Goal: Task Accomplishment & Management: Complete application form

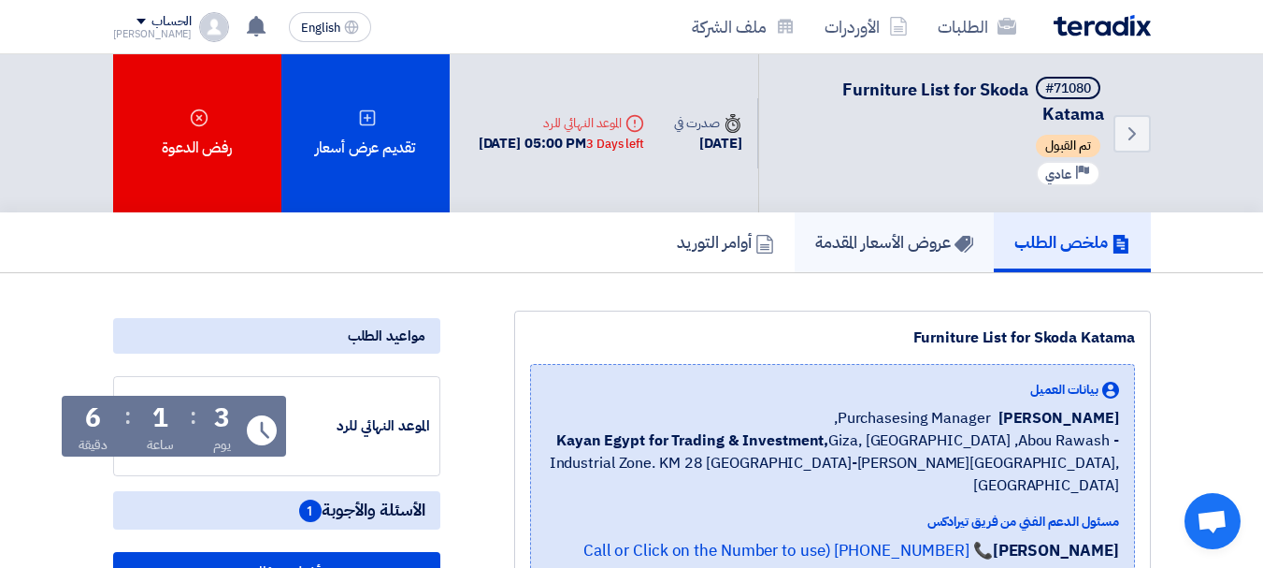
click at [889, 244] on h5 "عروض الأسعار المقدمة" at bounding box center [894, 242] width 158 height 22
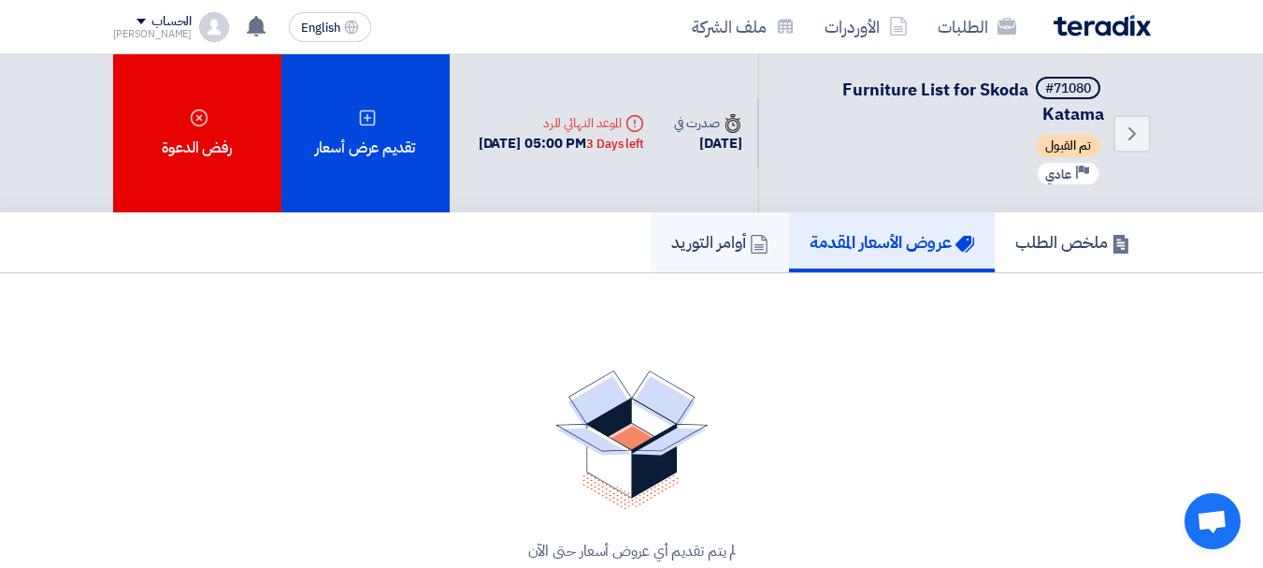
click at [759, 247] on link "أوامر التوريد" at bounding box center [720, 242] width 138 height 60
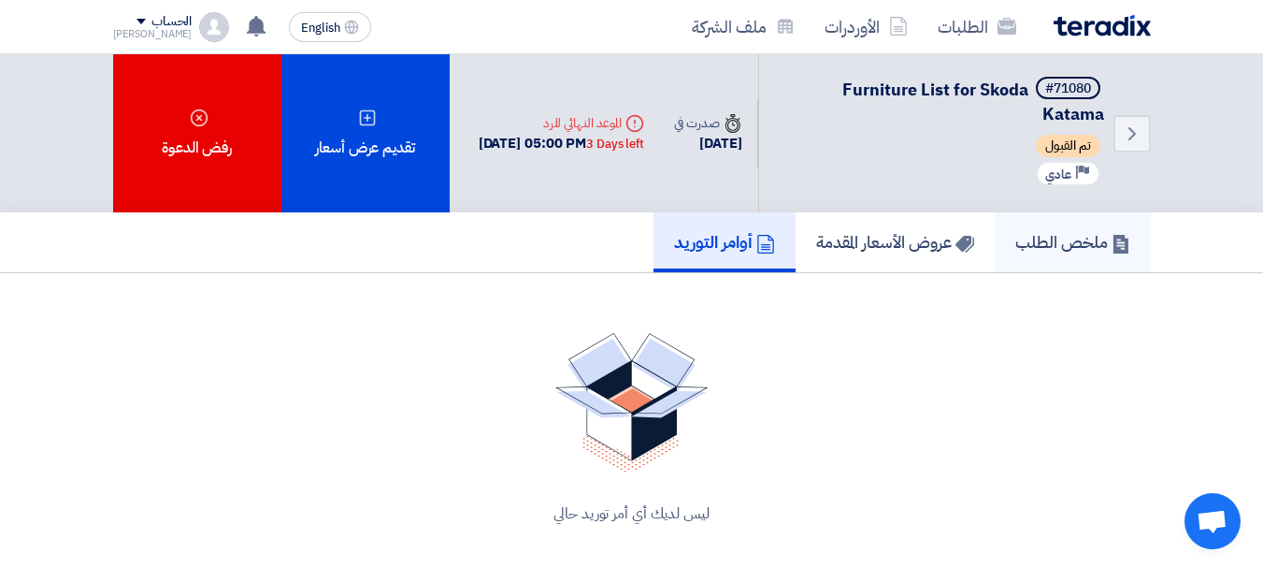
click at [1056, 243] on h5 "ملخص الطلب" at bounding box center [1072, 242] width 115 height 22
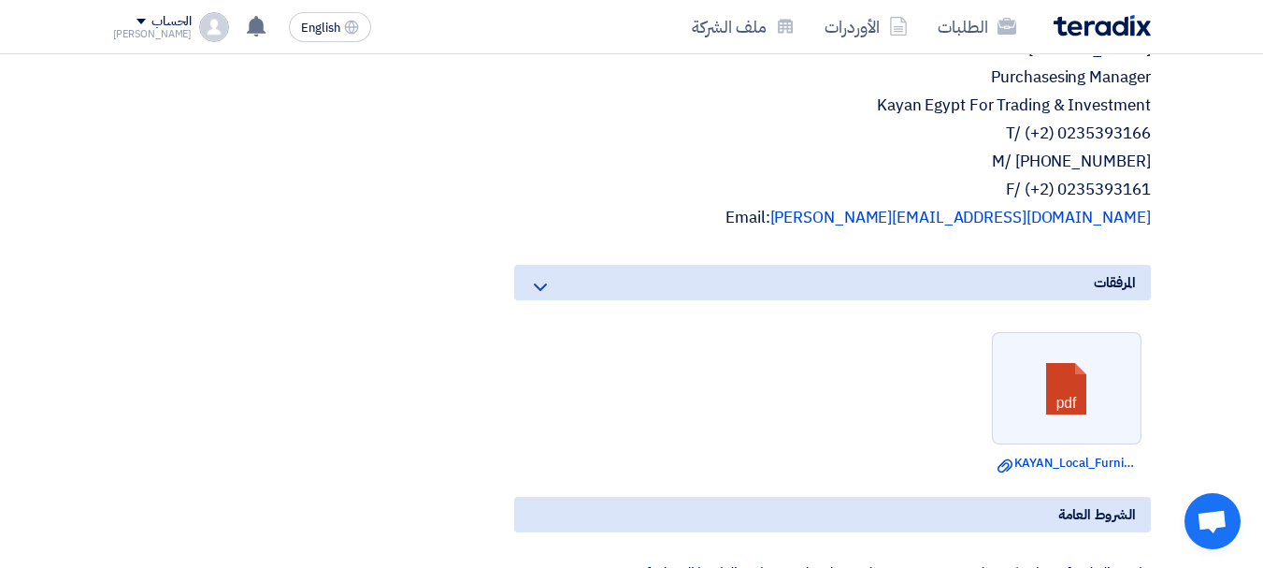
scroll to position [1496, 0]
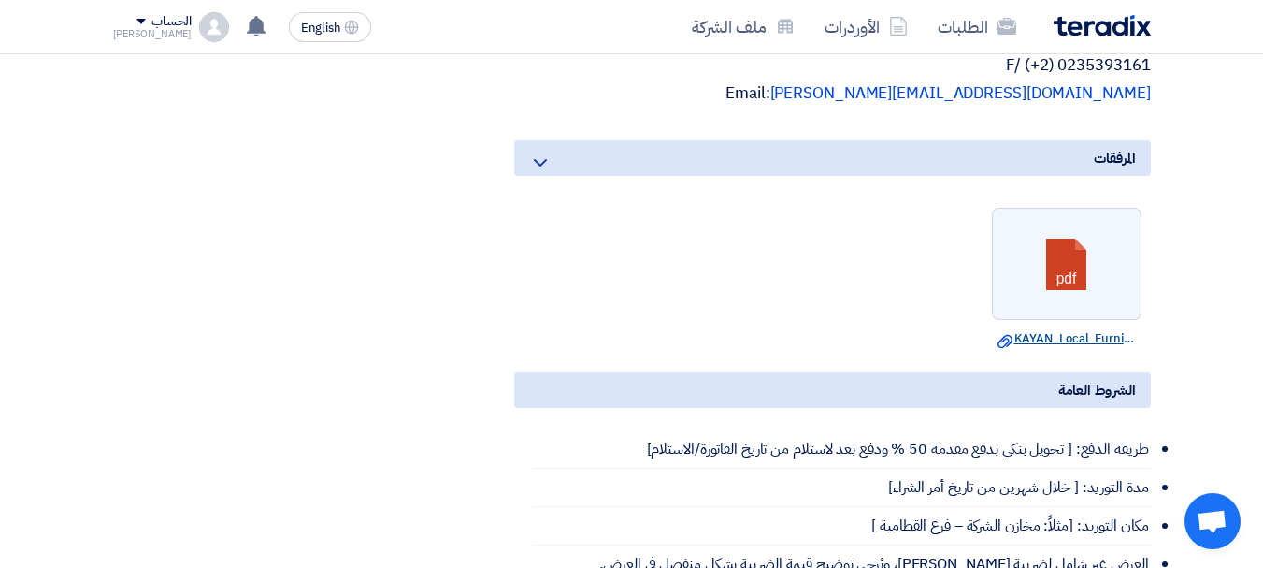
click at [1074, 329] on link "Download file KAYAN_Local_Furniture_List.pdf" at bounding box center [1067, 338] width 138 height 19
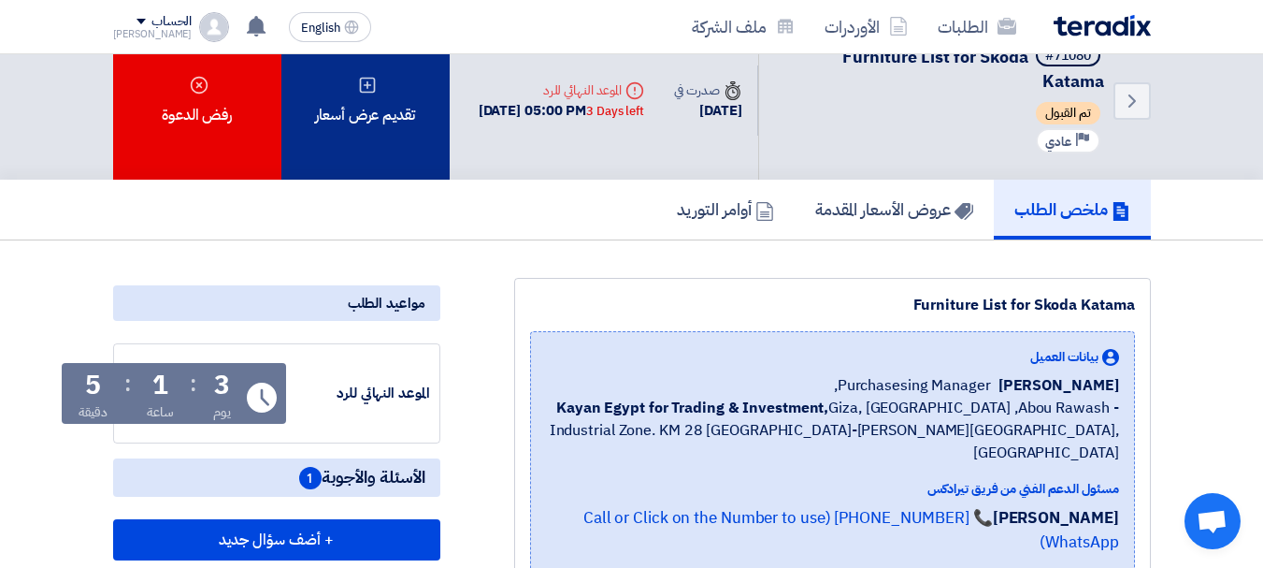
scroll to position [0, 0]
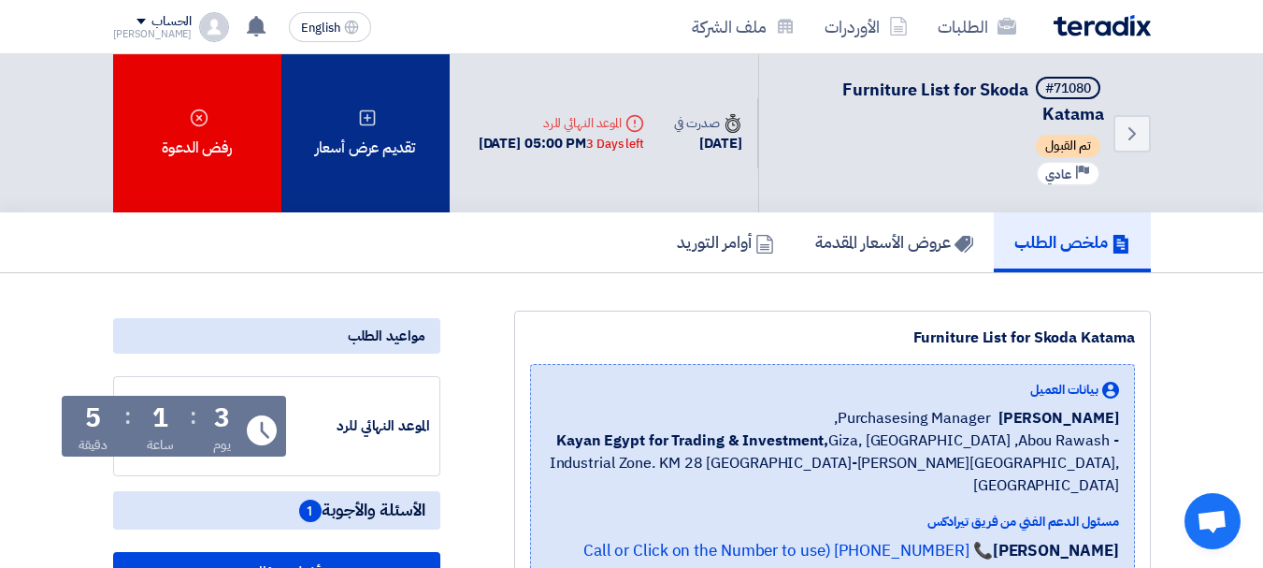
click at [383, 146] on div "تقديم عرض أسعار" at bounding box center [365, 133] width 168 height 158
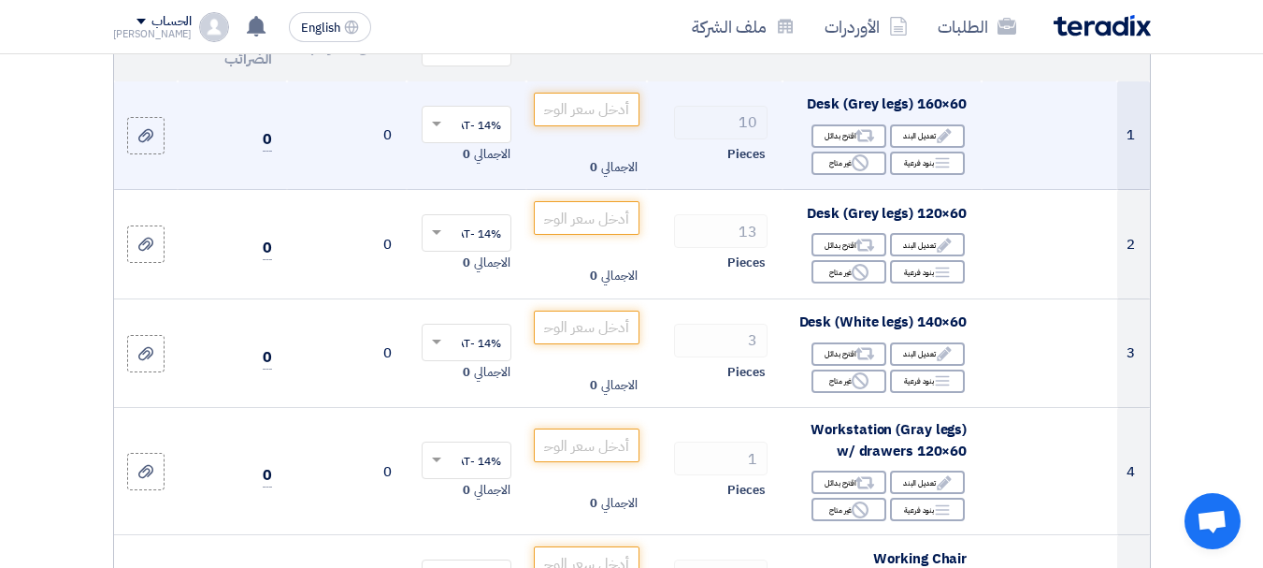
scroll to position [280, 0]
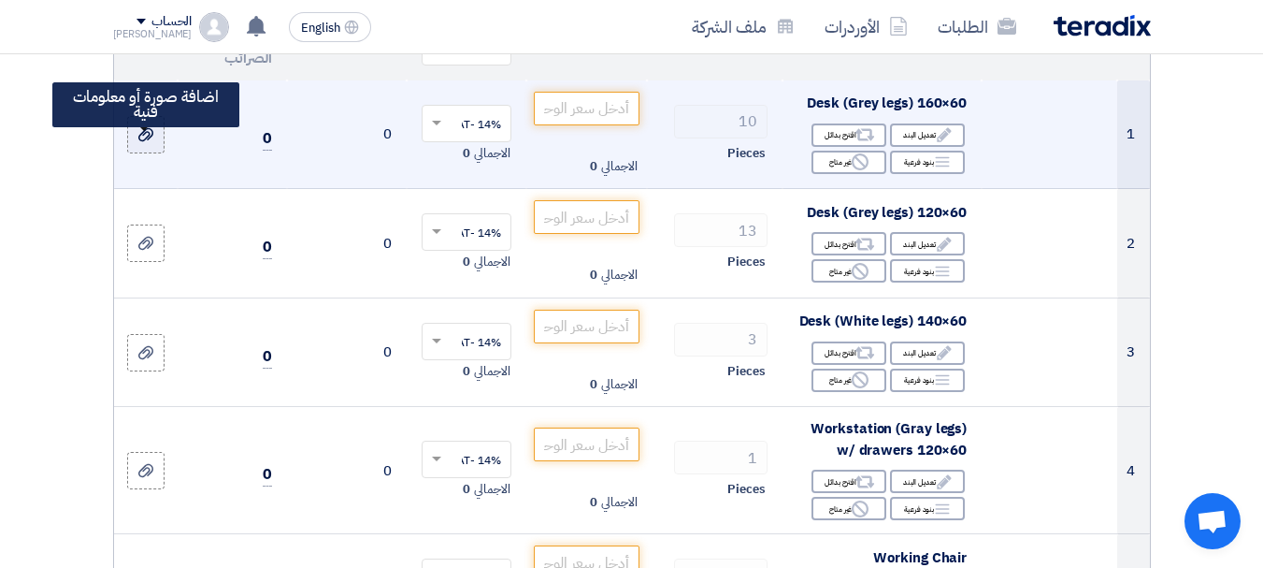
click at [151, 141] on use at bounding box center [145, 134] width 15 height 13
click at [0, 0] on input "file" at bounding box center [0, 0] width 0 height 0
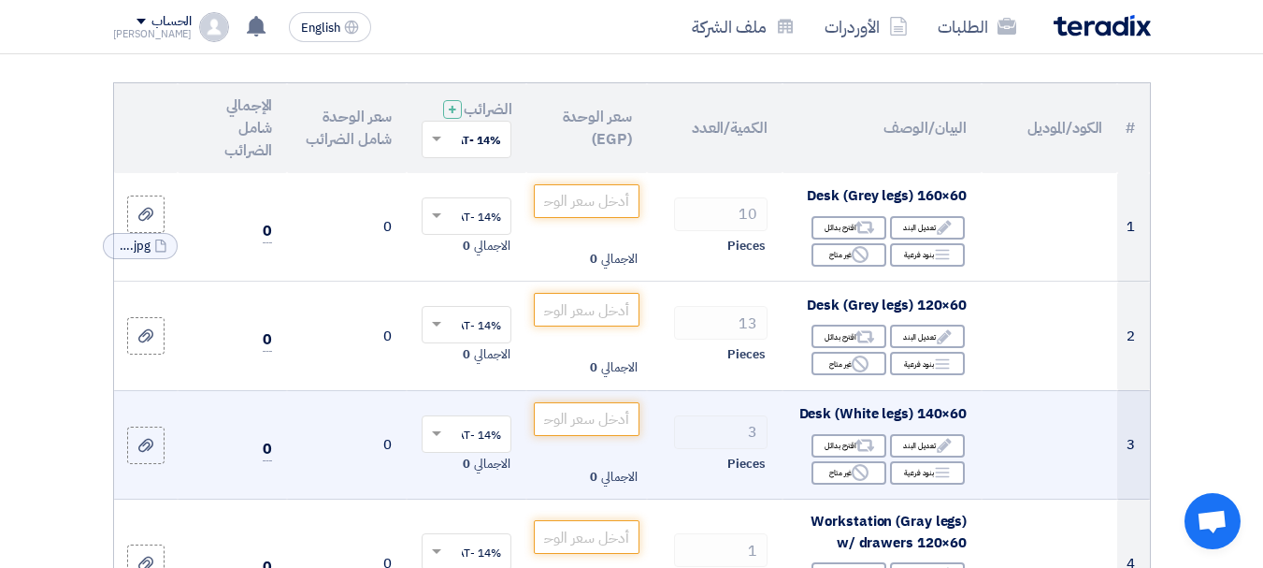
scroll to position [187, 0]
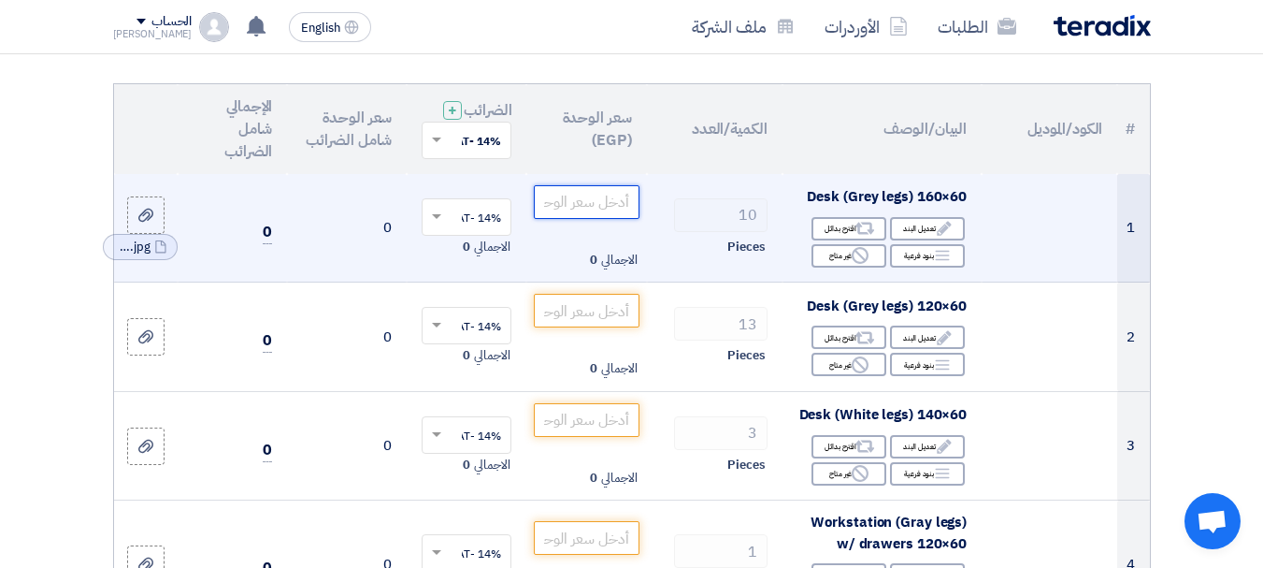
click at [590, 214] on input "number" at bounding box center [586, 202] width 105 height 34
paste input "7650"
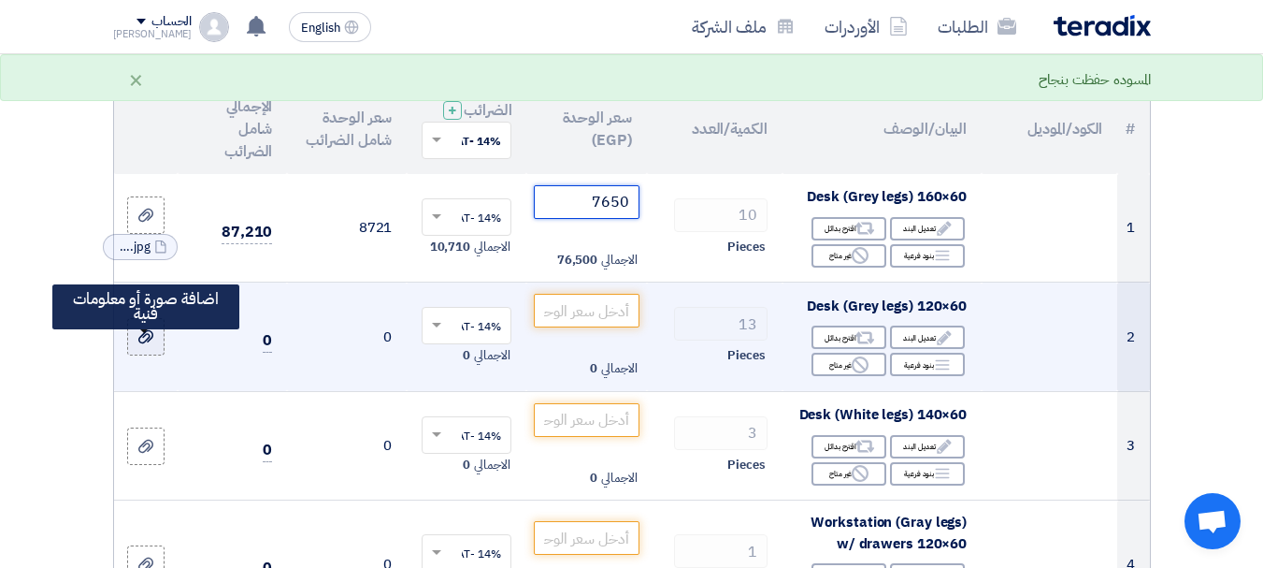
type input "7650"
click at [156, 352] on label at bounding box center [145, 336] width 37 height 37
click at [0, 0] on input "file" at bounding box center [0, 0] width 0 height 0
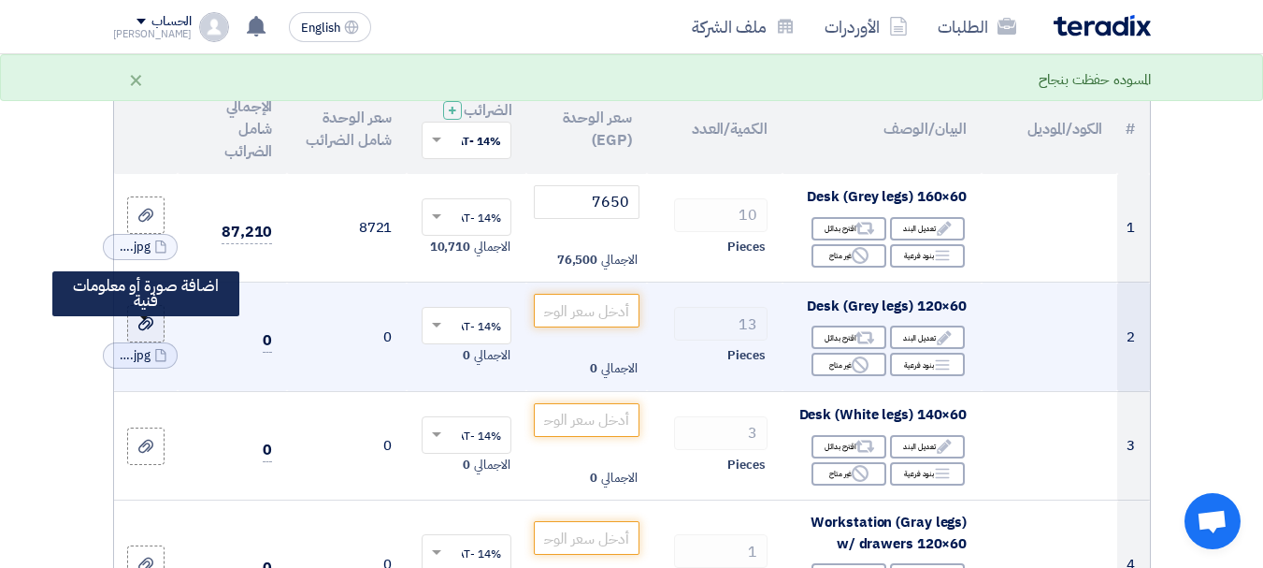
click at [147, 330] on use at bounding box center [145, 323] width 15 height 13
click at [0, 0] on input "file" at bounding box center [0, 0] width 0 height 0
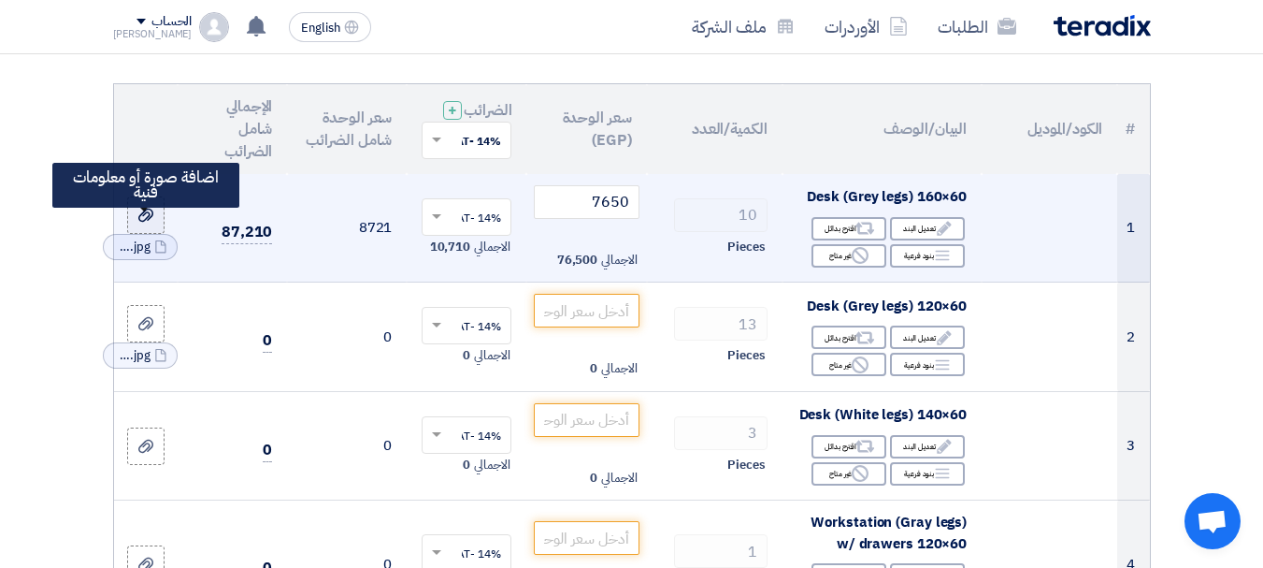
click at [151, 222] on use at bounding box center [145, 214] width 15 height 13
click at [0, 0] on input "file" at bounding box center [0, 0] width 0 height 0
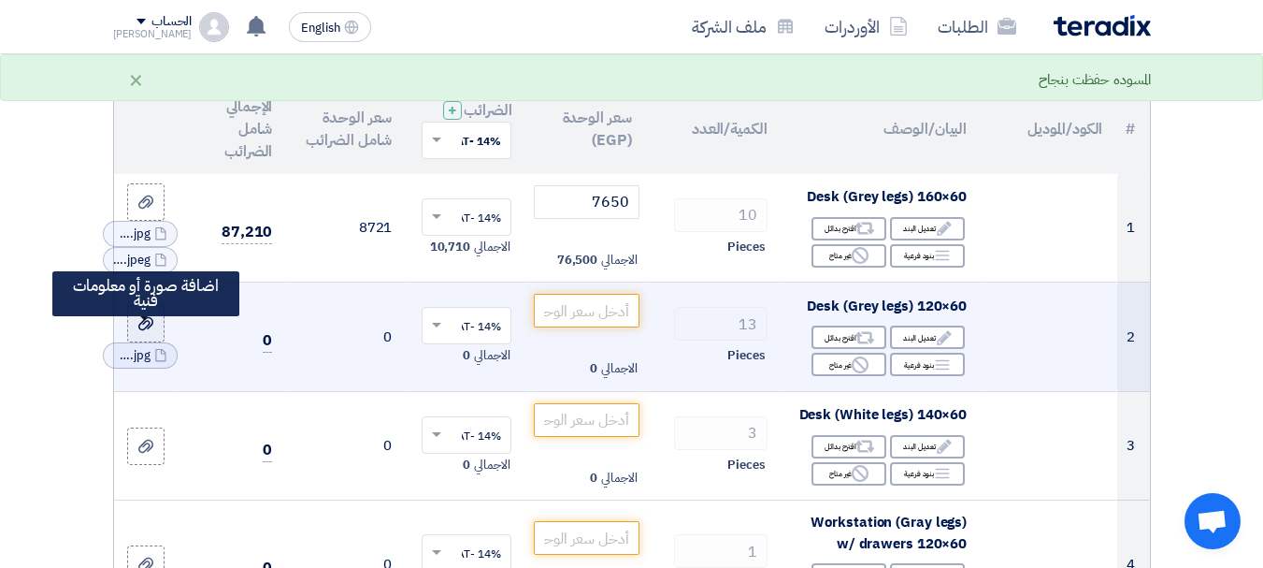
click at [148, 330] on use at bounding box center [145, 323] width 15 height 13
click at [0, 0] on input "file" at bounding box center [0, 0] width 0 height 0
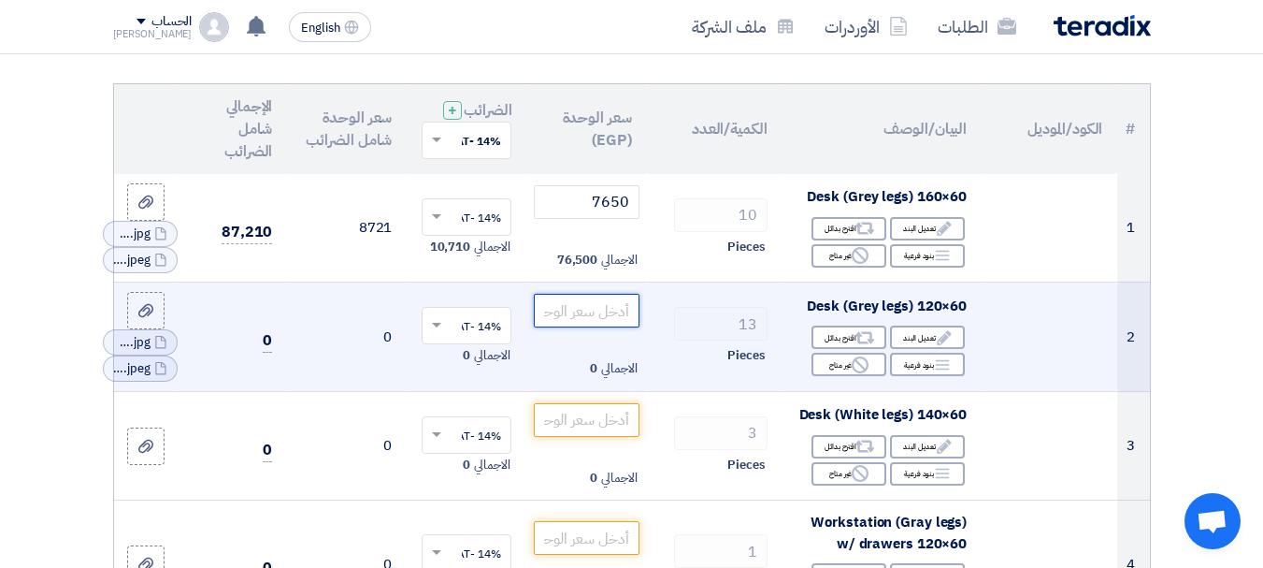
click at [583, 326] on input "number" at bounding box center [586, 311] width 105 height 34
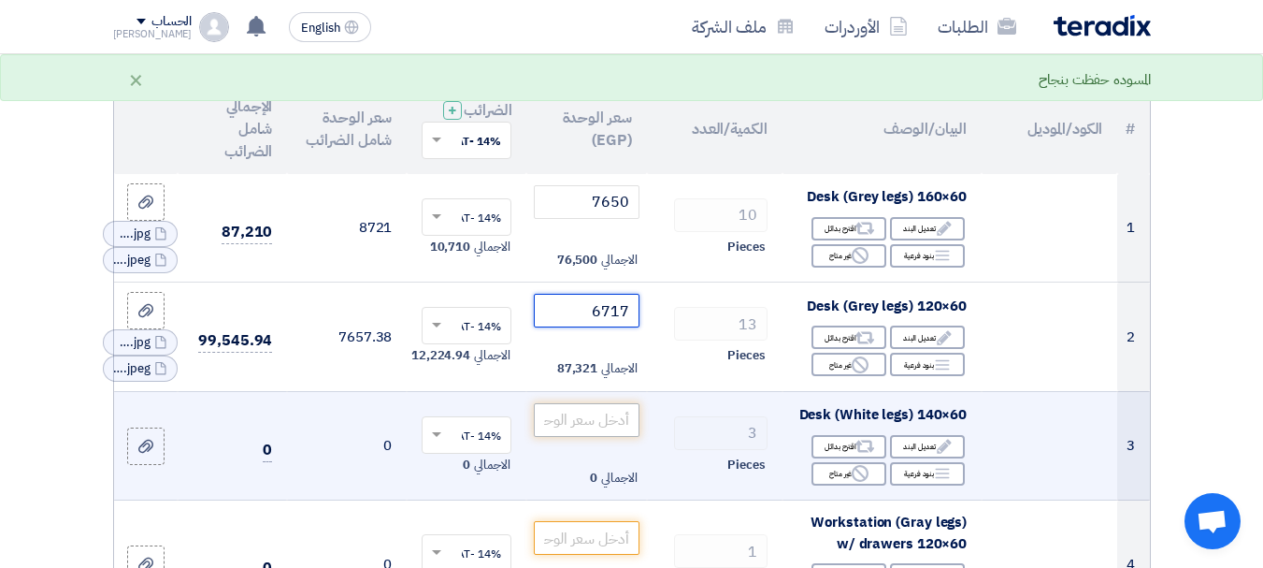
type input "6717"
click at [582, 426] on input "number" at bounding box center [586, 420] width 105 height 34
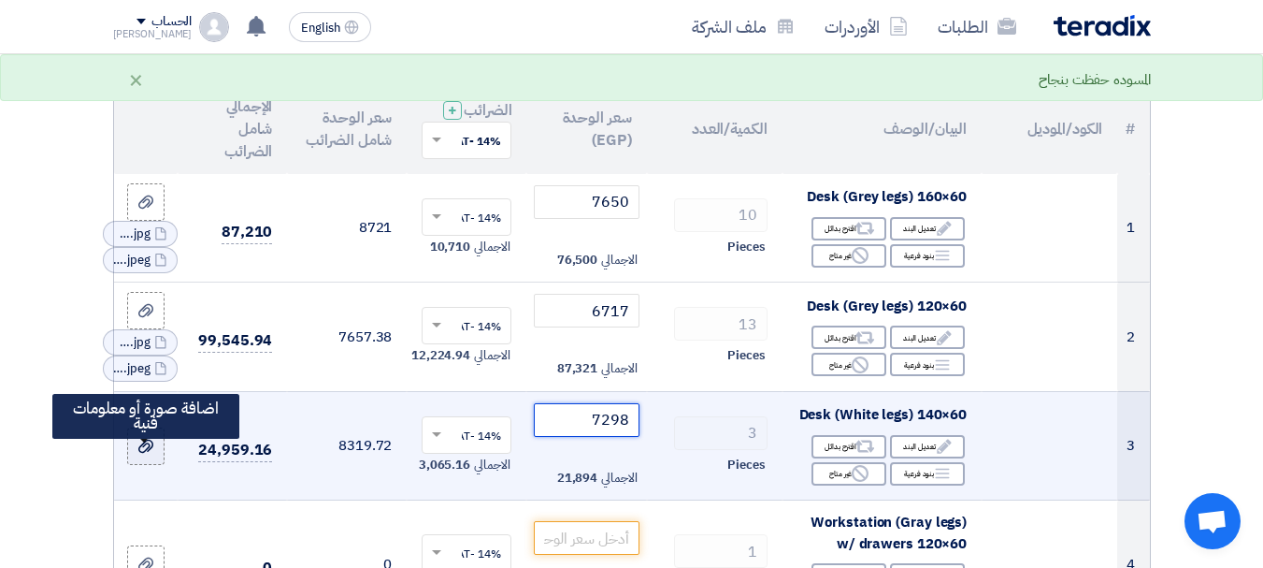
type input "7298"
click at [149, 453] on icon at bounding box center [145, 445] width 15 height 15
click at [0, 0] on input "file" at bounding box center [0, 0] width 0 height 0
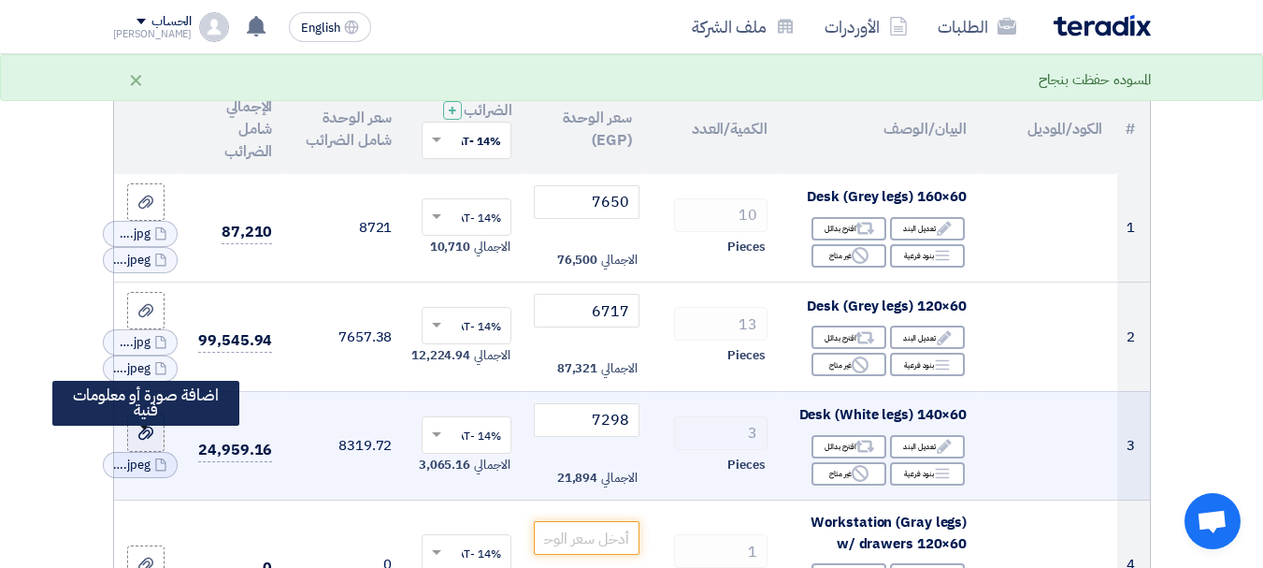
click at [151, 439] on use at bounding box center [145, 432] width 15 height 13
click at [0, 0] on input "file" at bounding box center [0, 0] width 0 height 0
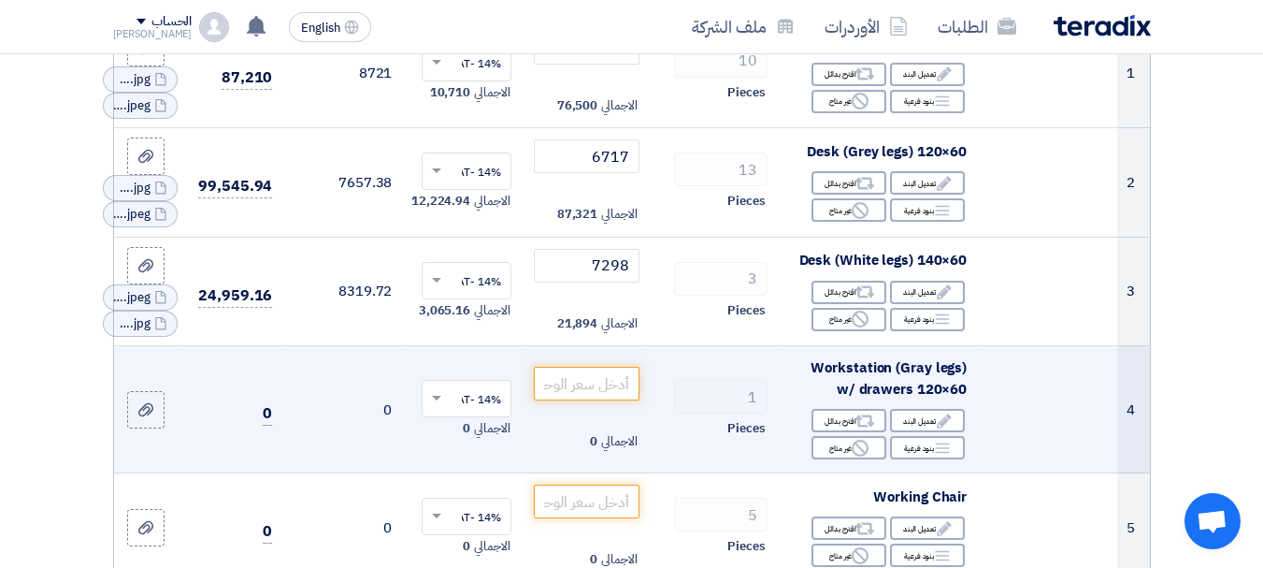
scroll to position [374, 0]
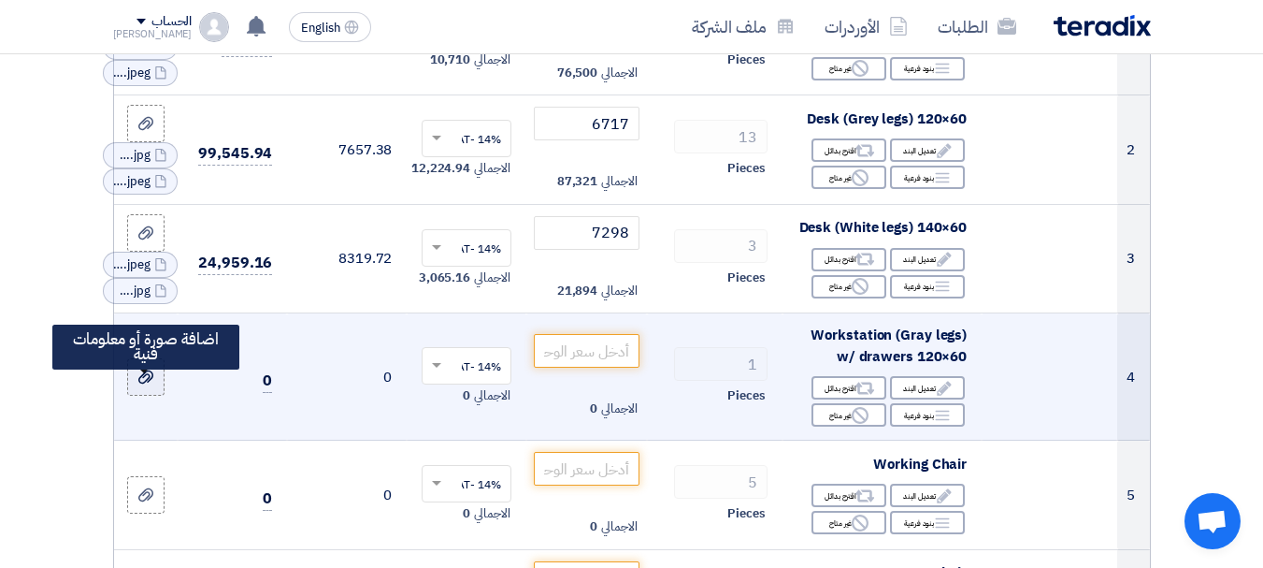
click at [149, 383] on use at bounding box center [145, 376] width 15 height 13
click at [0, 0] on input "file" at bounding box center [0, 0] width 0 height 0
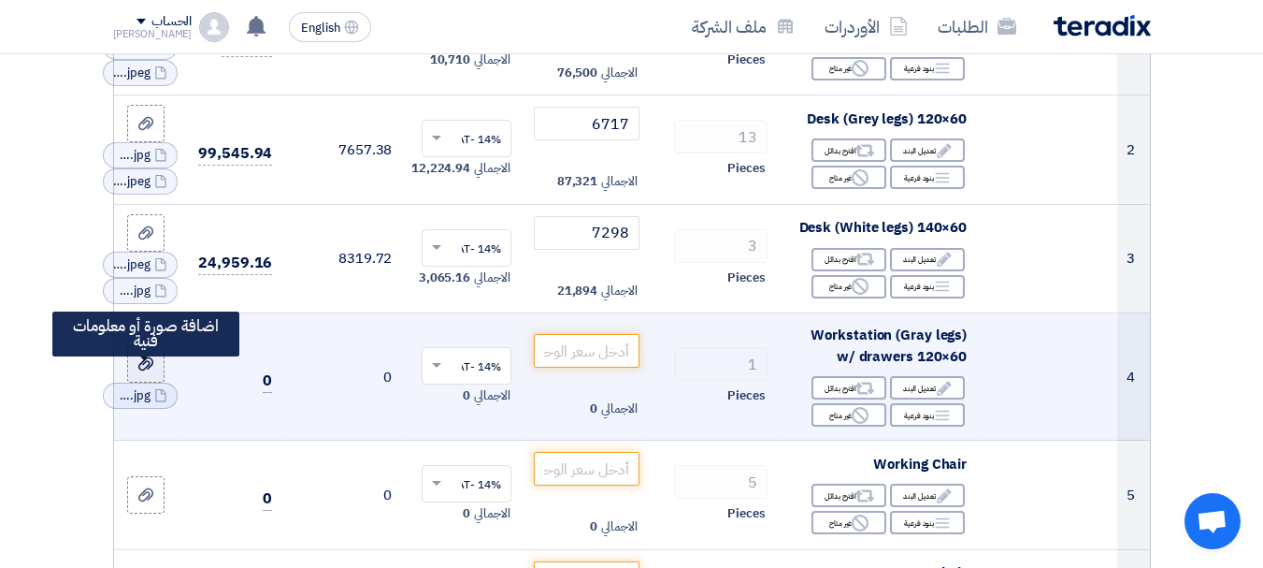
click at [140, 370] on use at bounding box center [145, 363] width 15 height 13
click at [0, 0] on input "file" at bounding box center [0, 0] width 0 height 0
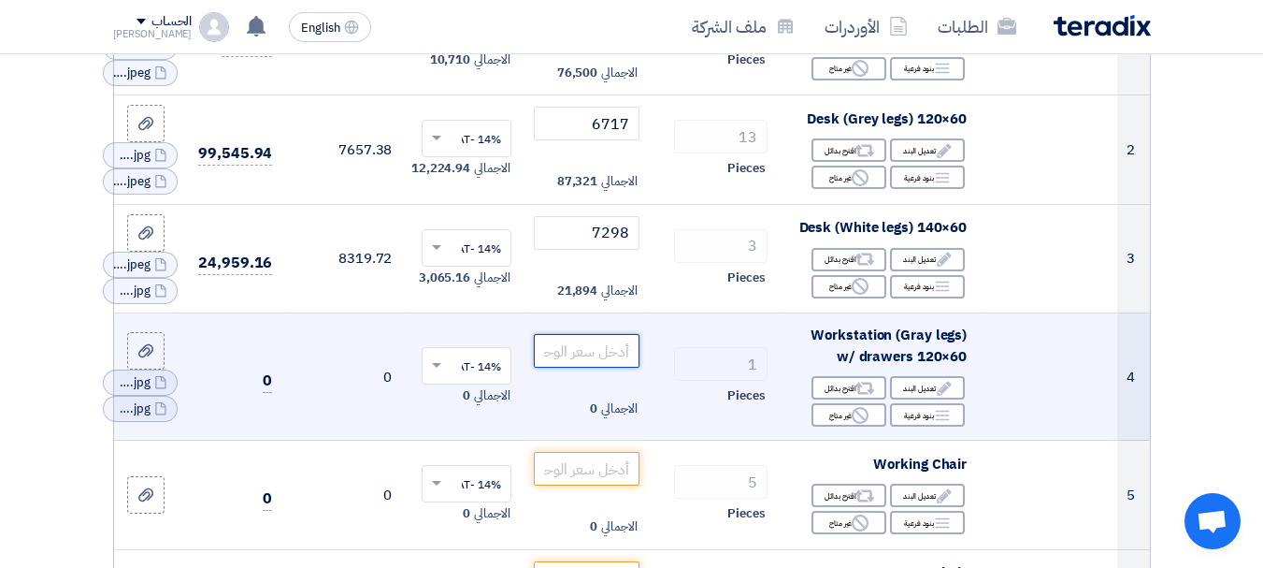
click at [588, 361] on input "number" at bounding box center [586, 351] width 105 height 34
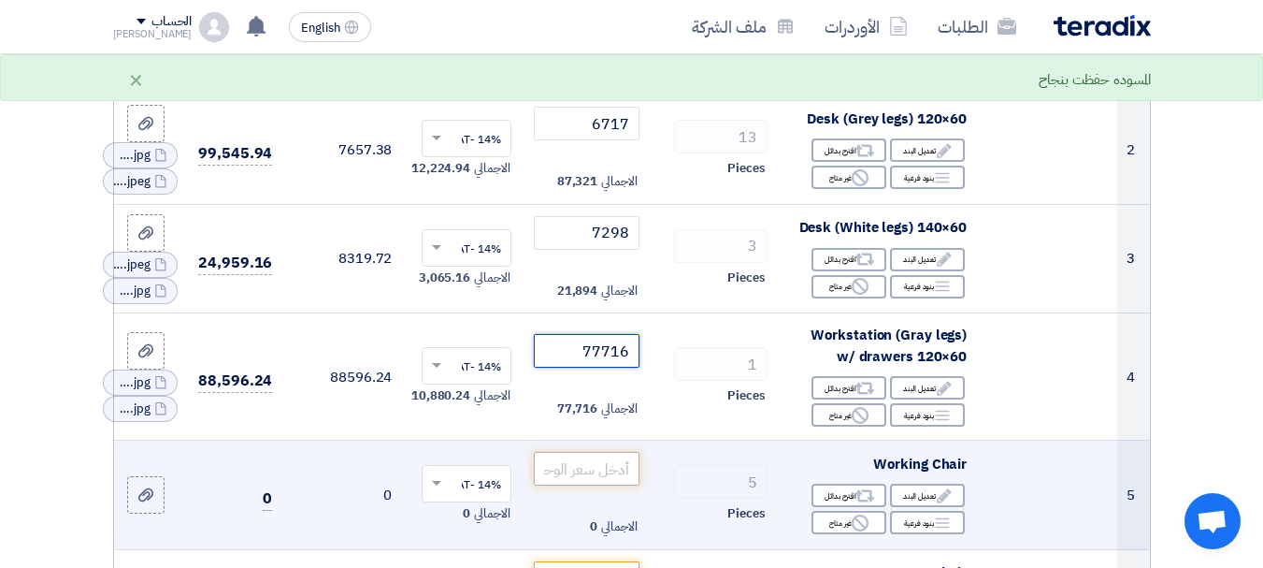
type input "77716"
click at [576, 481] on input "number" at bounding box center [586, 469] width 105 height 34
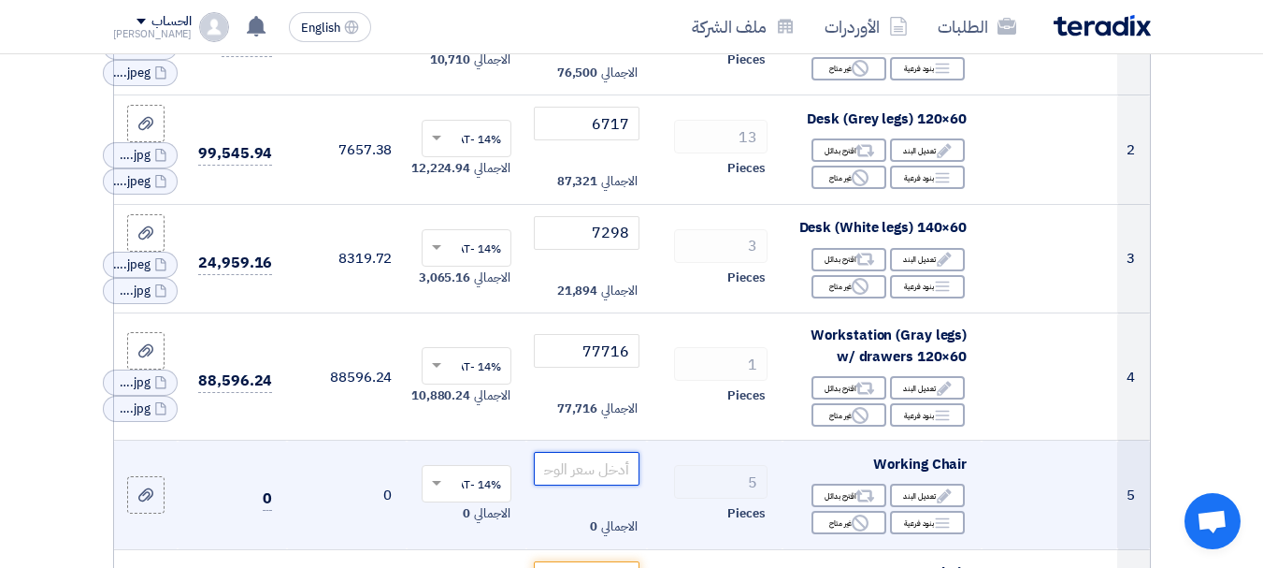
paste input "7524"
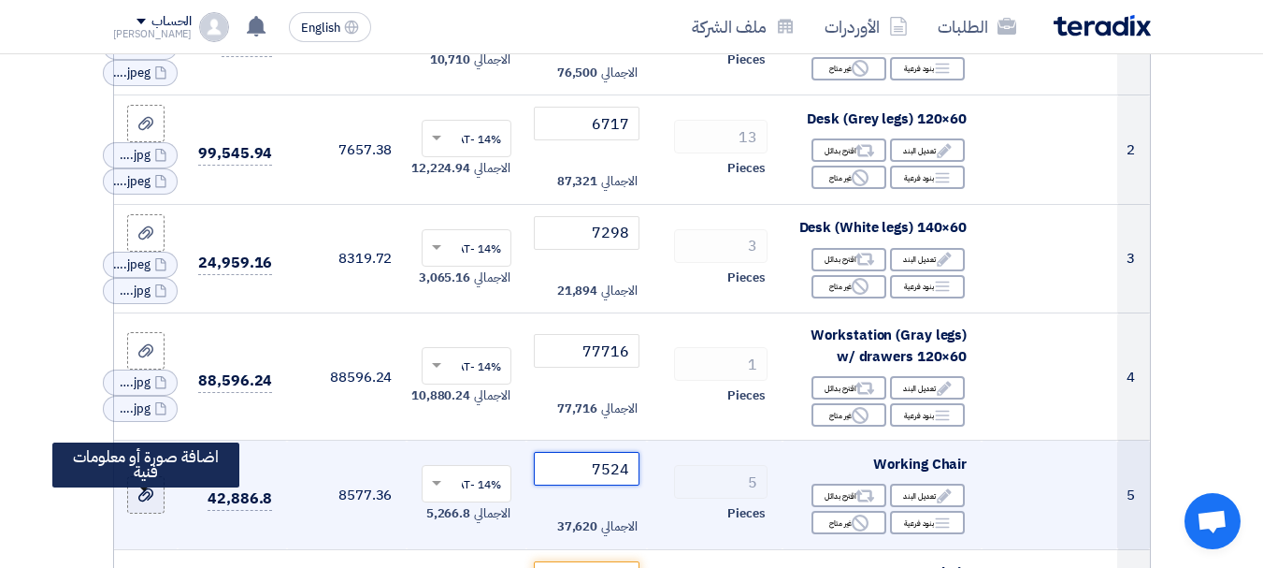
type input "7524"
click at [140, 506] on div at bounding box center [146, 495] width 19 height 22
click at [0, 0] on input "file" at bounding box center [0, 0] width 0 height 0
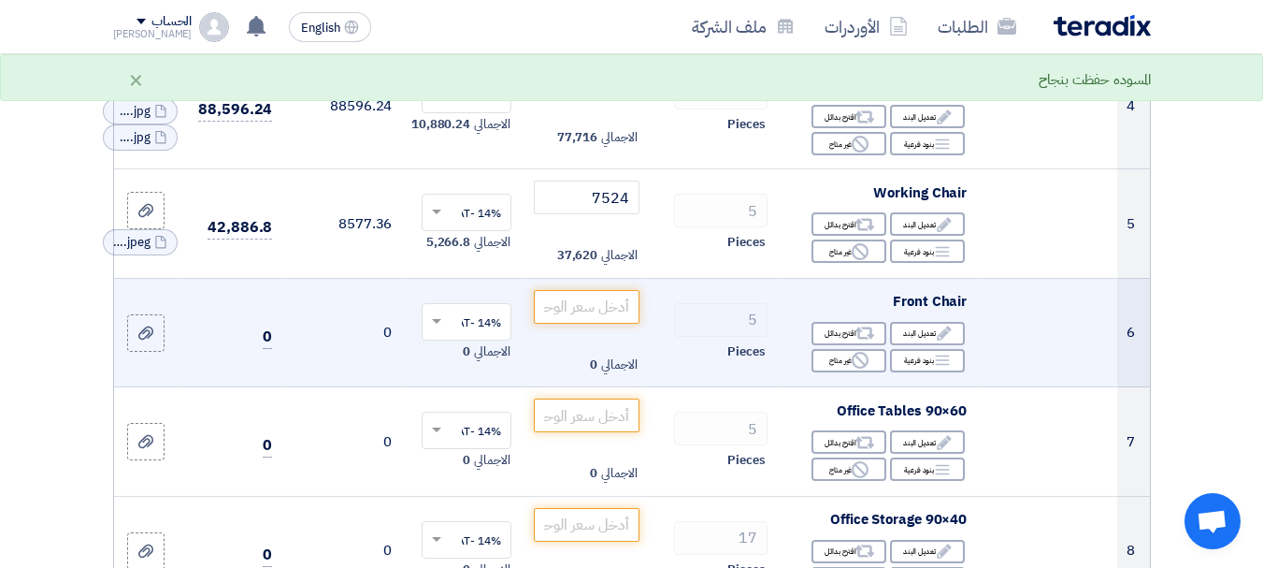
scroll to position [654, 0]
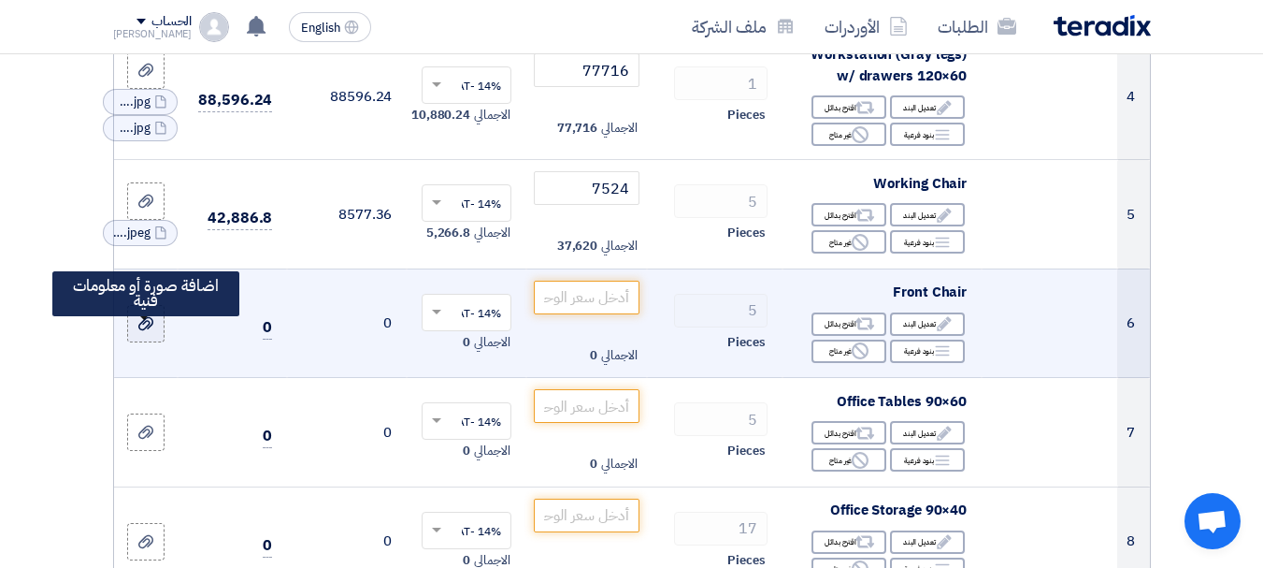
click at [156, 341] on label at bounding box center [145, 323] width 37 height 37
click at [0, 0] on input "file" at bounding box center [0, 0] width 0 height 0
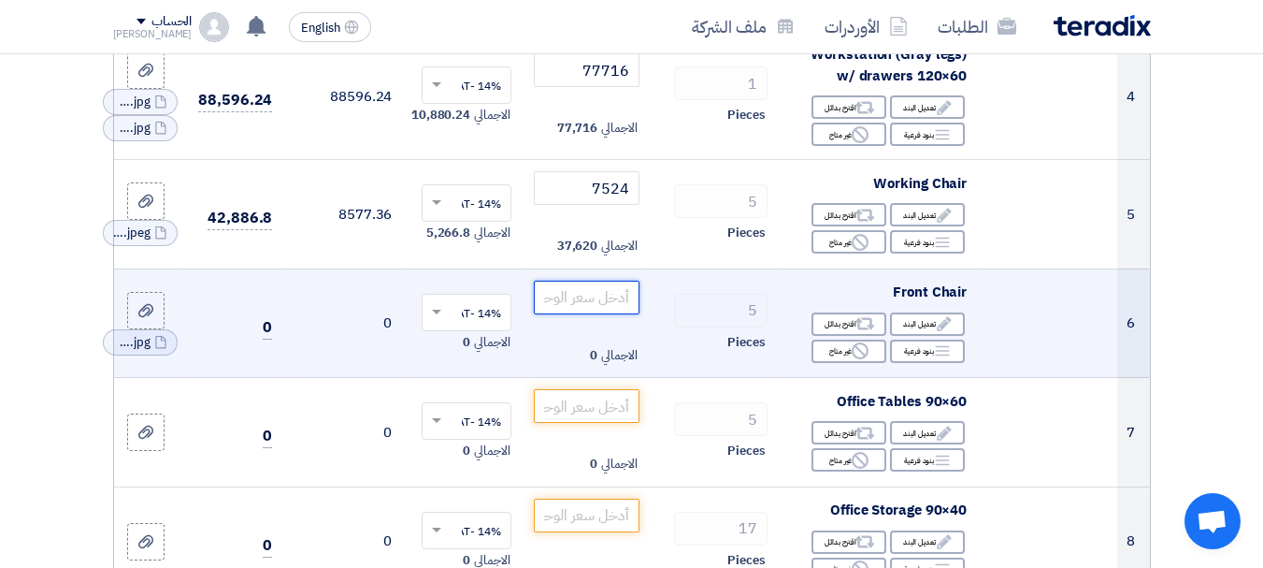
click at [579, 305] on input "number" at bounding box center [586, 297] width 105 height 34
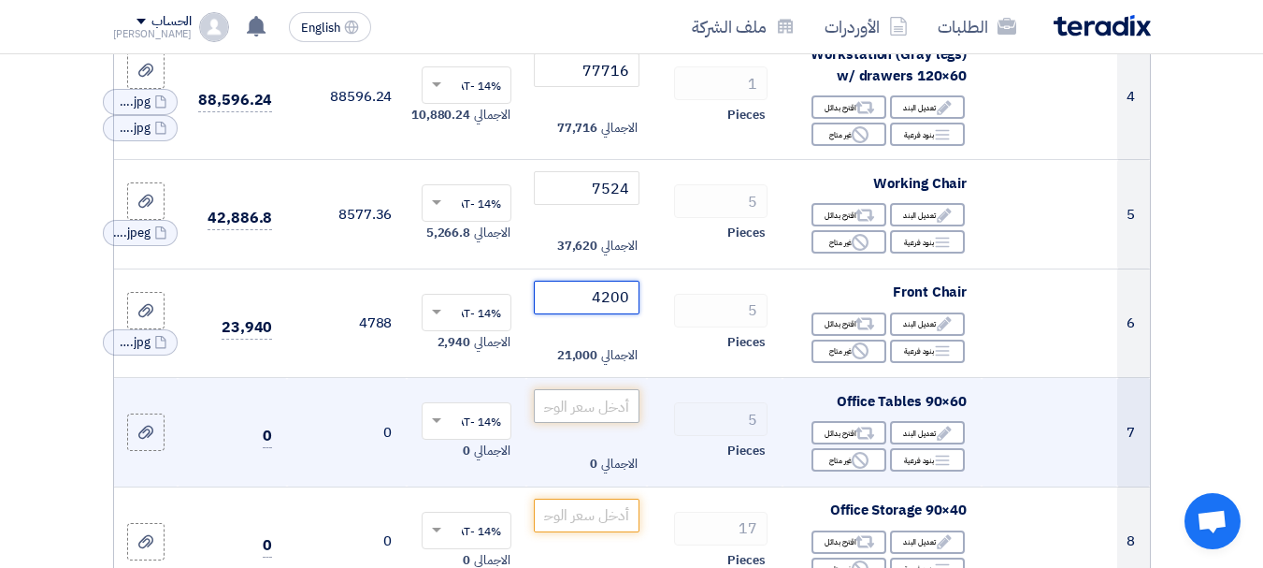
type input "4200"
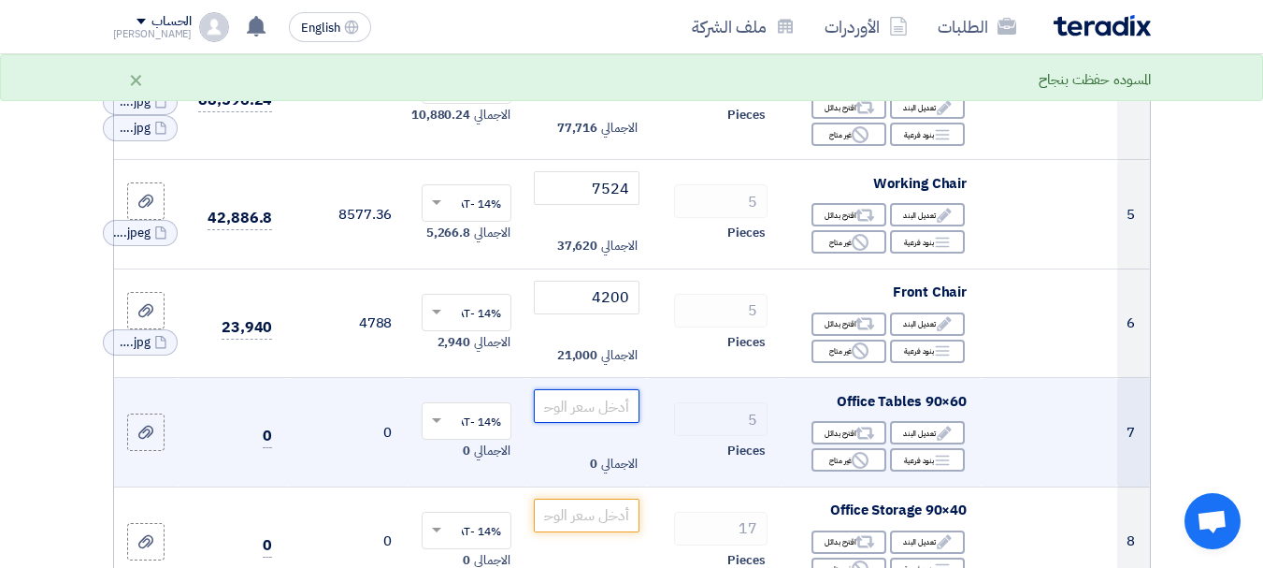
click at [607, 419] on input "number" at bounding box center [586, 406] width 105 height 34
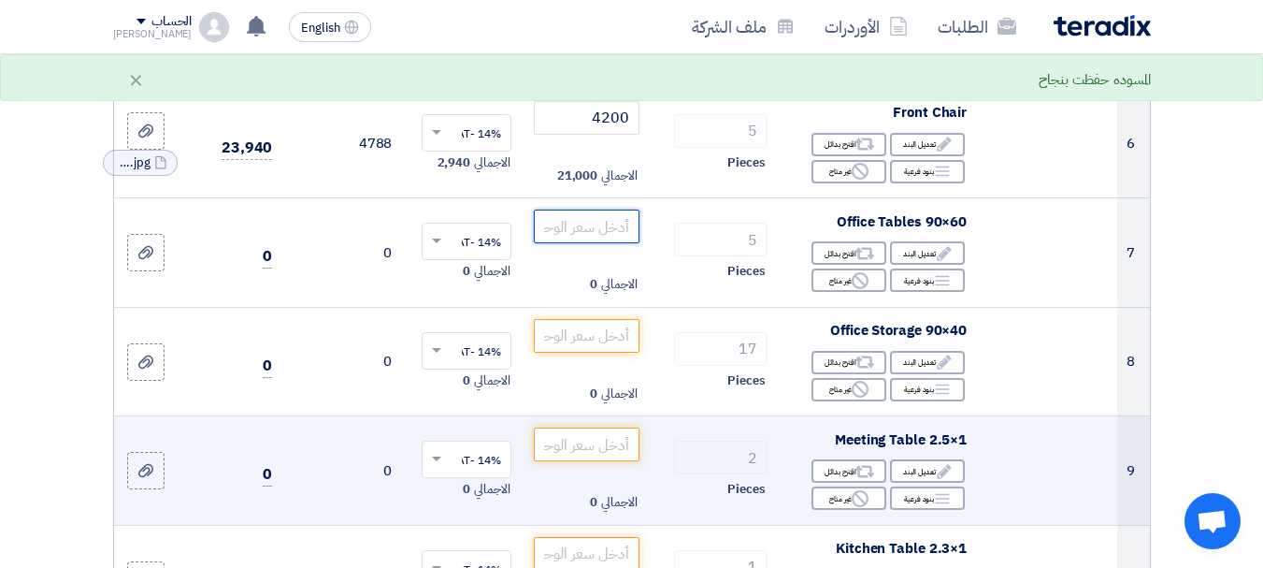
scroll to position [841, 0]
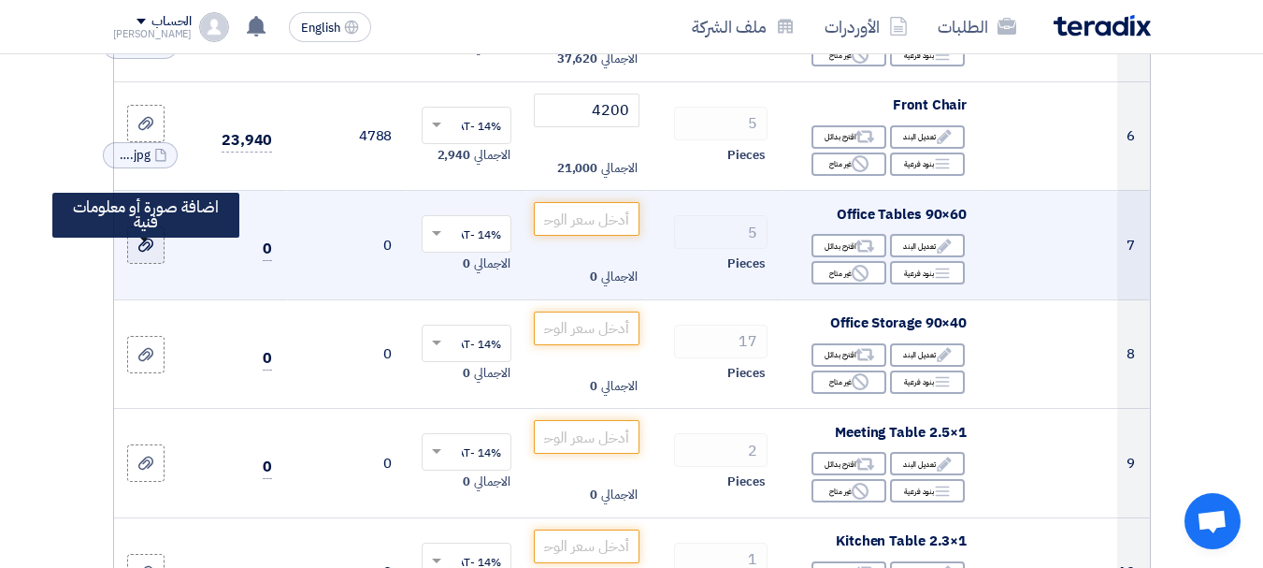
click at [152, 252] on icon at bounding box center [145, 244] width 15 height 15
click at [0, 0] on input "file" at bounding box center [0, 0] width 0 height 0
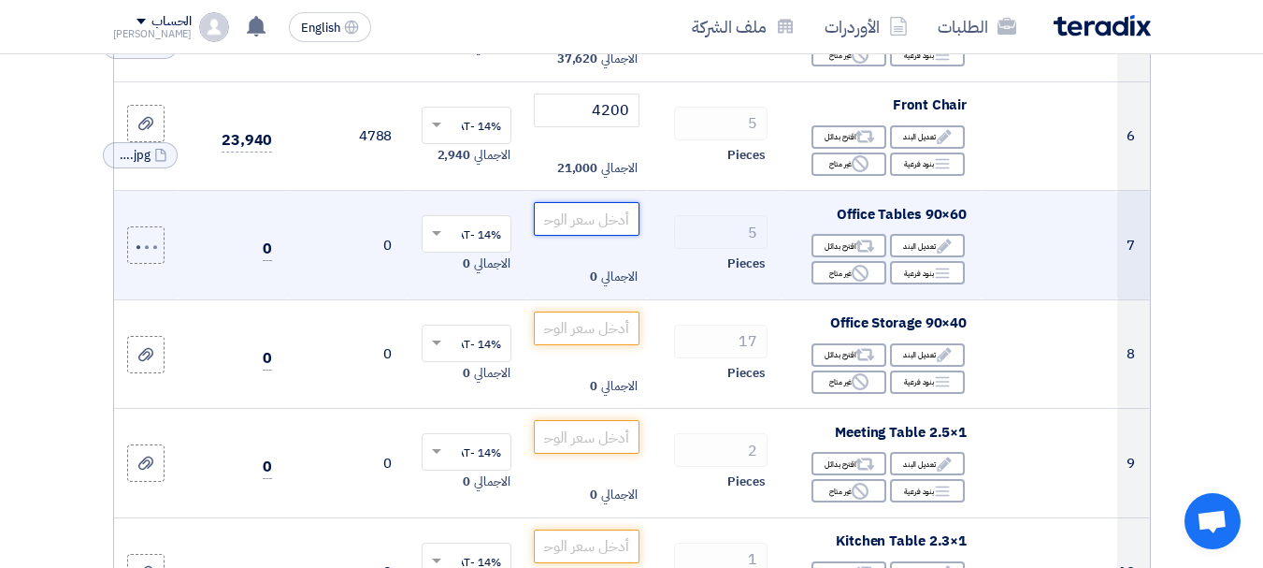
click at [596, 227] on input "number" at bounding box center [586, 219] width 105 height 34
paste input "4354"
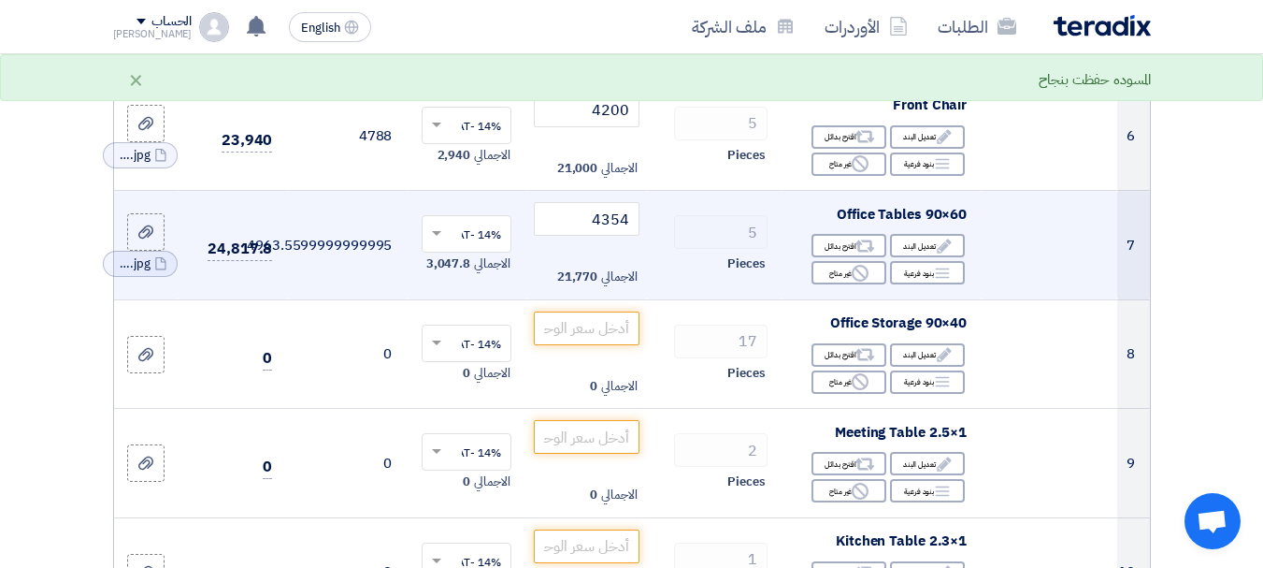
click at [359, 259] on td "4963.5599999999995" at bounding box center [347, 245] width 120 height 109
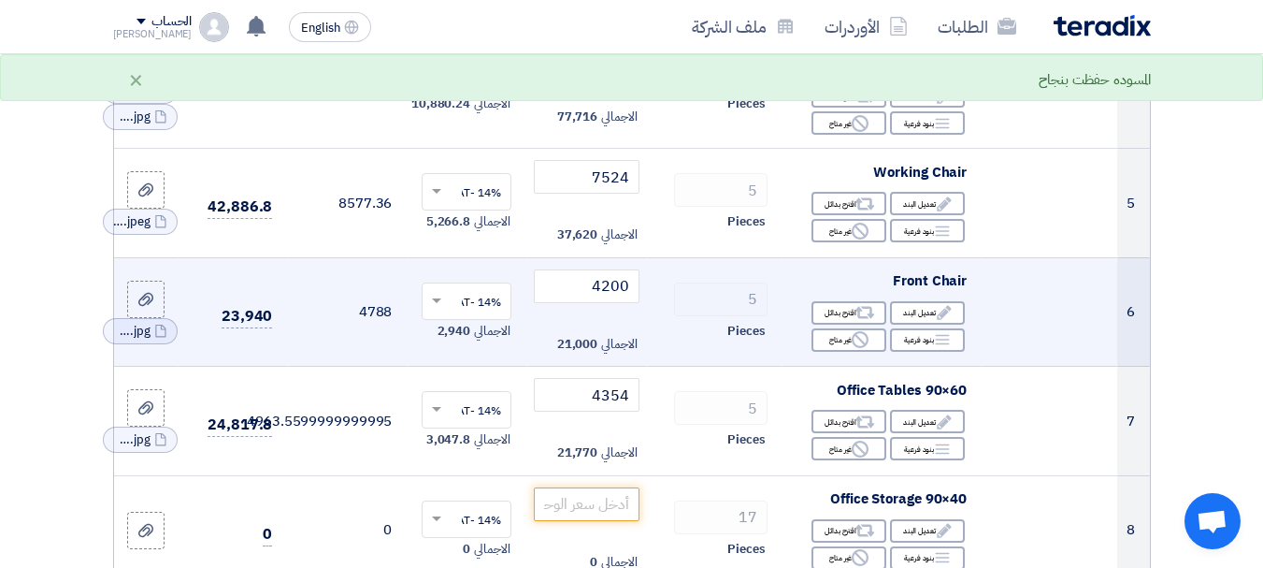
scroll to position [654, 0]
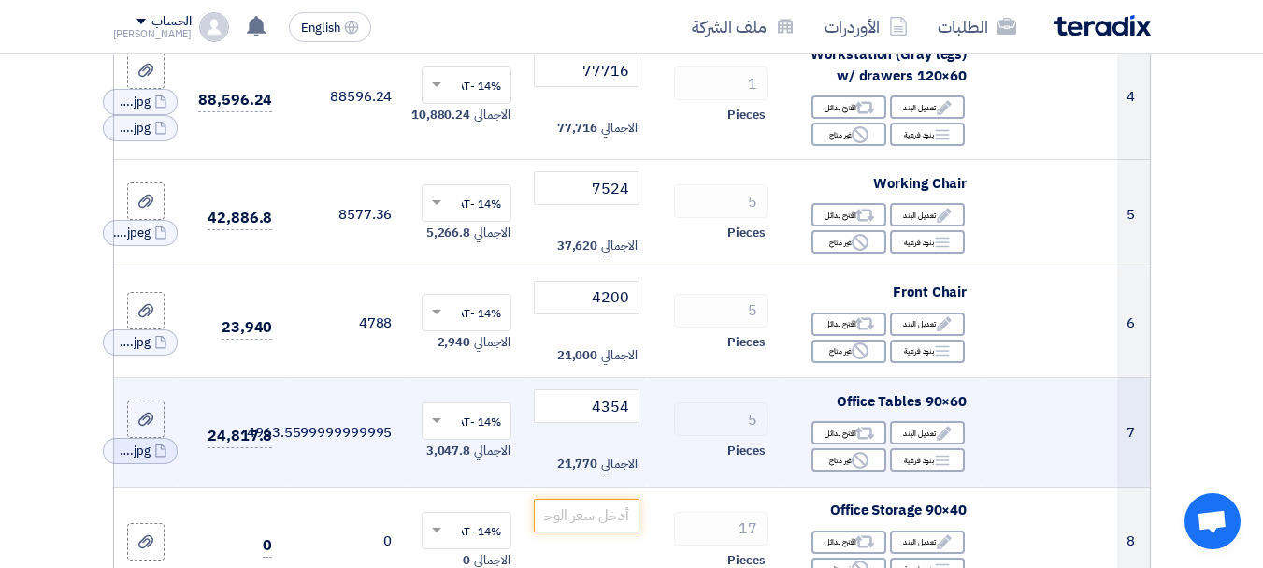
click at [294, 450] on td "4963.5599999999995" at bounding box center [347, 432] width 120 height 109
click at [295, 450] on td "4963.5599999999995" at bounding box center [347, 432] width 120 height 109
drag, startPoint x: 582, startPoint y: 420, endPoint x: 705, endPoint y: 413, distance: 122.7
click at [705, 413] on tr "7 Office Tables 90×60 Edit تعديل البند Alternative اقترح بدائل Breakdown Reject" at bounding box center [632, 432] width 1036 height 109
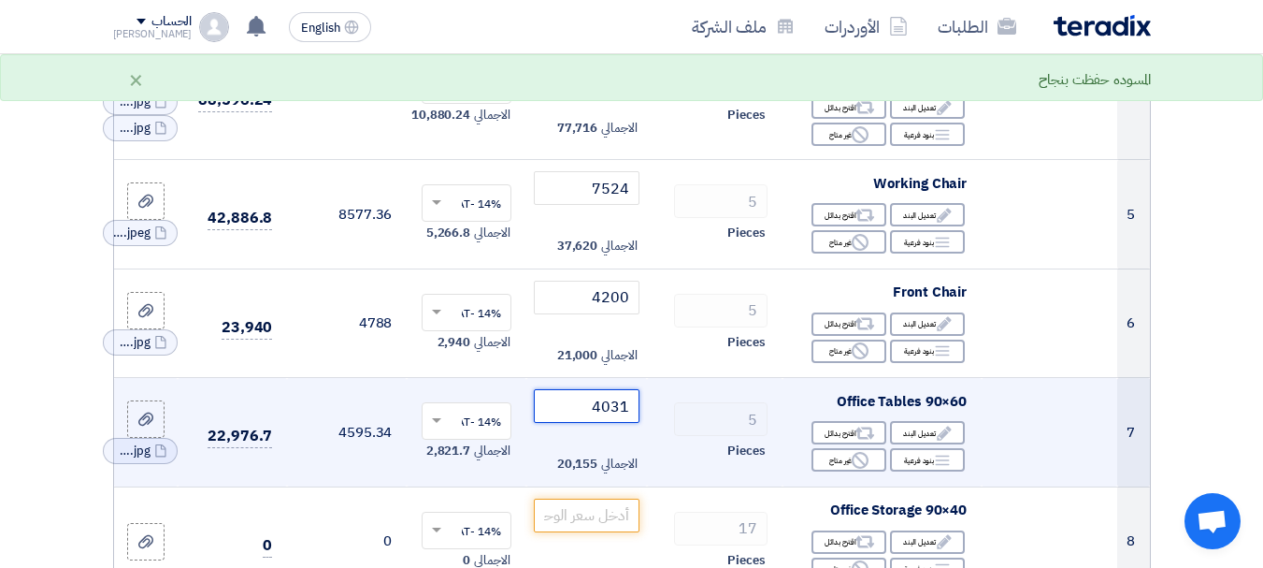
click at [611, 422] on input "4031" at bounding box center [586, 406] width 105 height 34
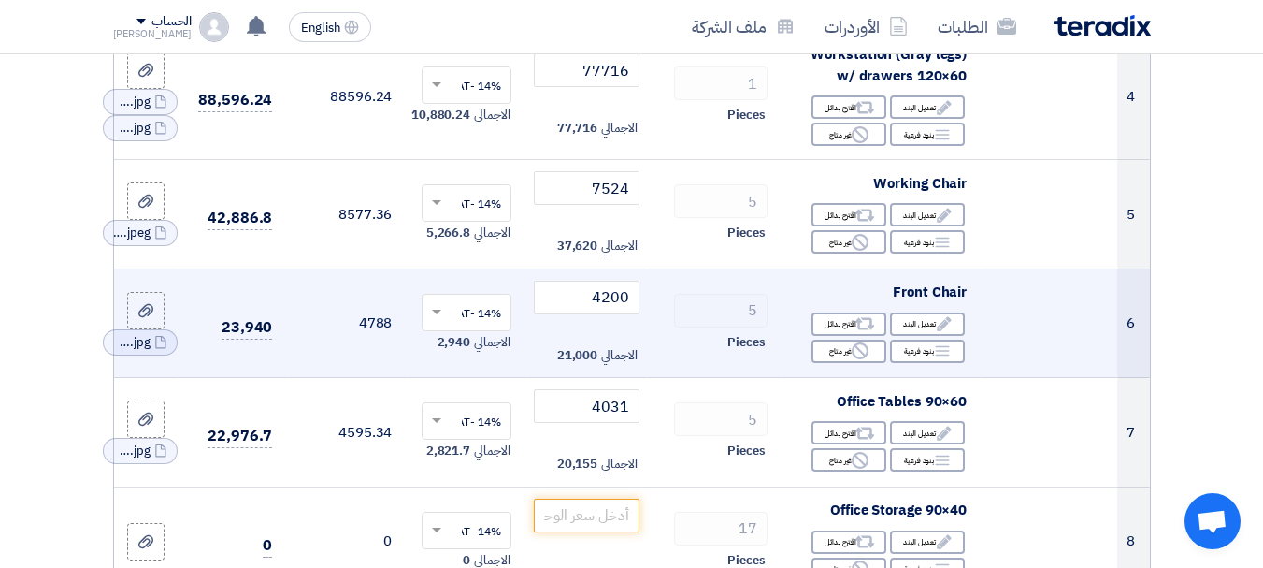
click at [516, 378] on td "14% -VAT × الاجمالي 2,940" at bounding box center [467, 322] width 120 height 109
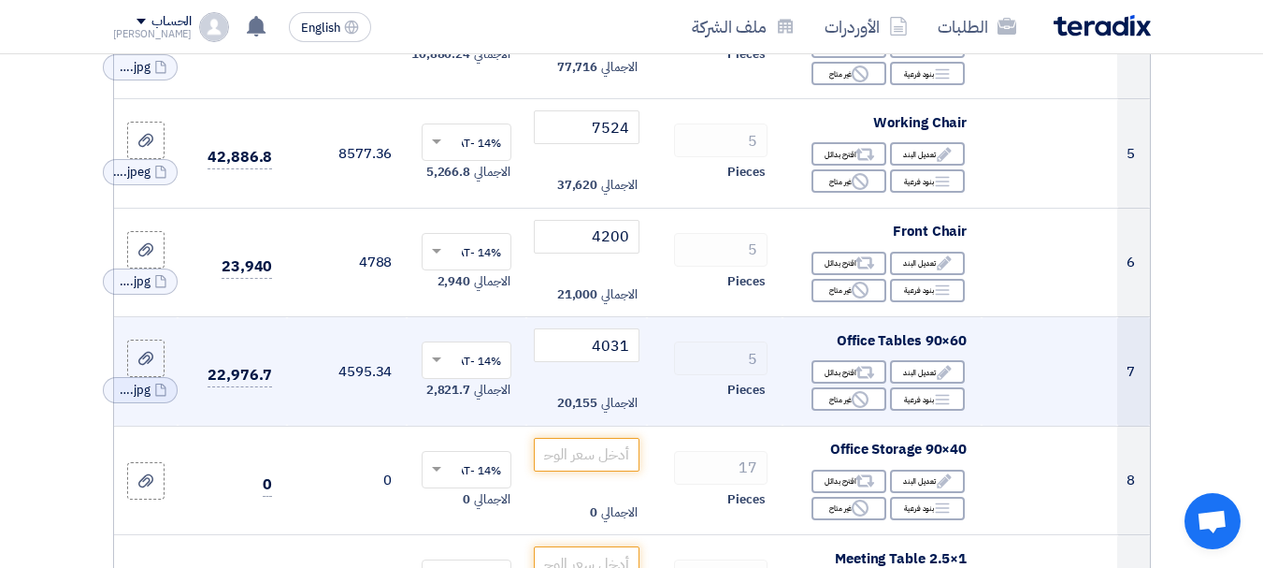
scroll to position [748, 0]
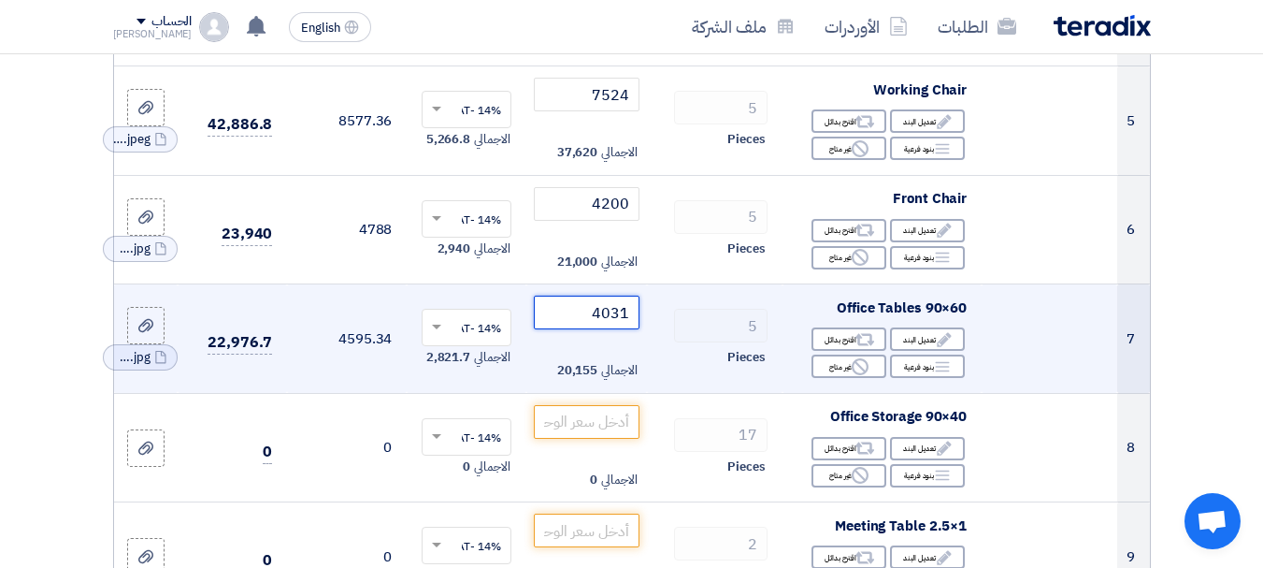
click at [612, 329] on input "4031" at bounding box center [586, 312] width 105 height 34
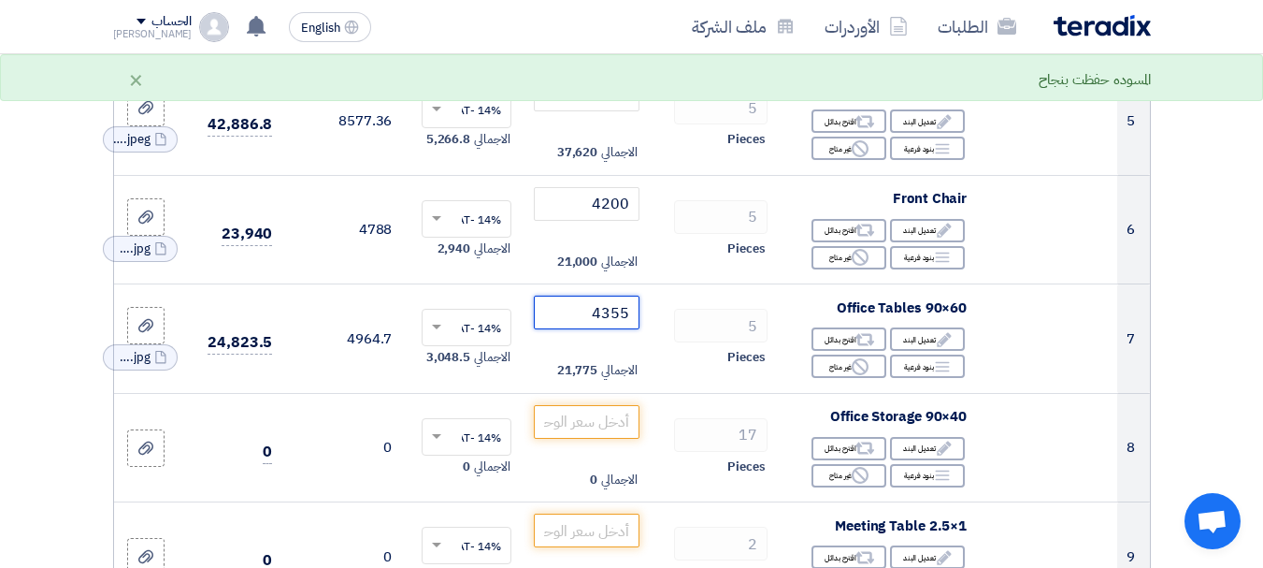
type input "4355"
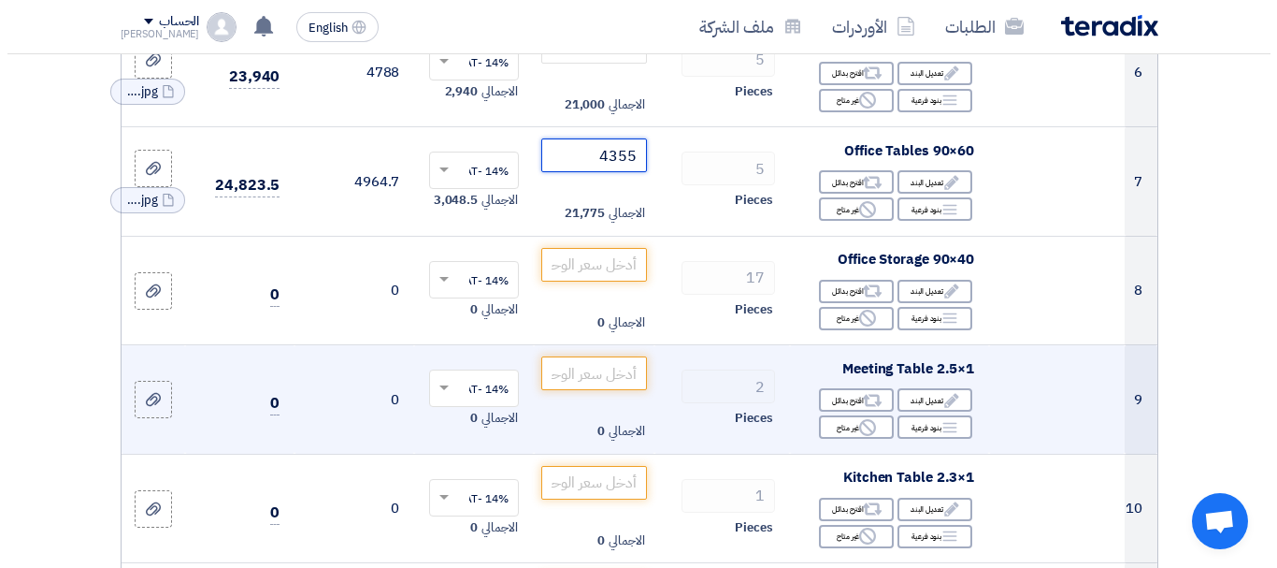
scroll to position [935, 0]
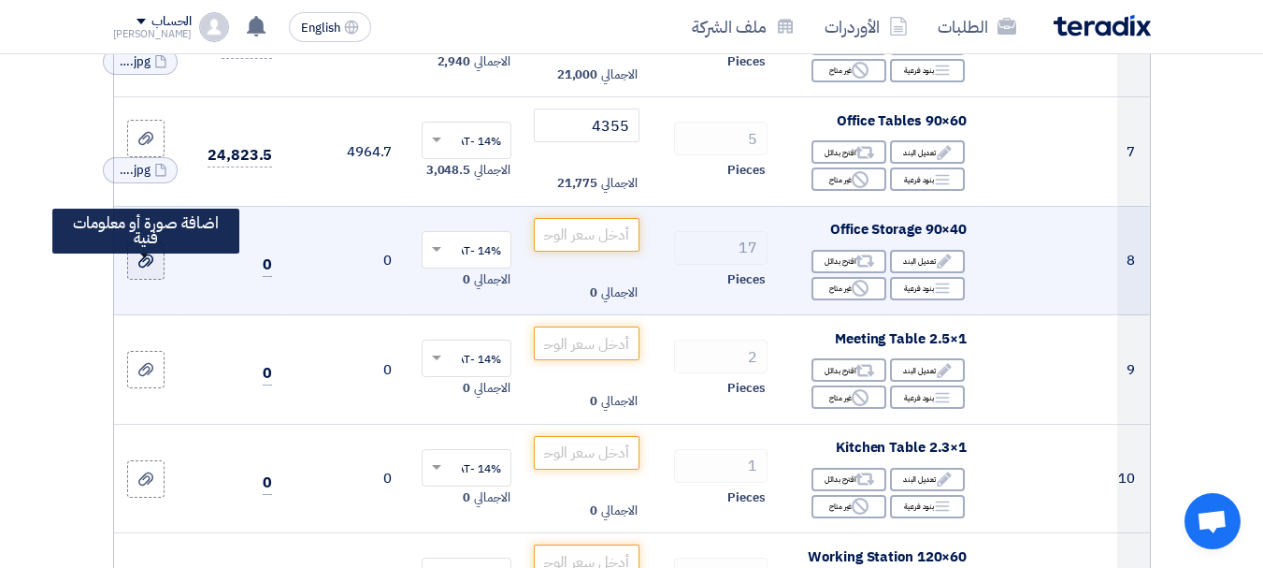
click at [160, 280] on label at bounding box center [145, 260] width 37 height 37
click at [0, 0] on input "file" at bounding box center [0, 0] width 0 height 0
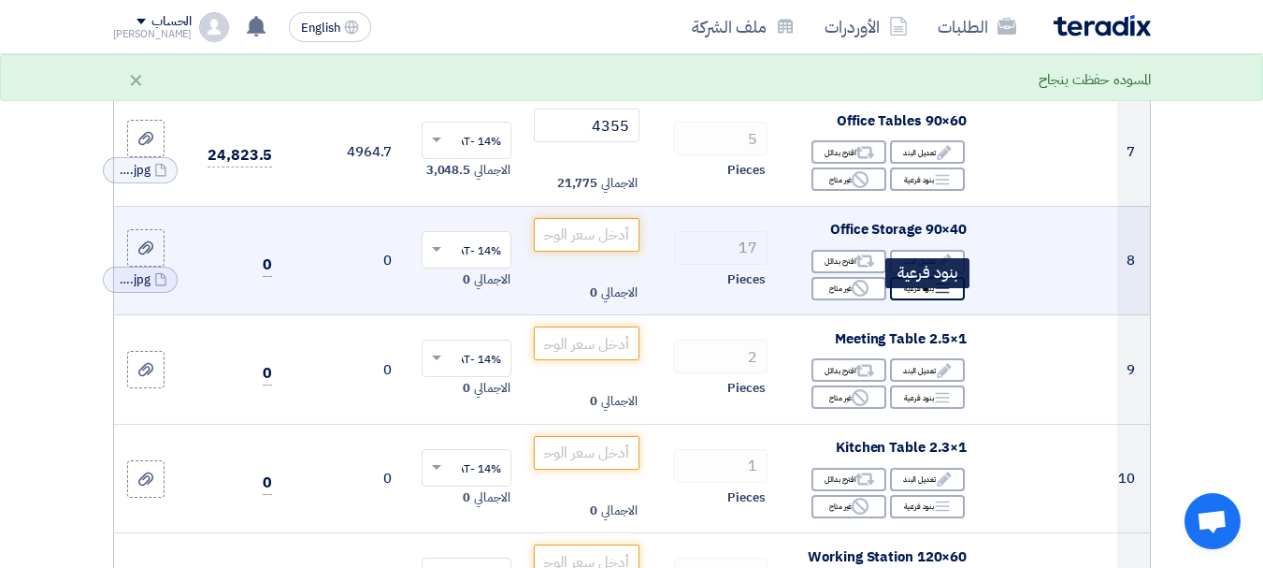
click at [919, 299] on div "Breakdown بنود فرعية" at bounding box center [927, 288] width 75 height 23
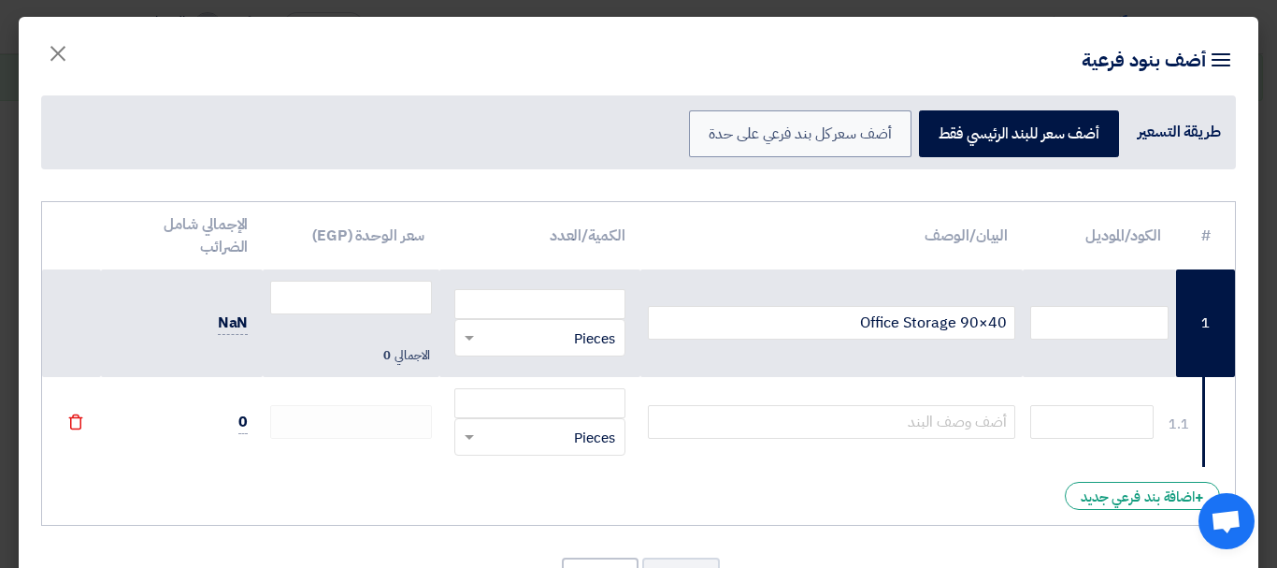
scroll to position [79, 0]
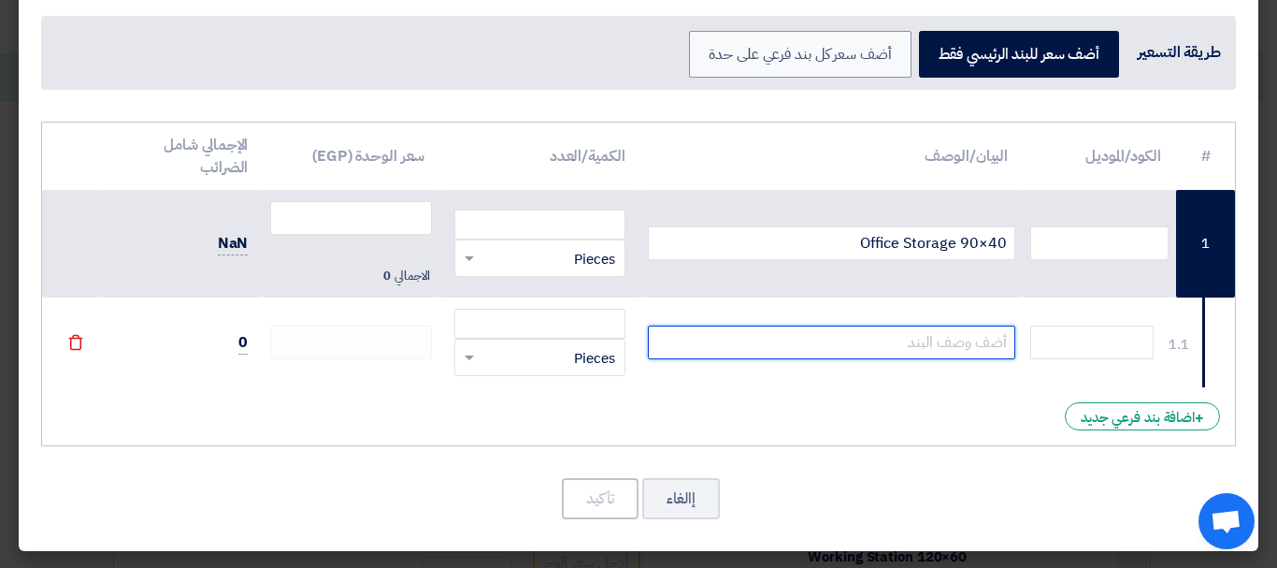
click at [902, 337] on input "text" at bounding box center [832, 342] width 368 height 34
type input "80*40*80"
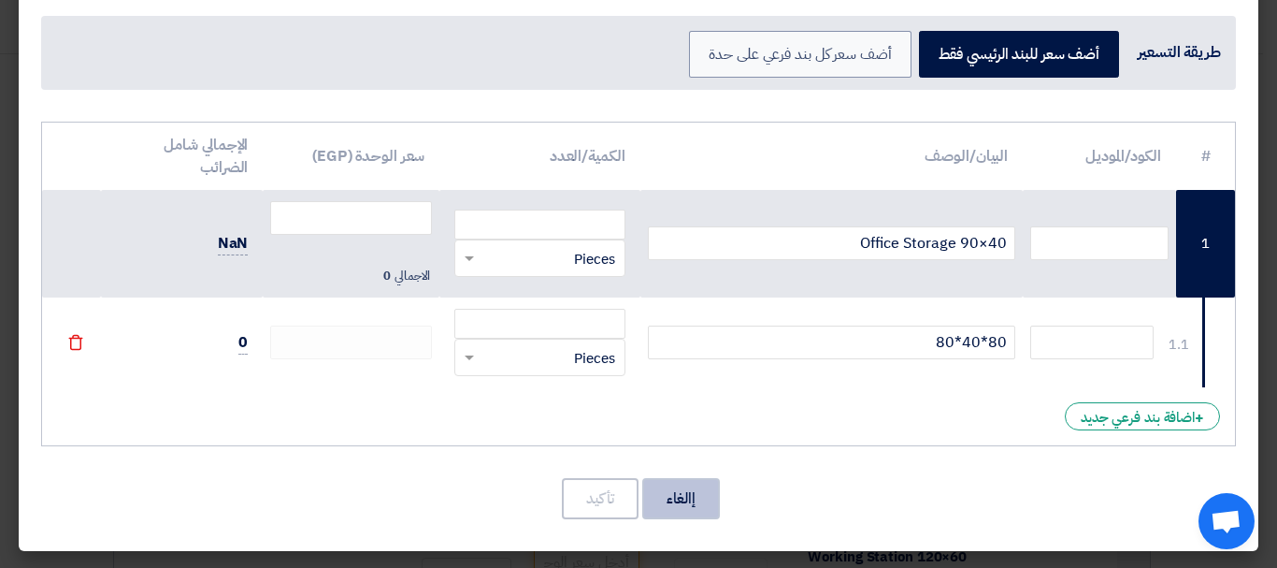
click at [678, 486] on button "إالغاء" at bounding box center [681, 498] width 78 height 41
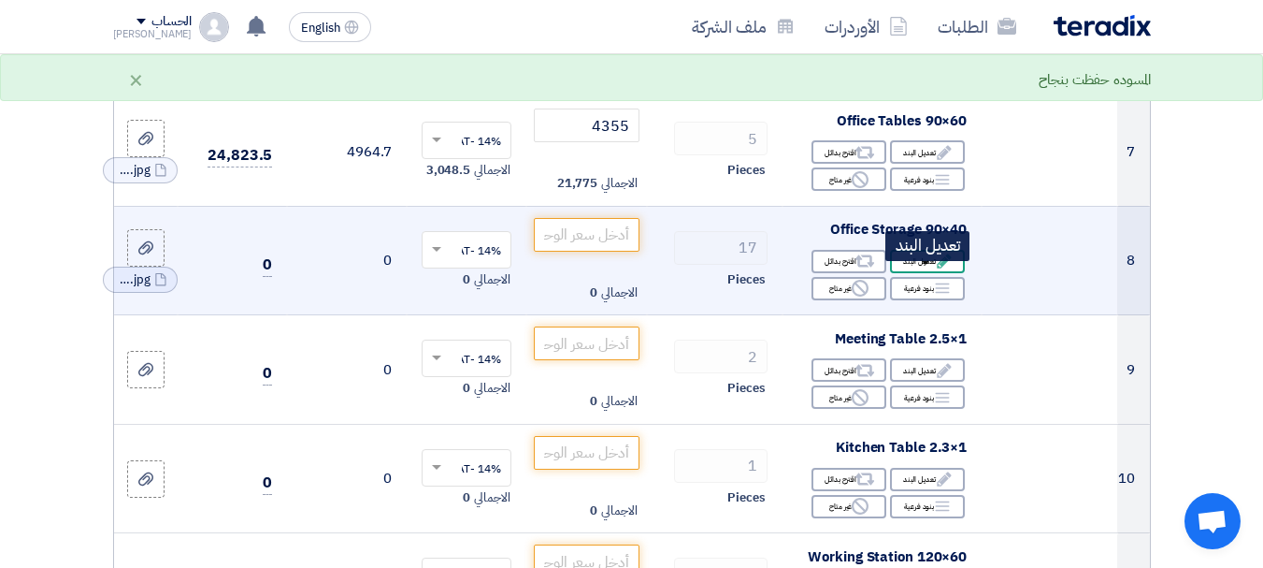
click at [938, 269] on icon "Edit" at bounding box center [944, 260] width 17 height 17
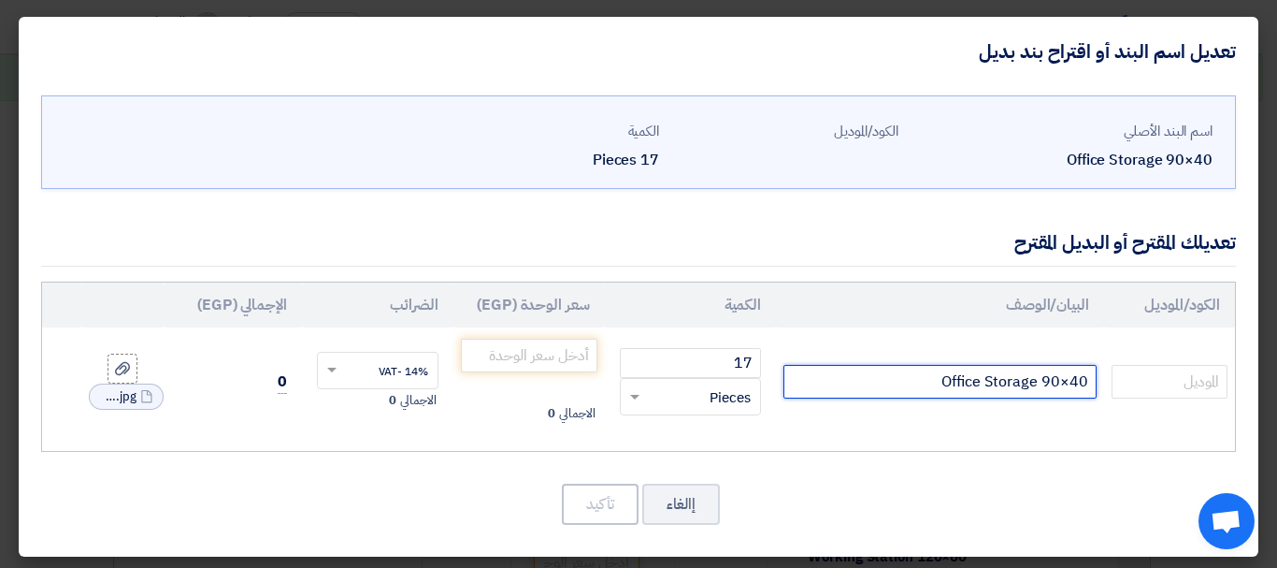
drag, startPoint x: 1043, startPoint y: 381, endPoint x: 1056, endPoint y: 379, distance: 13.4
click at [1056, 379] on input "Office Storage 90×40" at bounding box center [939, 382] width 313 height 34
click at [1090, 380] on input "Office Storage 80×40" at bounding box center [939, 382] width 313 height 34
type input "*Office Storage 80×40"
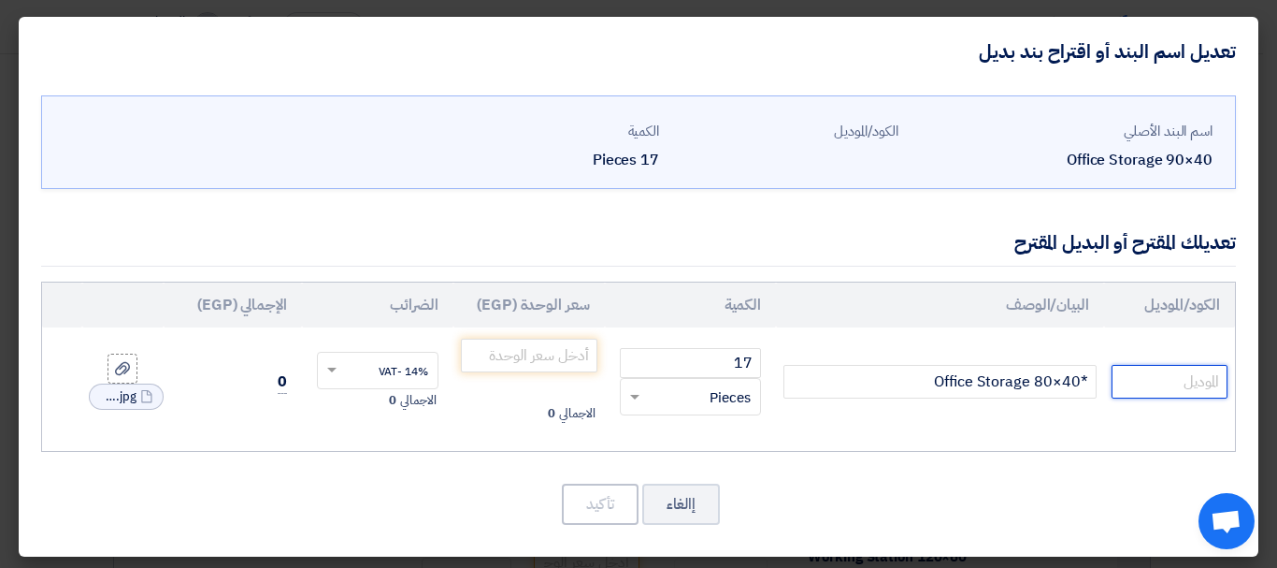
click at [1138, 383] on input "text" at bounding box center [1170, 382] width 116 height 34
click at [697, 496] on button "إالغاء" at bounding box center [681, 503] width 78 height 41
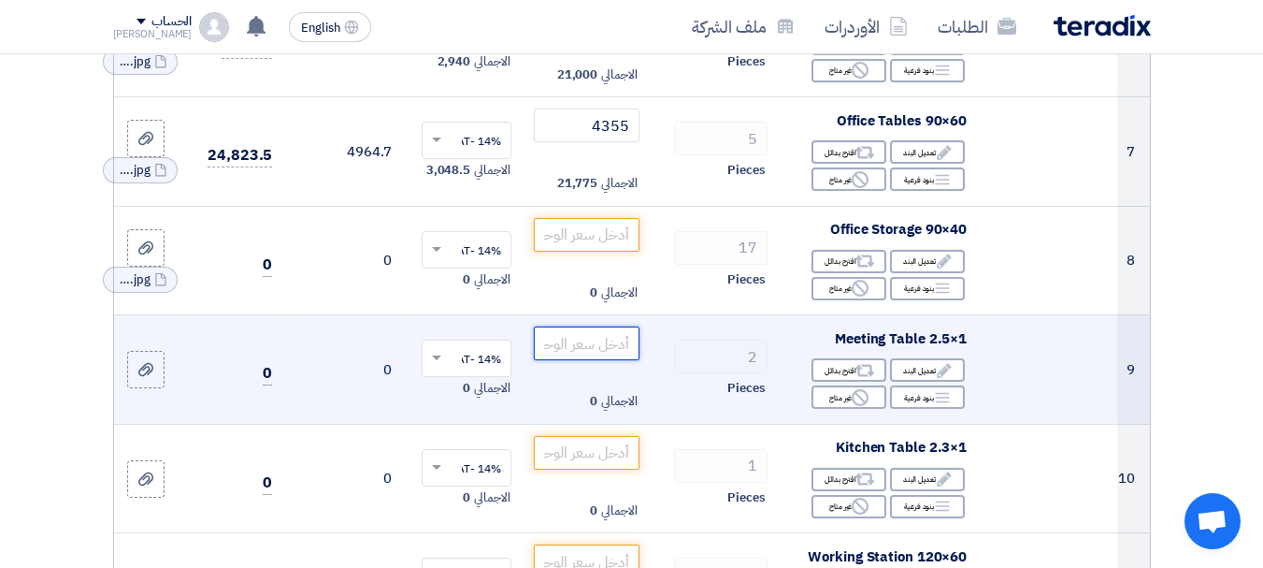
click at [601, 360] on input "number" at bounding box center [586, 343] width 105 height 34
paste input "7672"
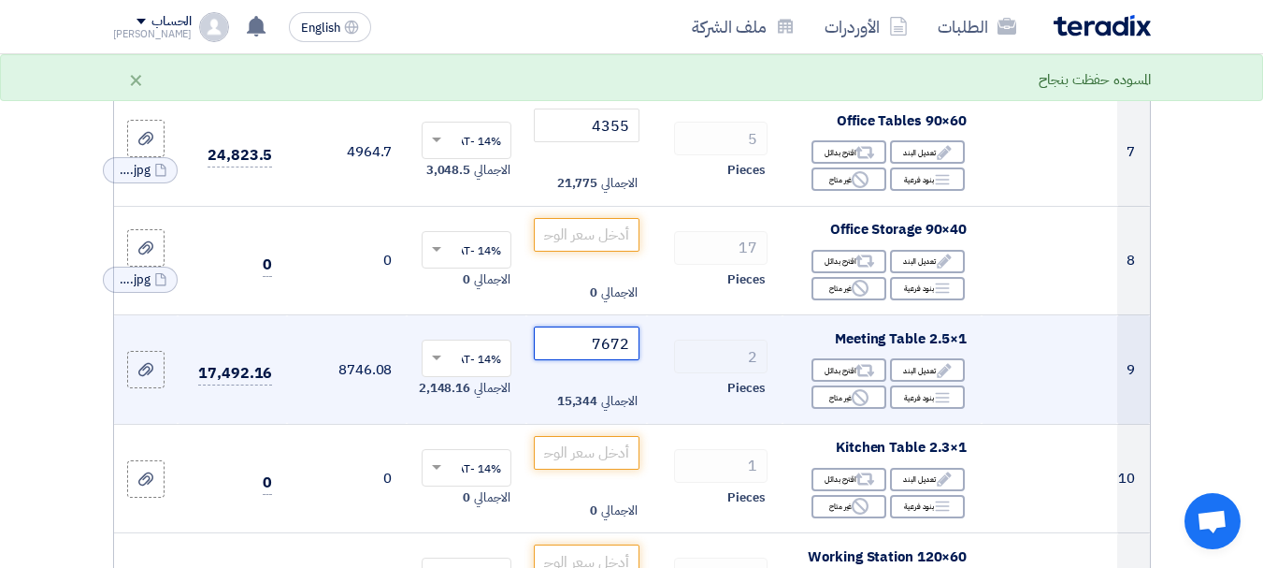
drag, startPoint x: 574, startPoint y: 351, endPoint x: 691, endPoint y: 351, distance: 116.9
click at [691, 351] on tr "9 Meeting Table 2.5×1 Edit تعديل البند Alternative اقترح بدائل Breakdown Reject" at bounding box center [632, 369] width 1036 height 109
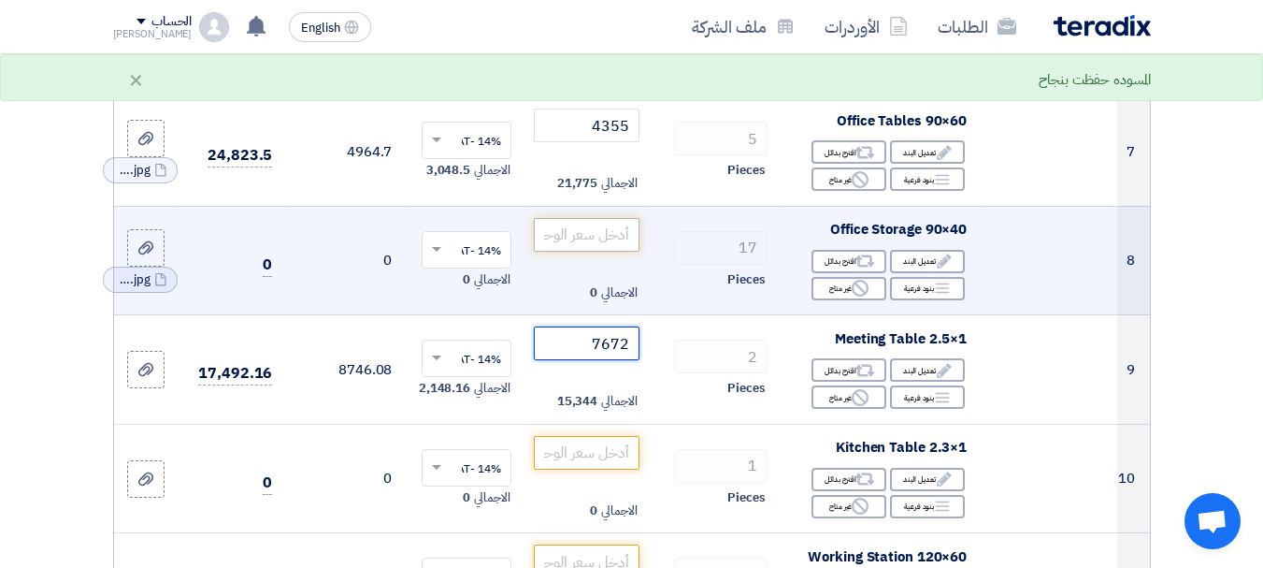
type input "7672"
click at [596, 247] on input "number" at bounding box center [586, 235] width 105 height 34
paste input "7672"
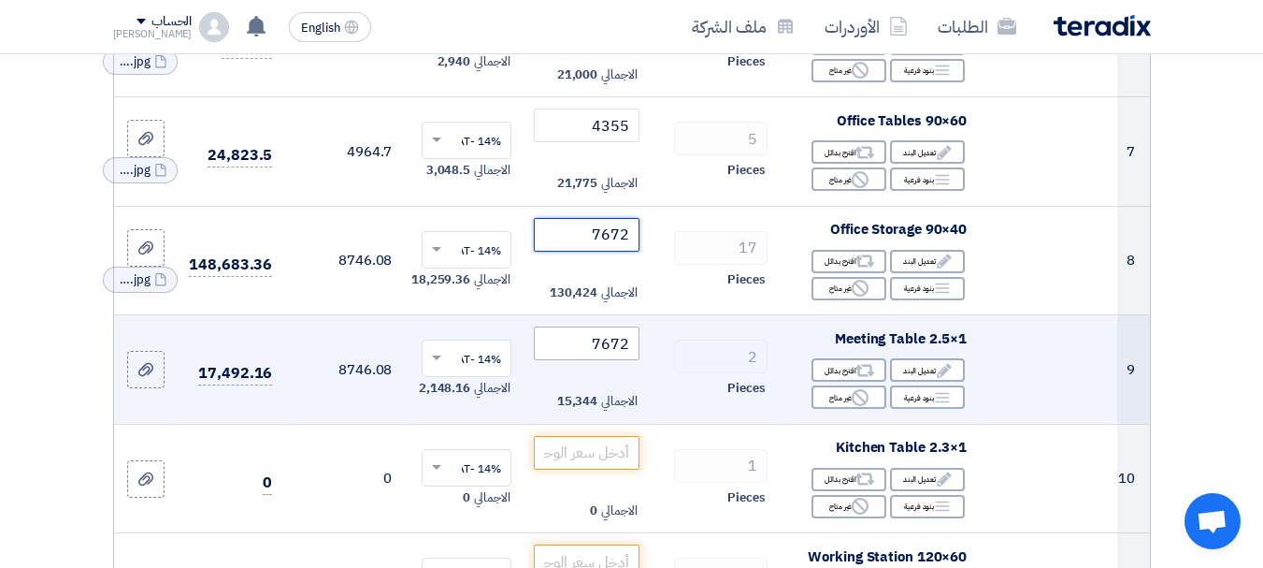
type input "7672"
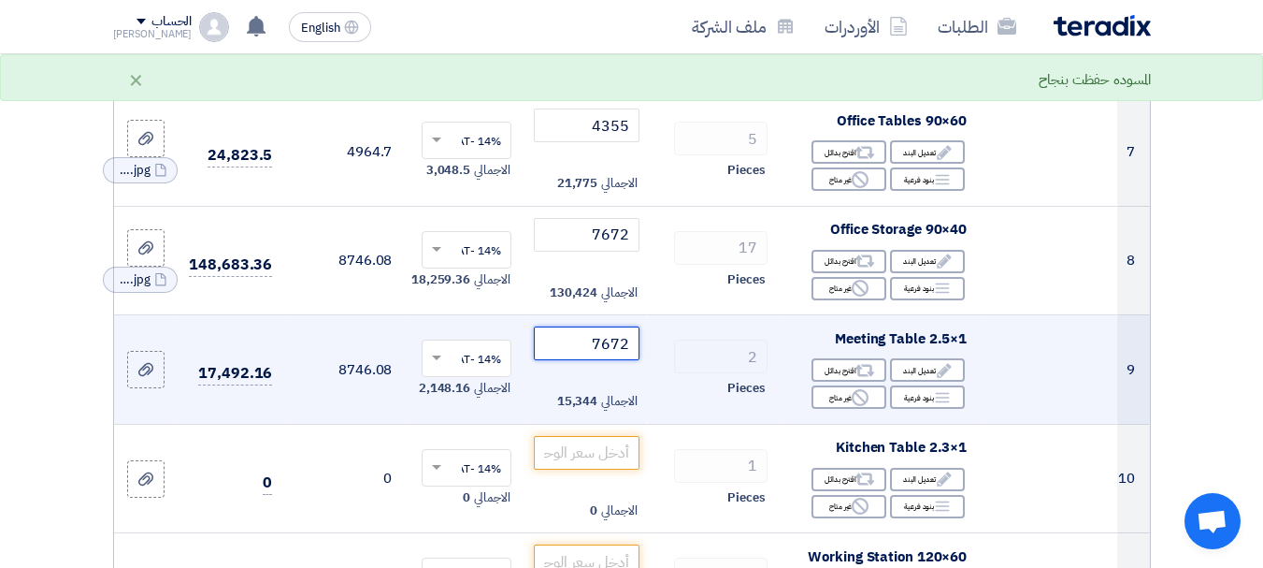
drag, startPoint x: 577, startPoint y: 357, endPoint x: 710, endPoint y: 345, distance: 133.3
click at [710, 345] on tr "9 Meeting Table 2.5×1 Edit تعديل البند Alternative اقترح بدائل Breakdown Reject" at bounding box center [632, 369] width 1036 height 109
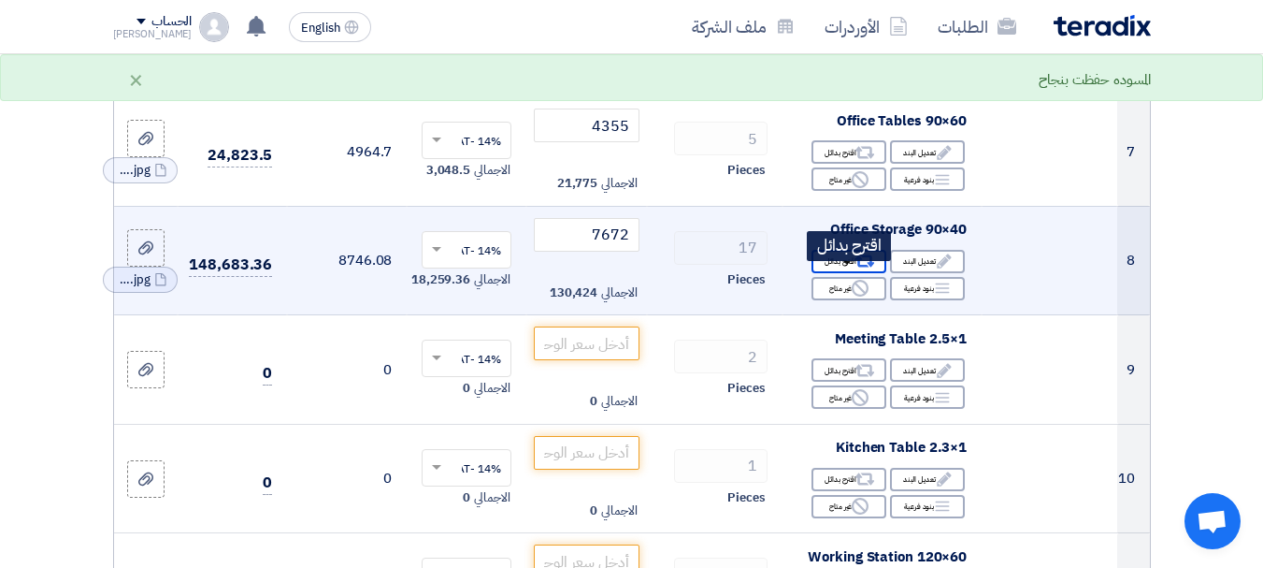
click at [864, 271] on icon "Alternative" at bounding box center [865, 261] width 20 height 20
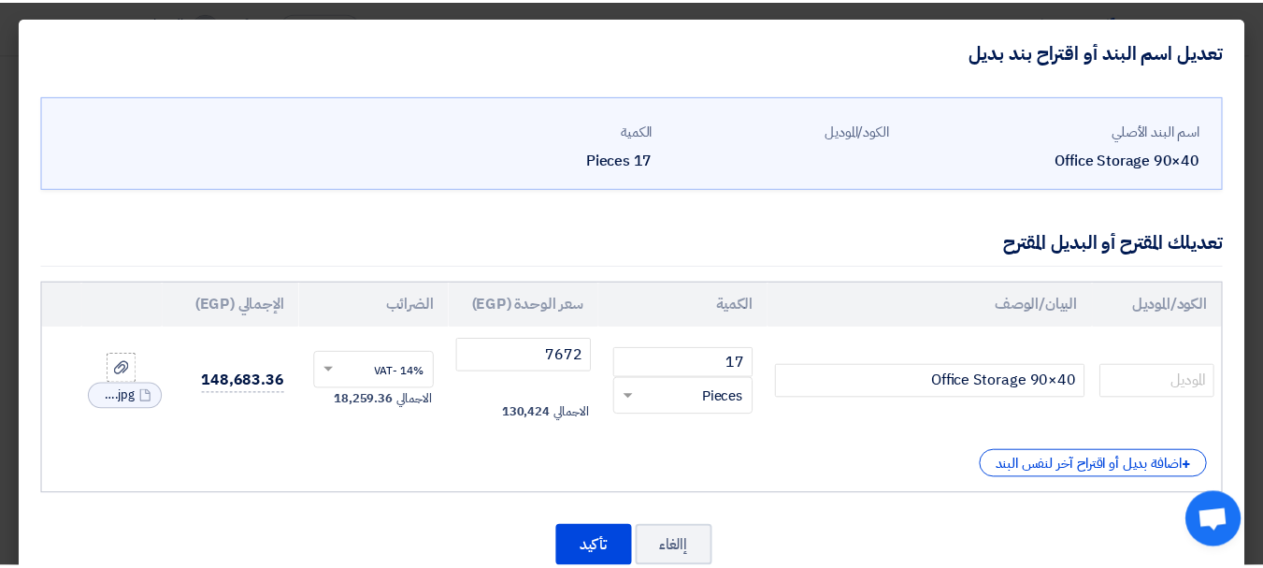
scroll to position [48, 0]
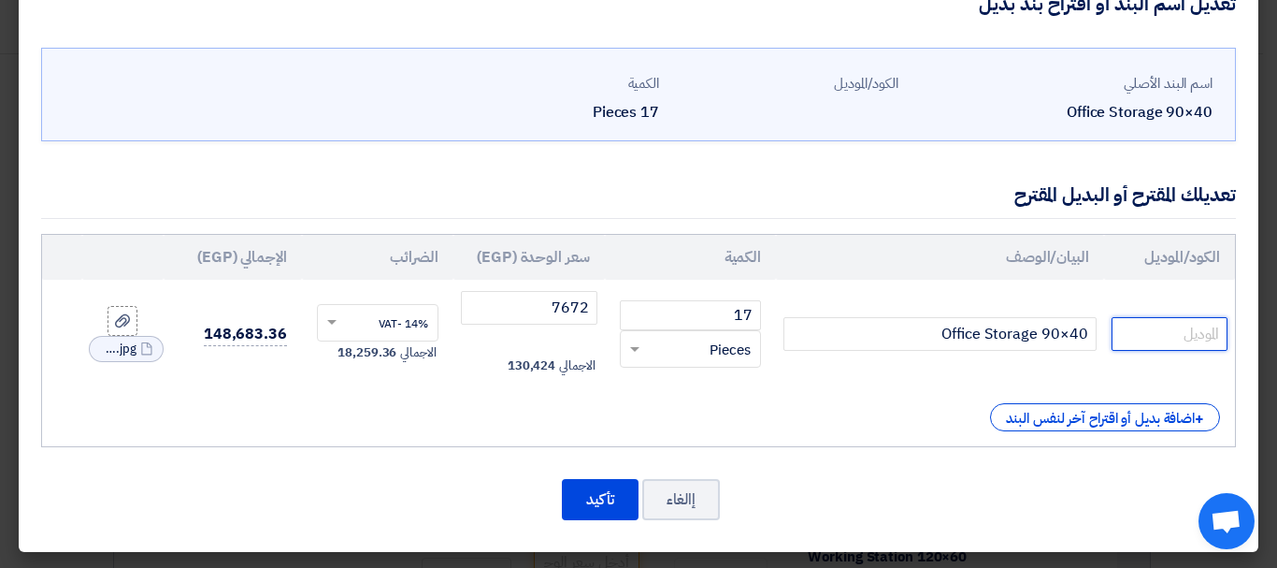
click at [1143, 339] on input "text" at bounding box center [1170, 334] width 116 height 34
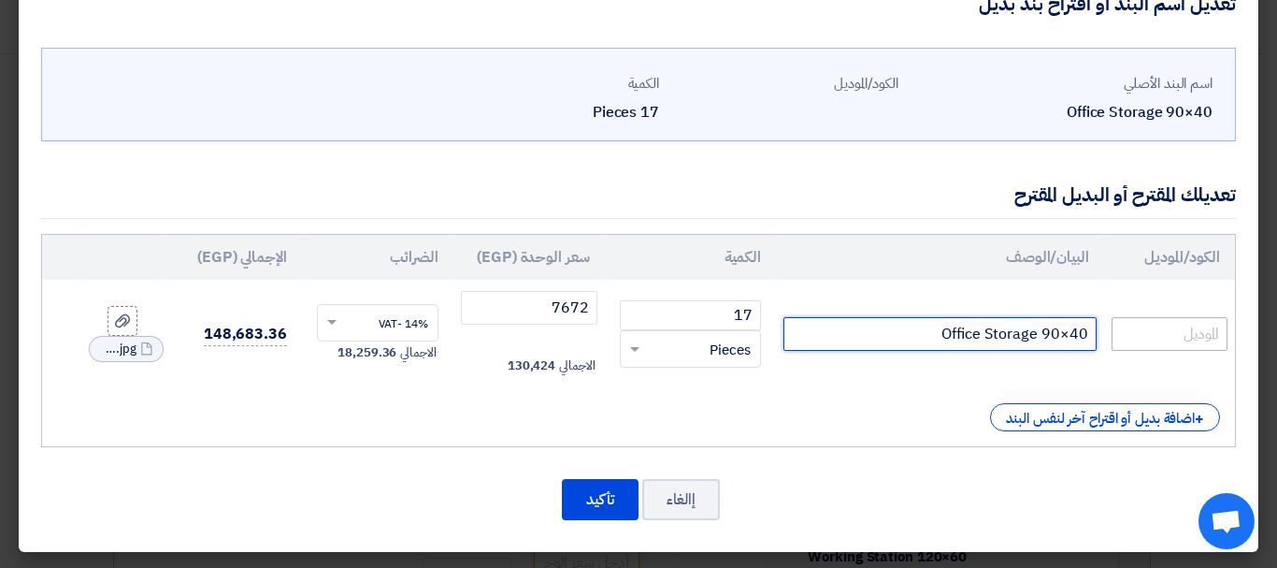
drag, startPoint x: 1049, startPoint y: 331, endPoint x: 1121, endPoint y: 328, distance: 72.0
click at [1121, 328] on tr "Office Storage 90×40 17 RFQ_STEP1.ITEMS.2.TYPE_PLACEHOLDER × Pieces" at bounding box center [638, 334] width 1193 height 108
type input "Office Storage 80*40*82"
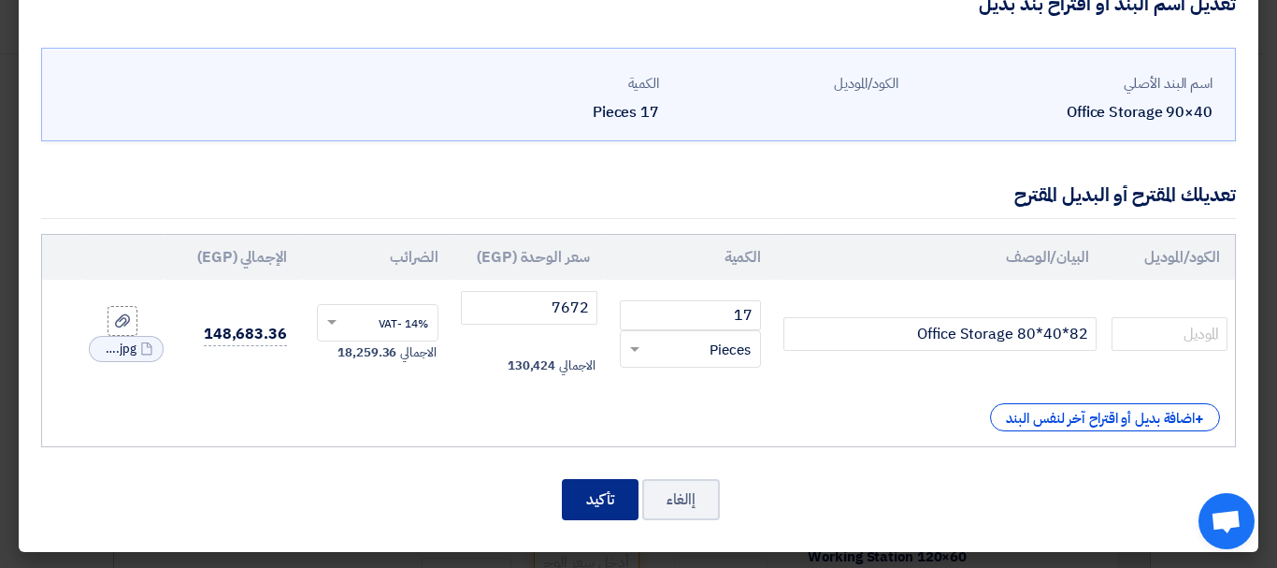
click at [614, 497] on button "تأكيد" at bounding box center [600, 499] width 77 height 41
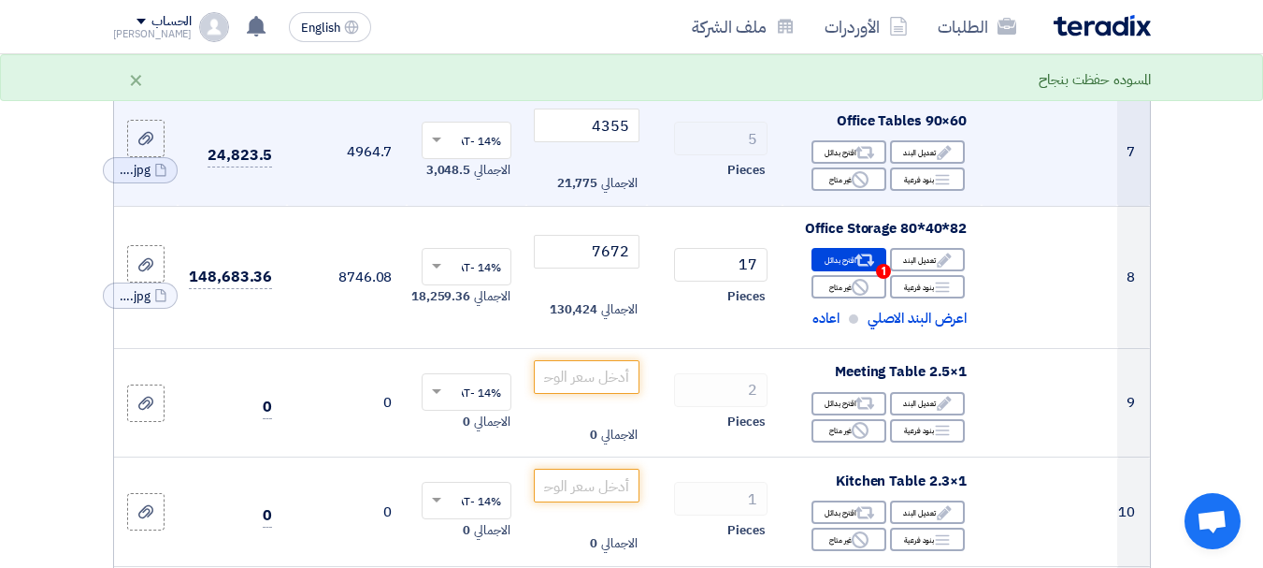
scroll to position [841, 0]
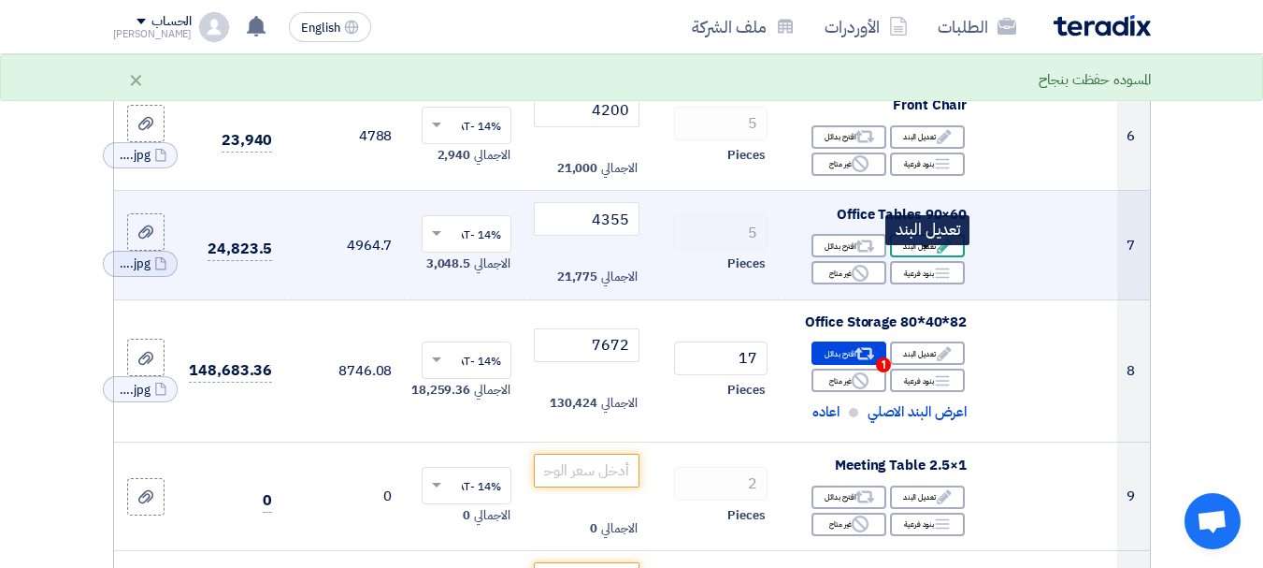
click at [922, 257] on div "Edit تعديل البند" at bounding box center [927, 245] width 75 height 23
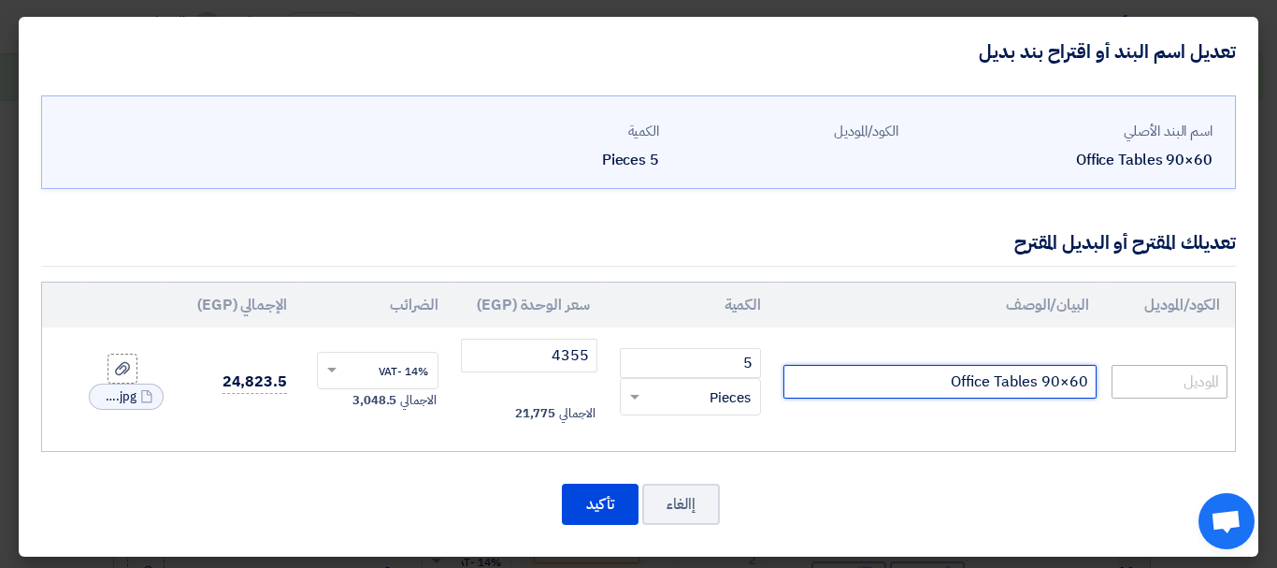
drag, startPoint x: 1049, startPoint y: 379, endPoint x: 1117, endPoint y: 382, distance: 68.4
click at [1117, 382] on tr "Office Tables 90×60 5 RFQ_STEP1.ITEMS.2.TYPE_PLACEHOLDER × Pieces" at bounding box center [638, 381] width 1193 height 108
type input "Office Tables 40*40*50"
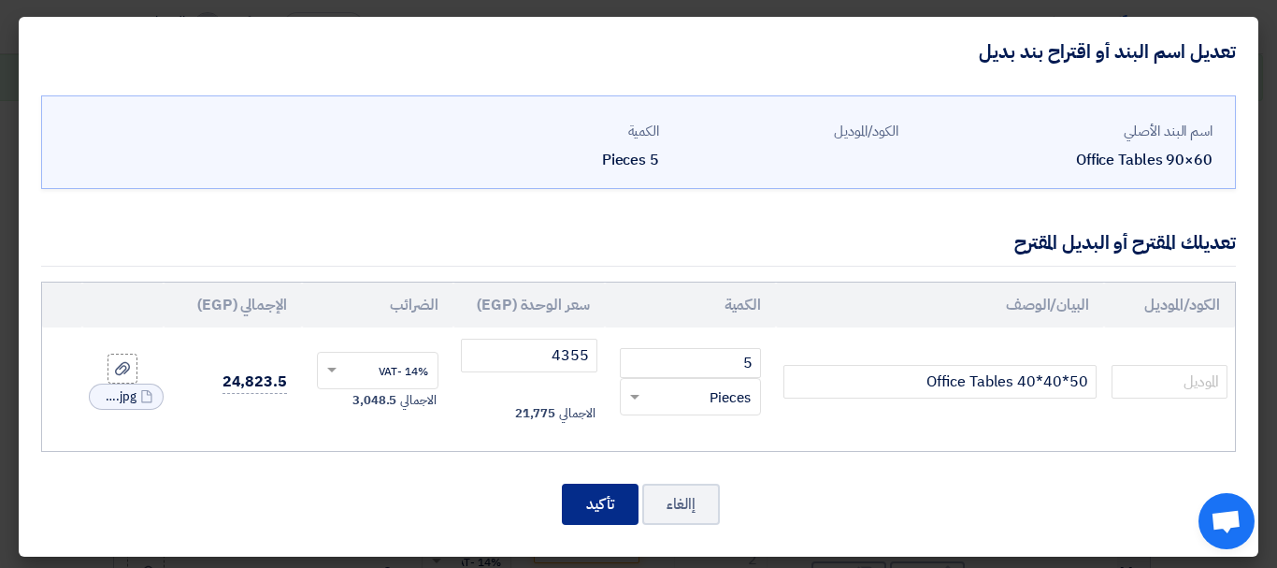
click at [610, 500] on button "تأكيد" at bounding box center [600, 503] width 77 height 41
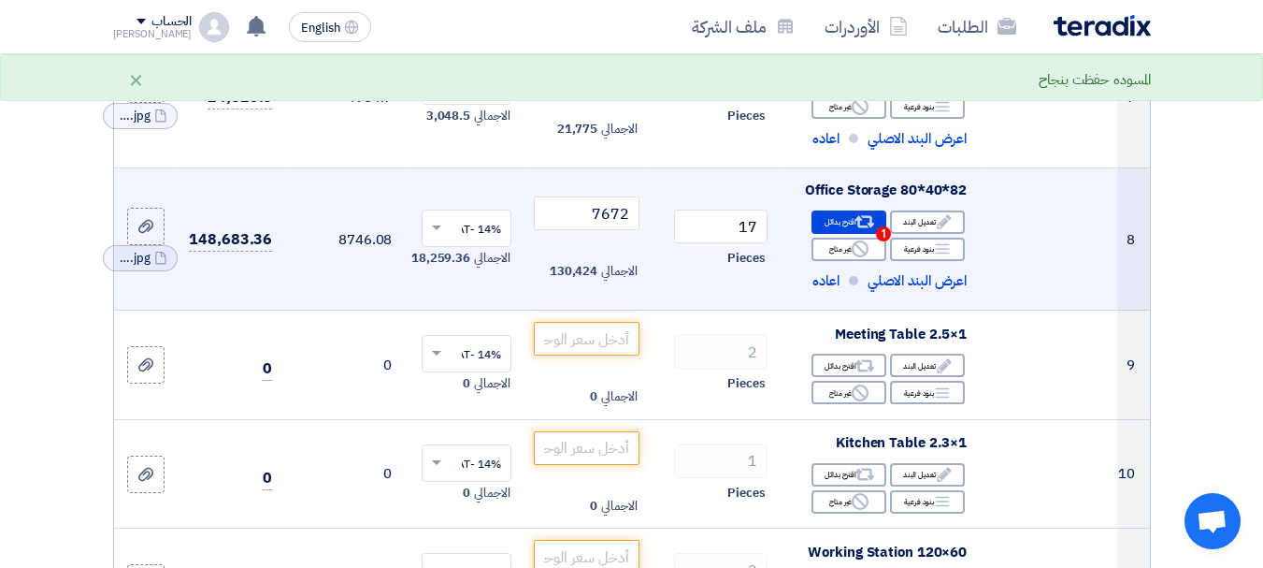
scroll to position [1028, 0]
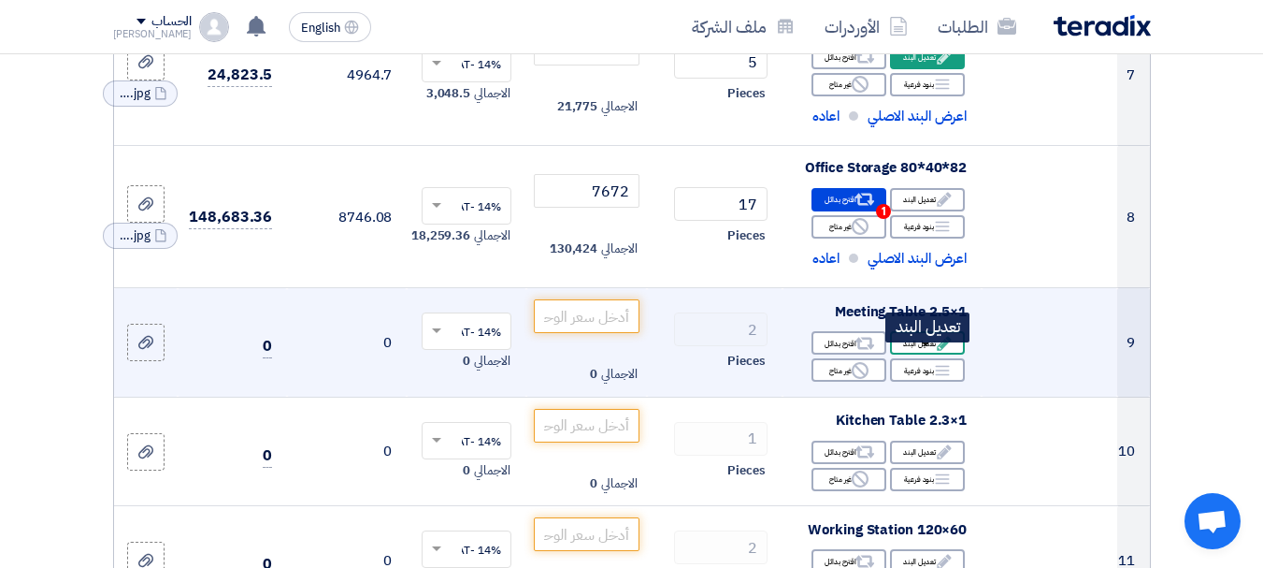
click at [917, 354] on div "Edit تعديل البند" at bounding box center [927, 342] width 75 height 23
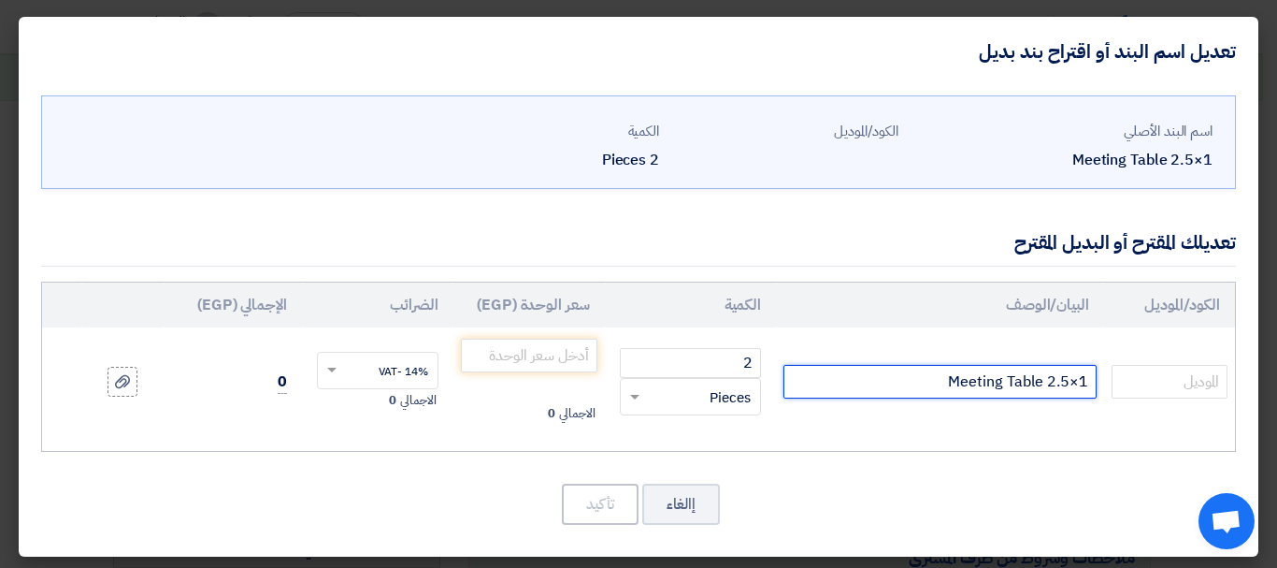
click at [1060, 379] on input "Meeting Table 2.5×1" at bounding box center [939, 382] width 313 height 34
type input "Meeting Table 2.4×1"
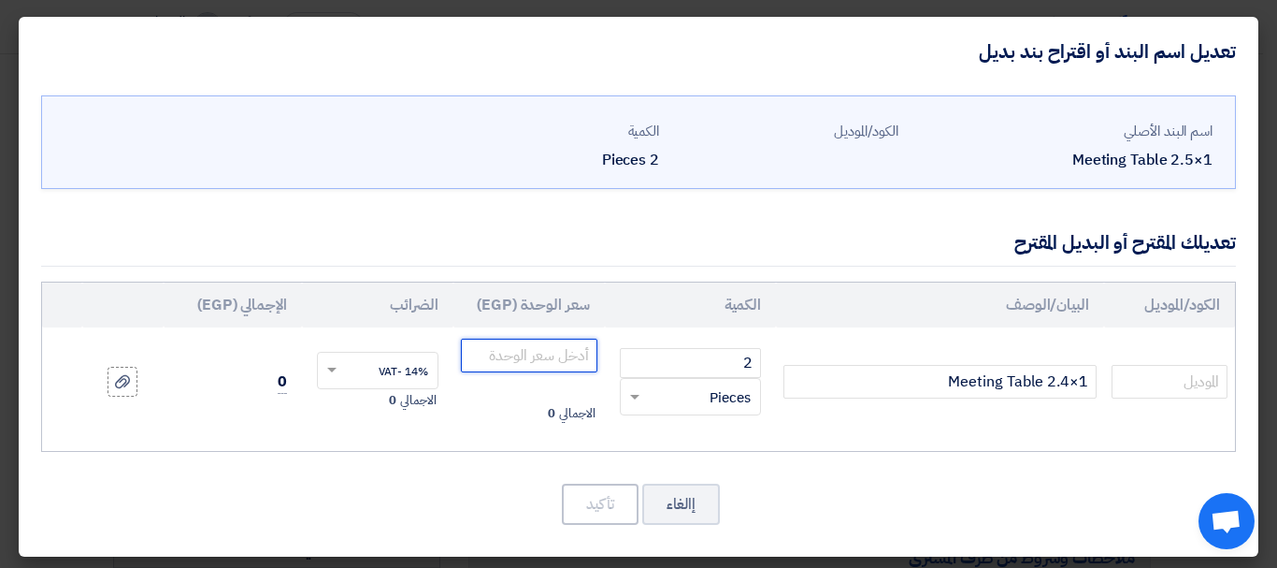
click at [548, 359] on input "number" at bounding box center [529, 355] width 137 height 34
paste input "20588"
type input "20588"
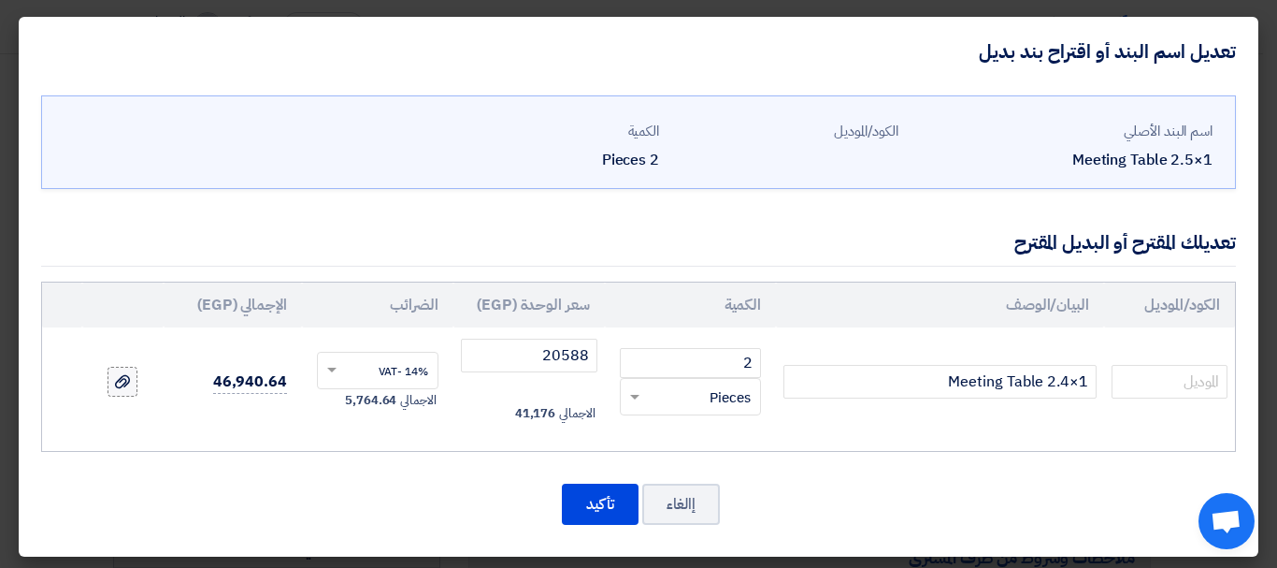
click at [122, 385] on label at bounding box center [123, 381] width 30 height 30
click at [0, 0] on input "file" at bounding box center [0, 0] width 0 height 0
click at [596, 505] on button "تأكيد" at bounding box center [600, 503] width 77 height 41
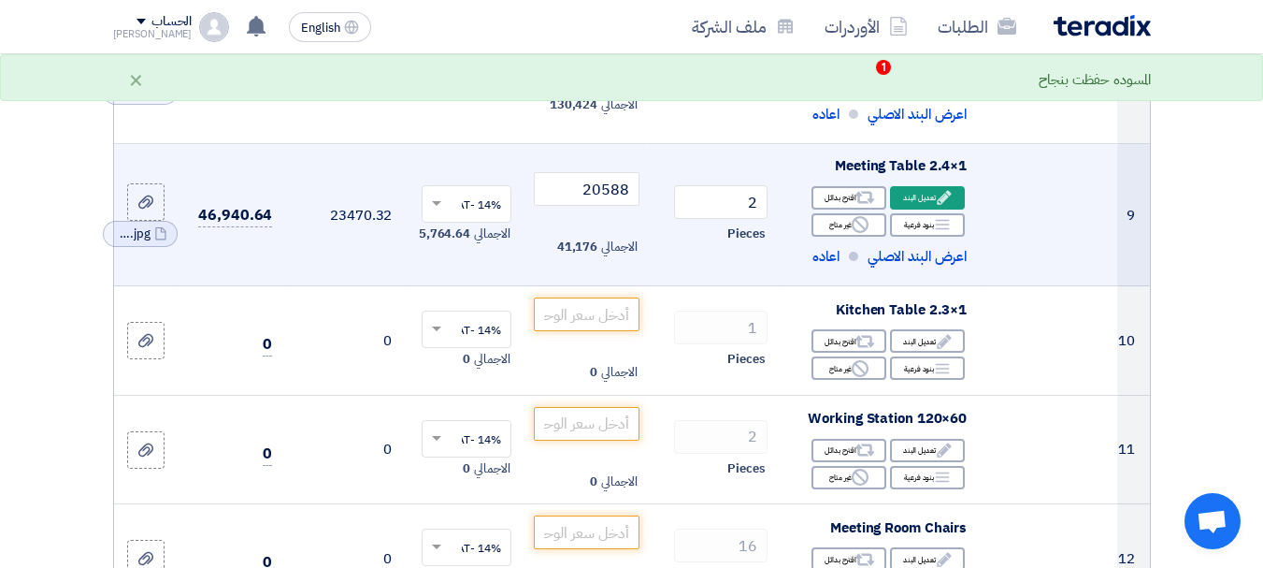
scroll to position [1215, 0]
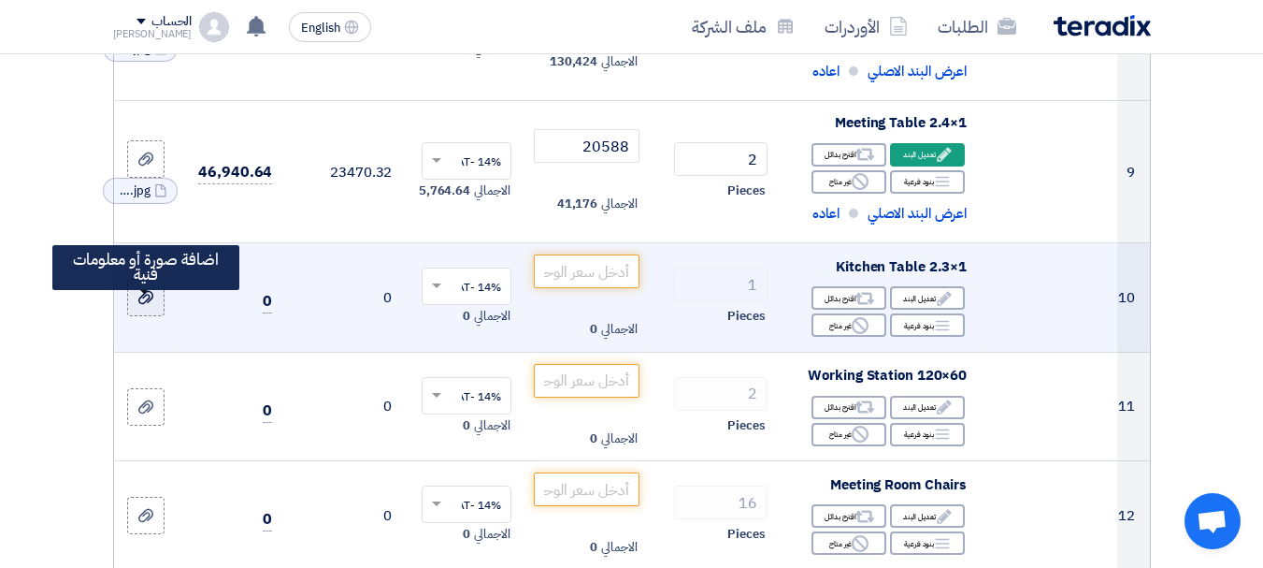
click at [141, 305] on icon at bounding box center [145, 297] width 15 height 15
click at [0, 0] on input "file" at bounding box center [0, 0] width 0 height 0
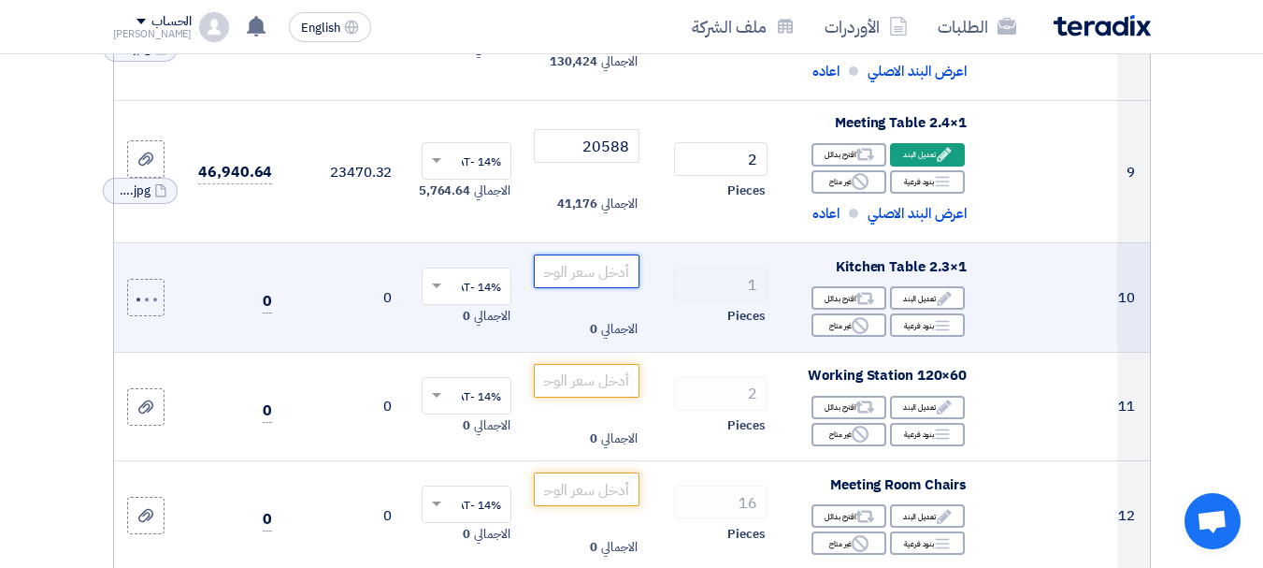
click at [594, 288] on input "number" at bounding box center [586, 271] width 105 height 34
type input "20003"
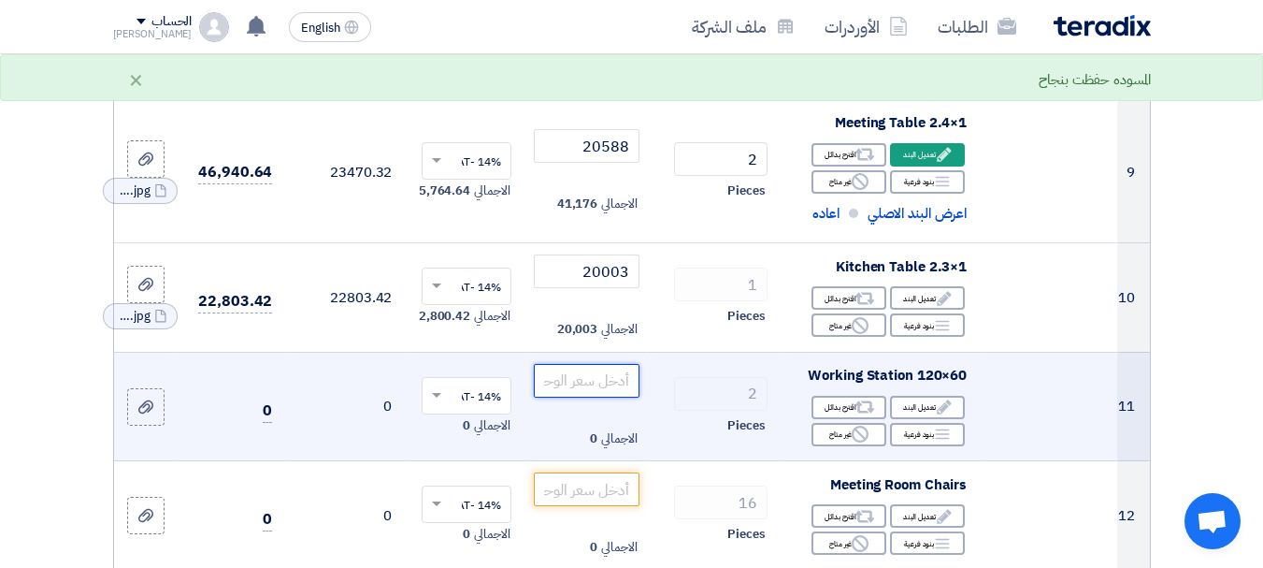
click at [612, 395] on input "number" at bounding box center [586, 381] width 105 height 34
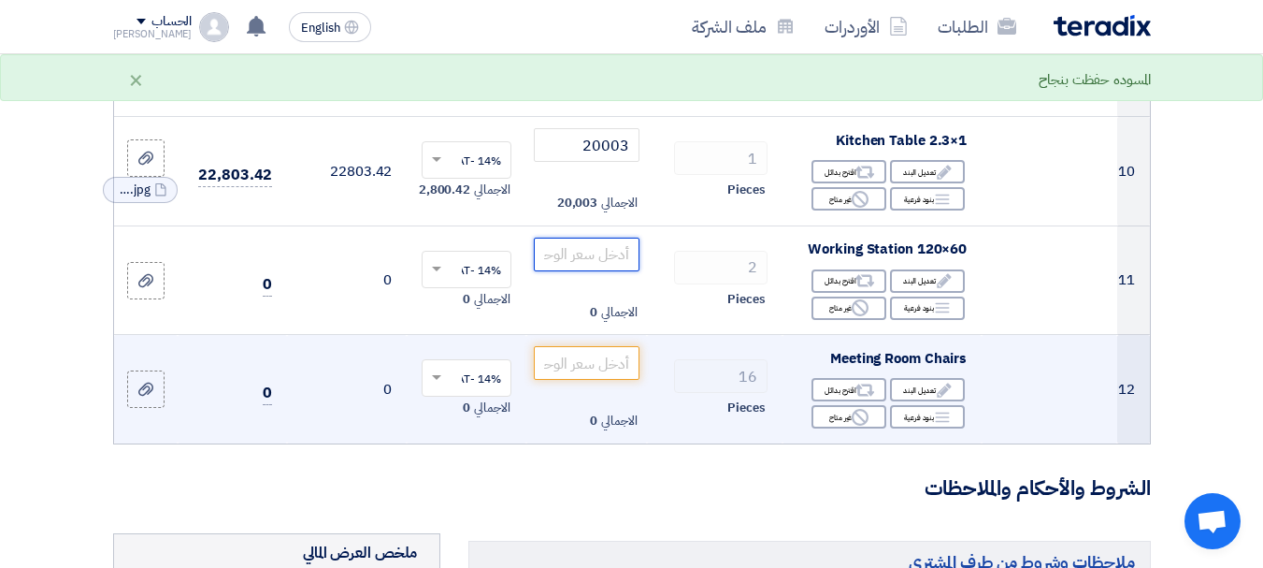
scroll to position [1309, 0]
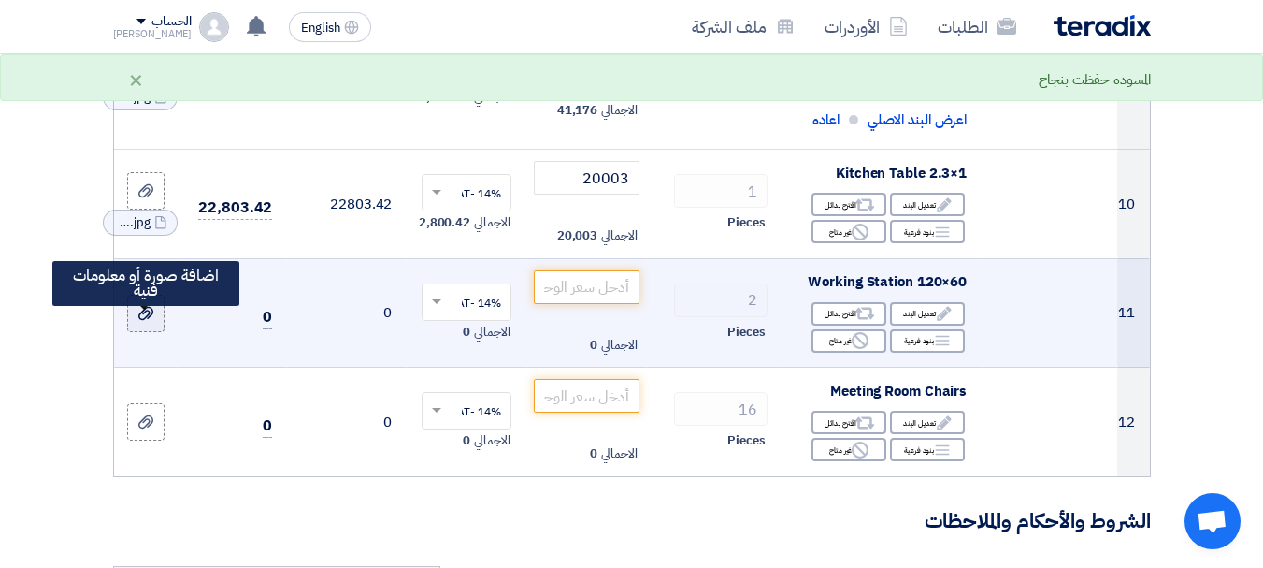
click at [159, 328] on label at bounding box center [145, 313] width 37 height 37
click at [0, 0] on input "file" at bounding box center [0, 0] width 0 height 0
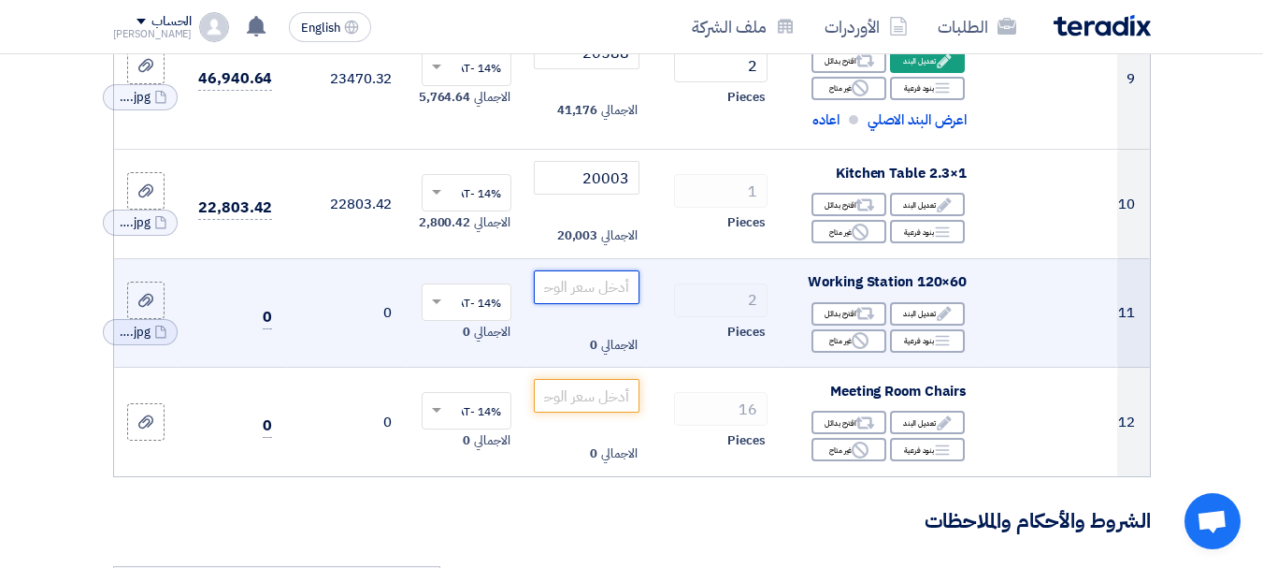
click at [598, 304] on input "number" at bounding box center [586, 287] width 105 height 34
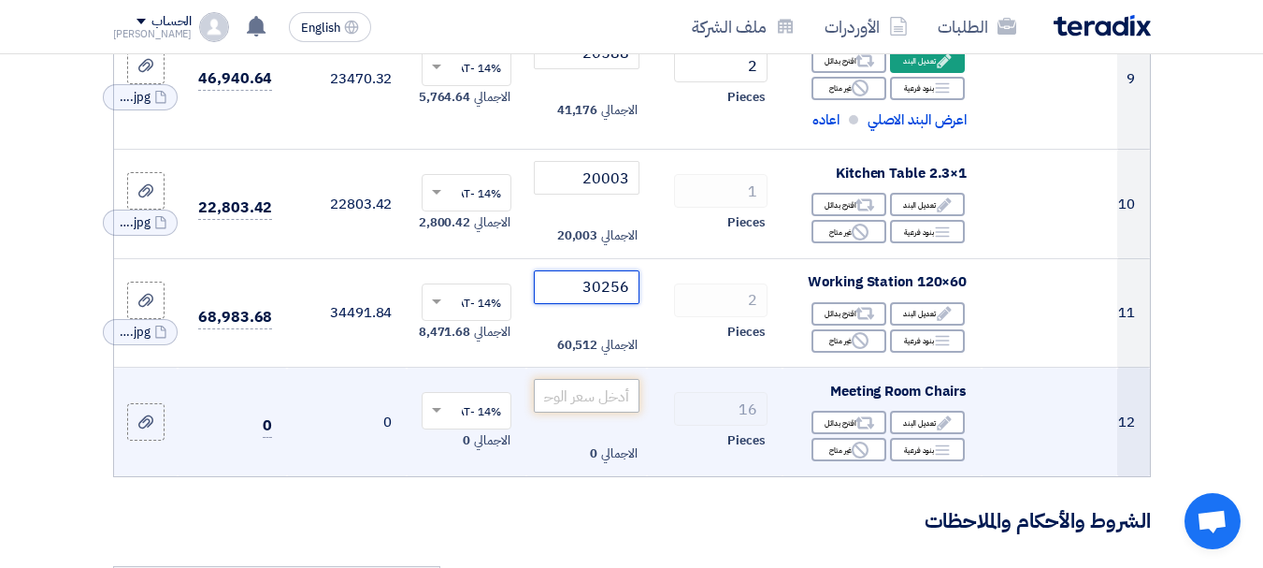
type input "30256"
click at [599, 402] on input "number" at bounding box center [586, 396] width 105 height 34
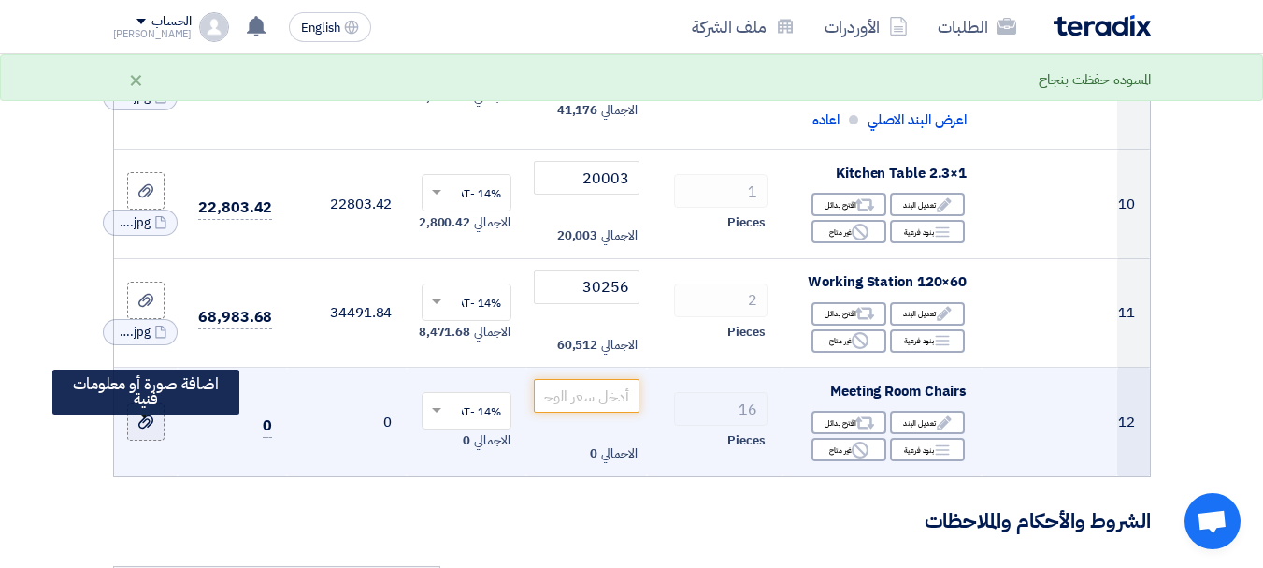
click at [157, 433] on label at bounding box center [145, 421] width 37 height 37
click at [0, 0] on input "file" at bounding box center [0, 0] width 0 height 0
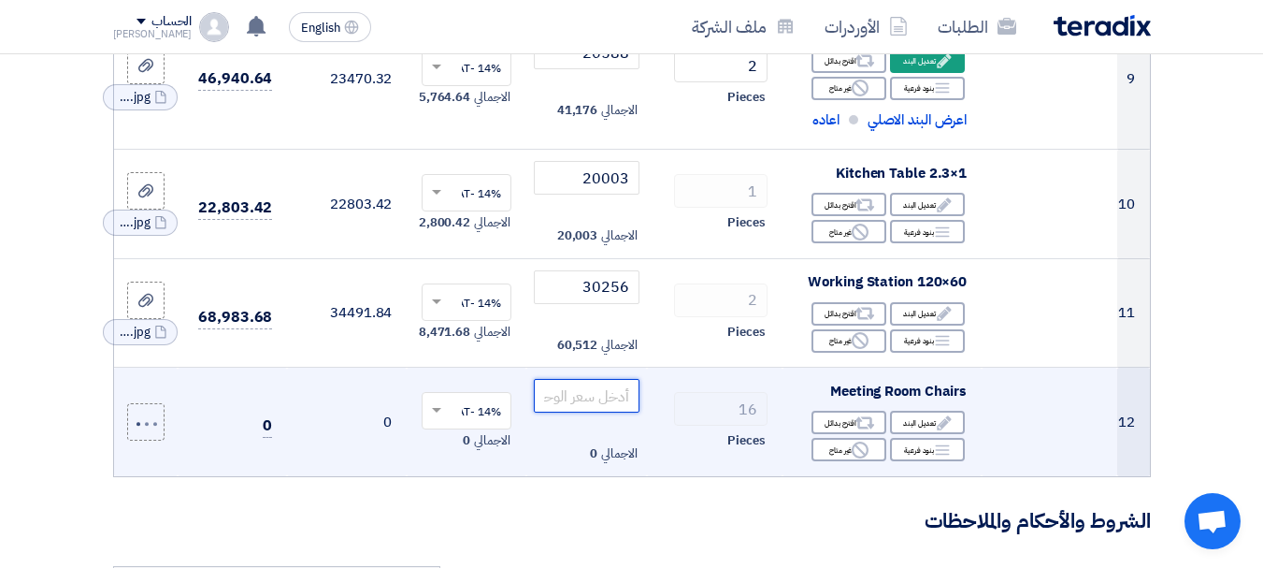
click at [586, 412] on input "number" at bounding box center [586, 396] width 105 height 34
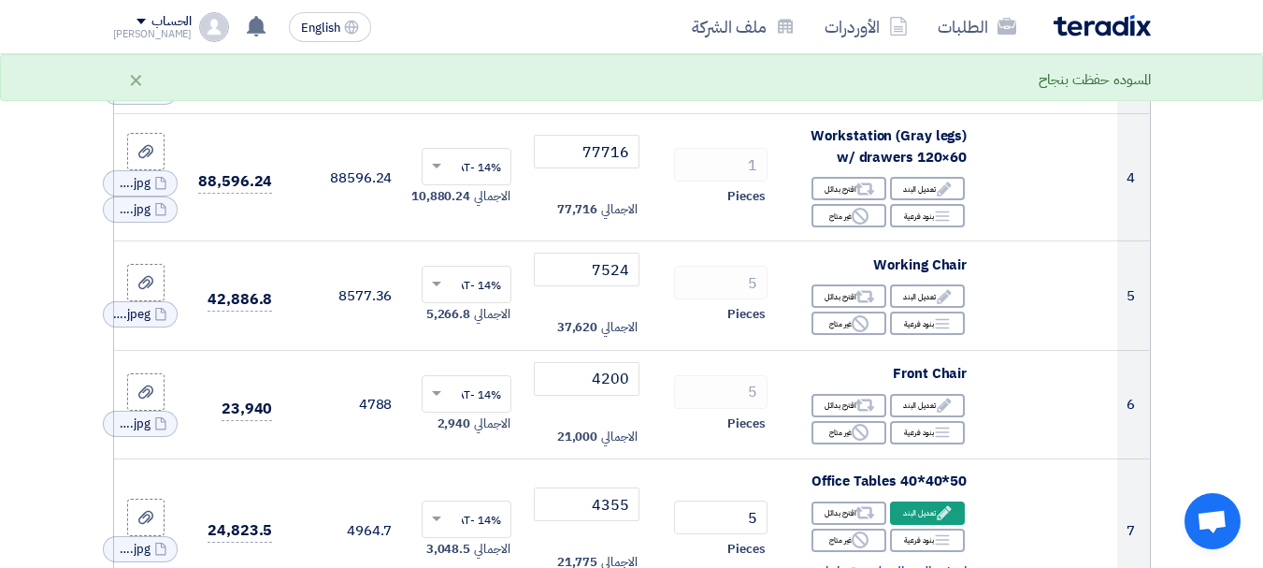
scroll to position [561, 0]
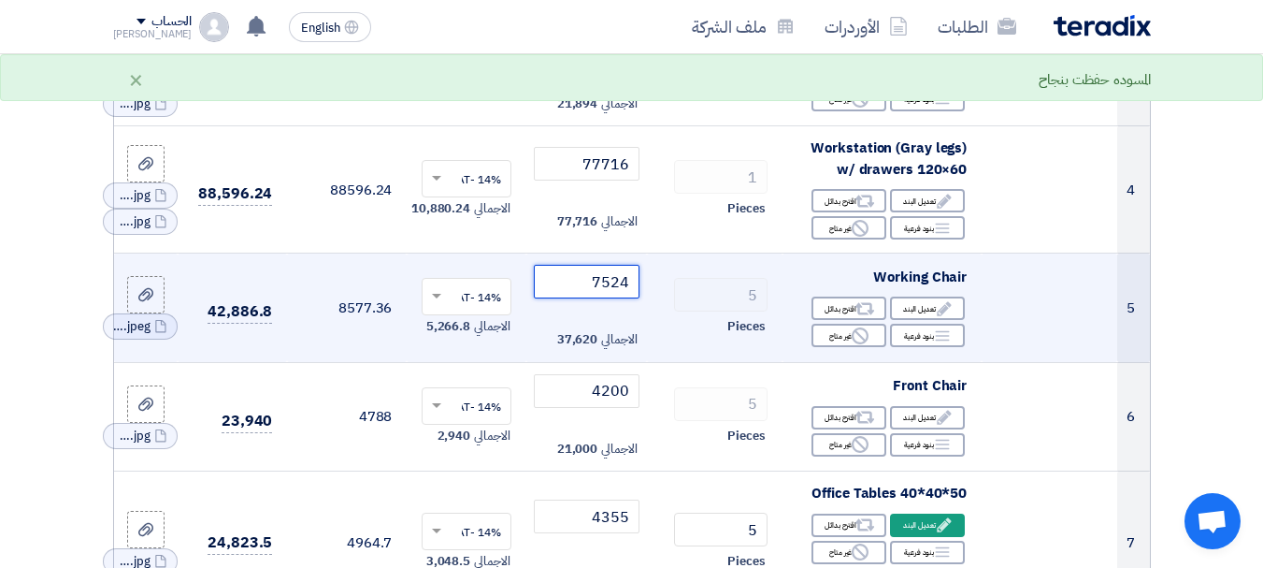
drag, startPoint x: 590, startPoint y: 292, endPoint x: 683, endPoint y: 291, distance: 93.5
click at [683, 291] on tr "5 Working Chair Edit تعديل البند Alternative اقترح بدائل Breakdown Reject 5 7524" at bounding box center [632, 307] width 1036 height 109
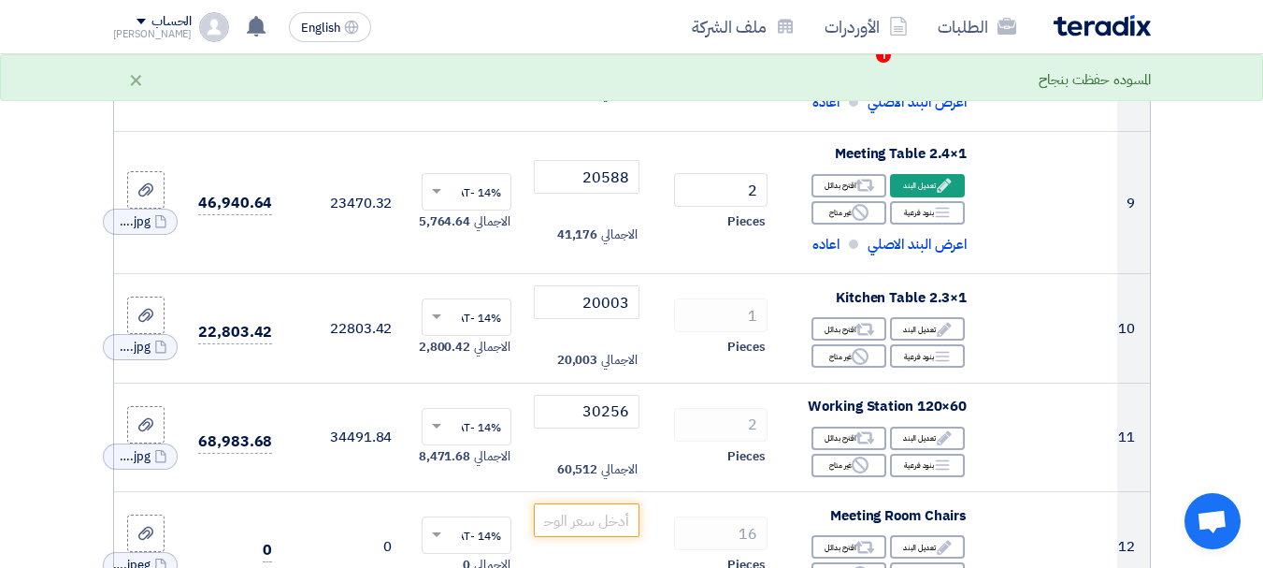
scroll to position [1589, 0]
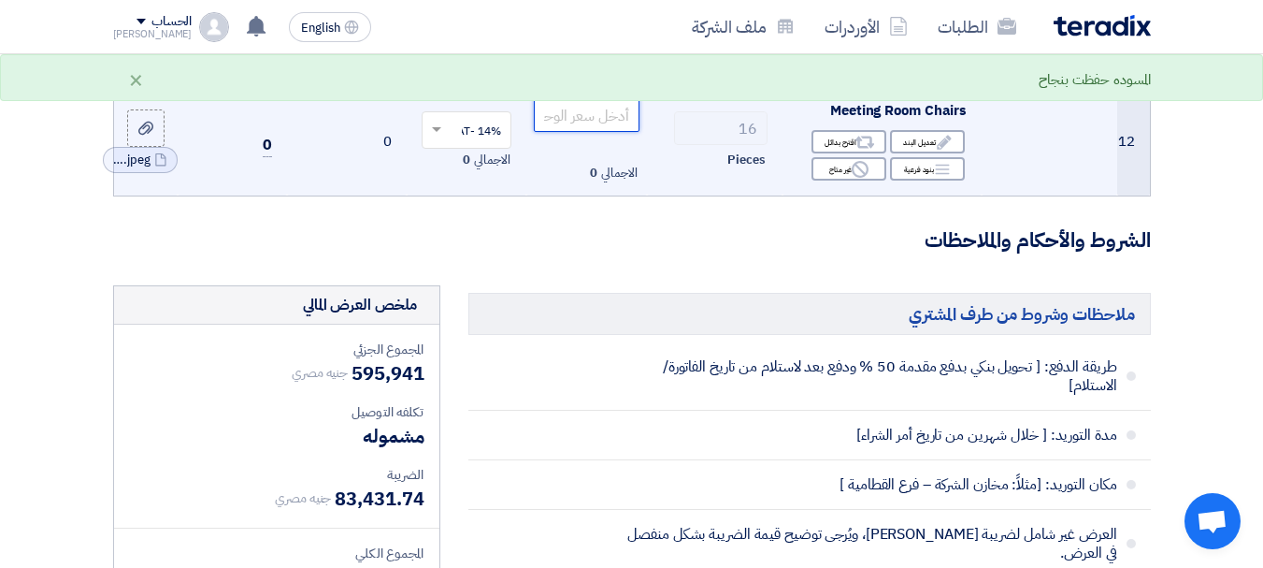
click at [591, 132] on input "number" at bounding box center [586, 115] width 105 height 34
paste input "7524"
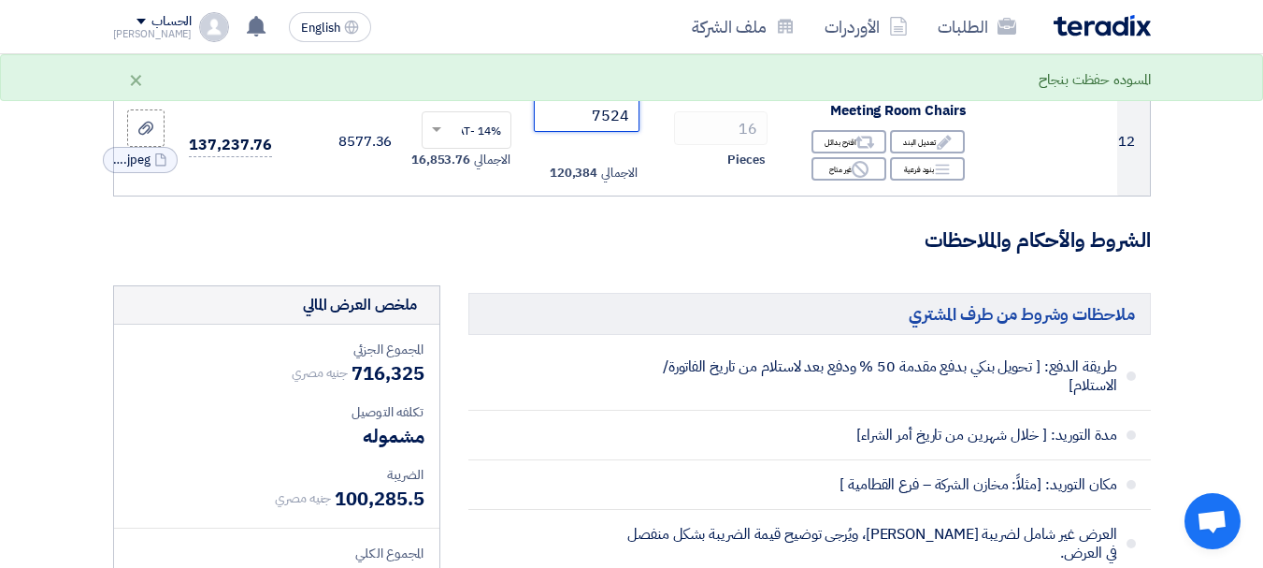
type input "7524"
click at [564, 239] on form "تفاصيل الطلب # الكود/الموديل البيان/الوصف الكمية/العدد سعر الوحدة (EGP) الضرائب…" at bounding box center [632, 8] width 1038 height 2772
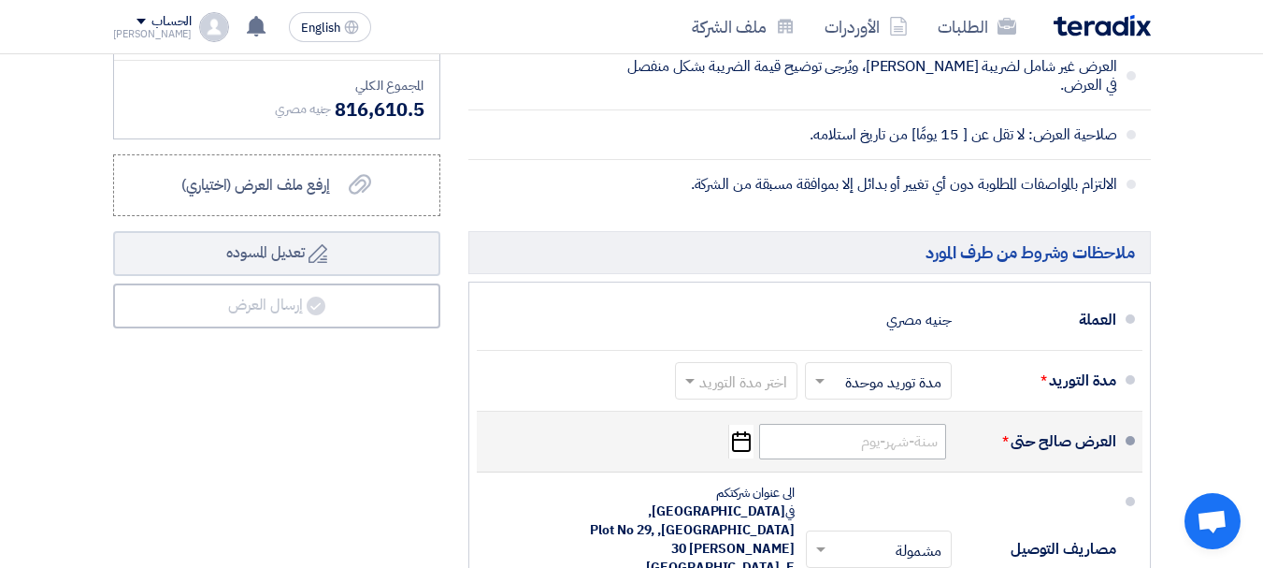
scroll to position [2150, 0]
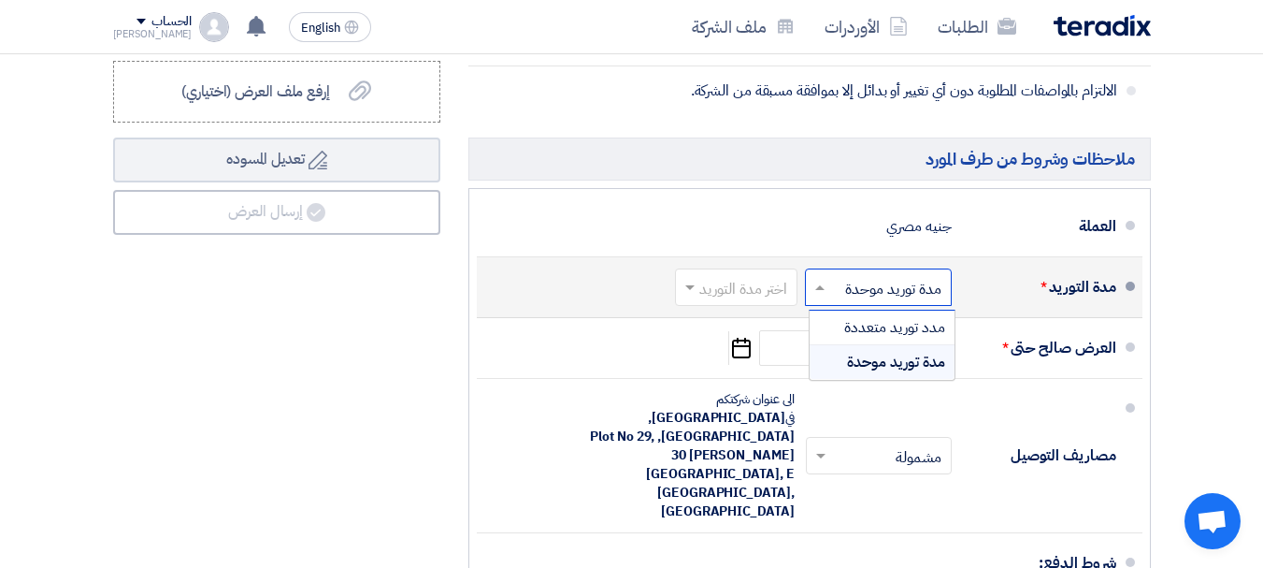
click at [824, 296] on span at bounding box center [817, 287] width 23 height 19
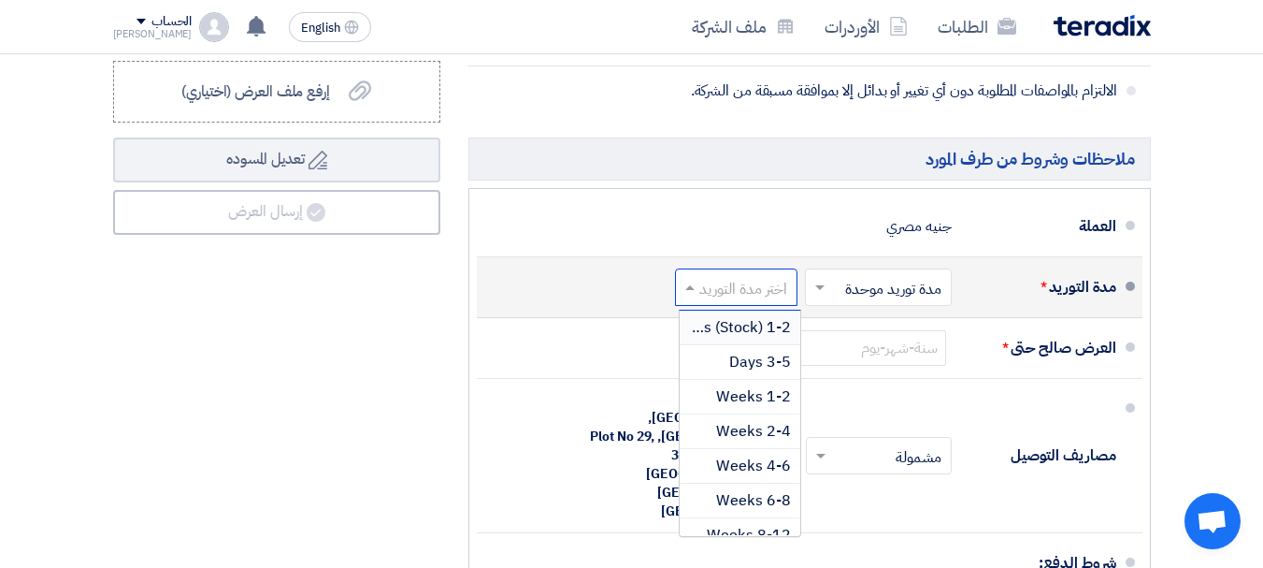
click at [747, 302] on input "text" at bounding box center [732, 288] width 113 height 27
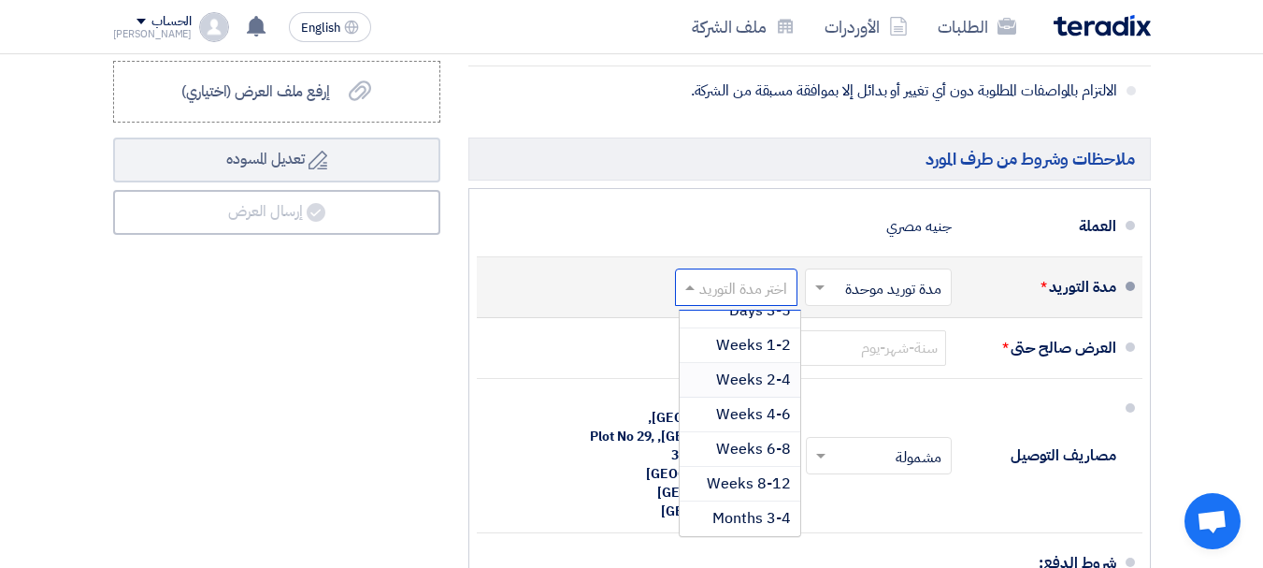
scroll to position [93, 0]
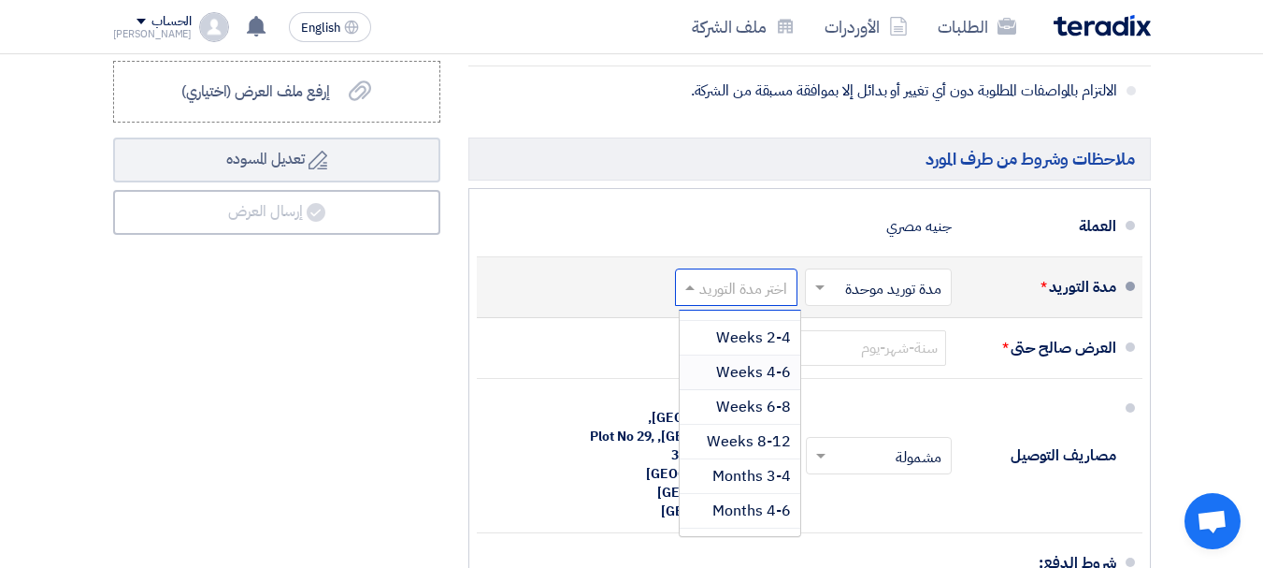
click at [733, 383] on span "4-6 Weeks" at bounding box center [753, 372] width 75 height 22
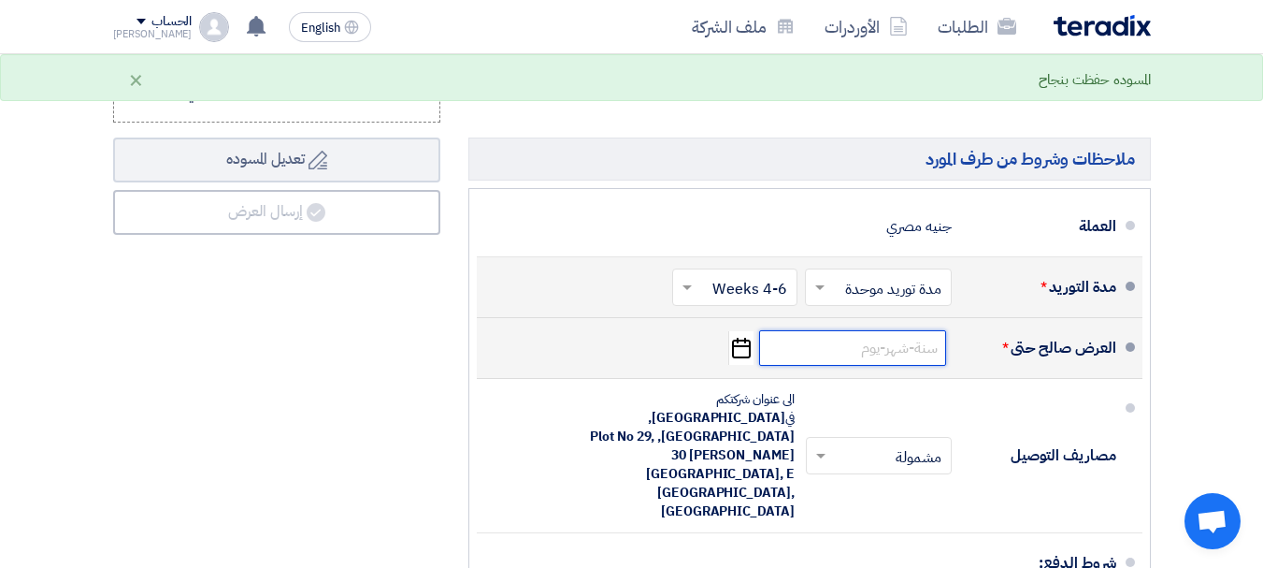
click at [820, 366] on input at bounding box center [852, 348] width 187 height 36
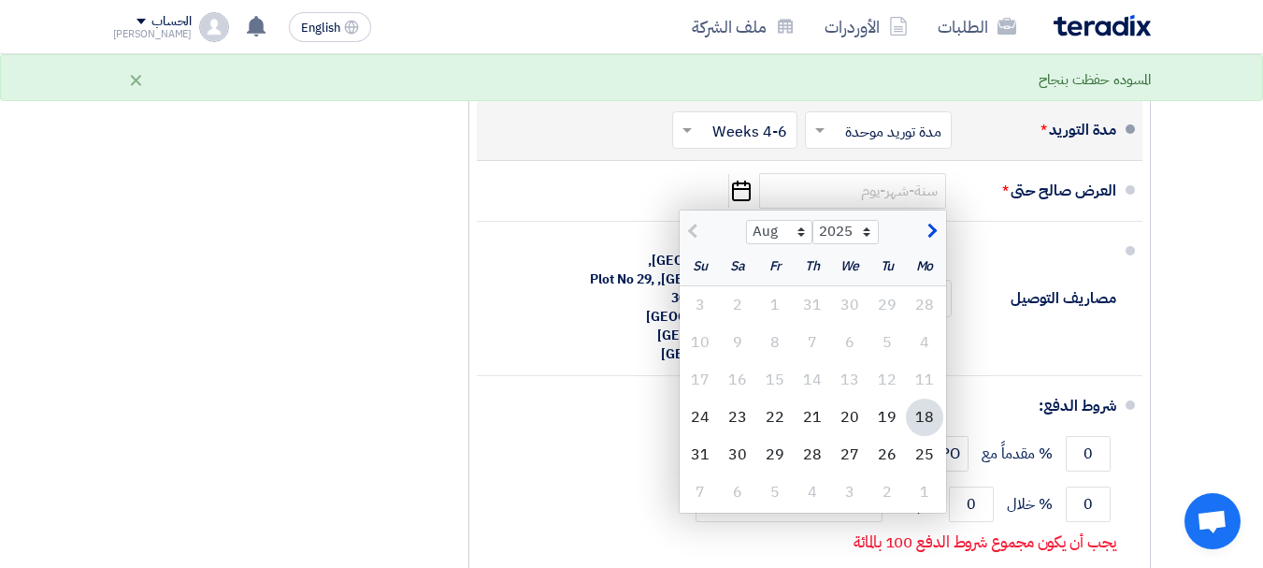
scroll to position [2337, 0]
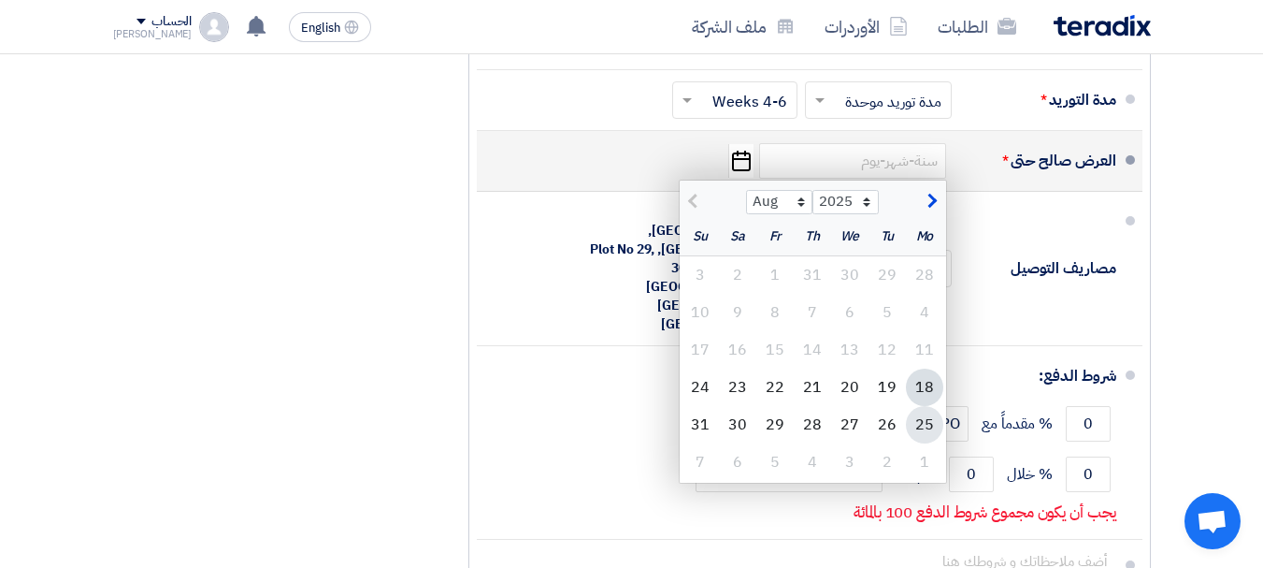
click at [918, 440] on div "25" at bounding box center [924, 424] width 37 height 37
type input "[DATE]"
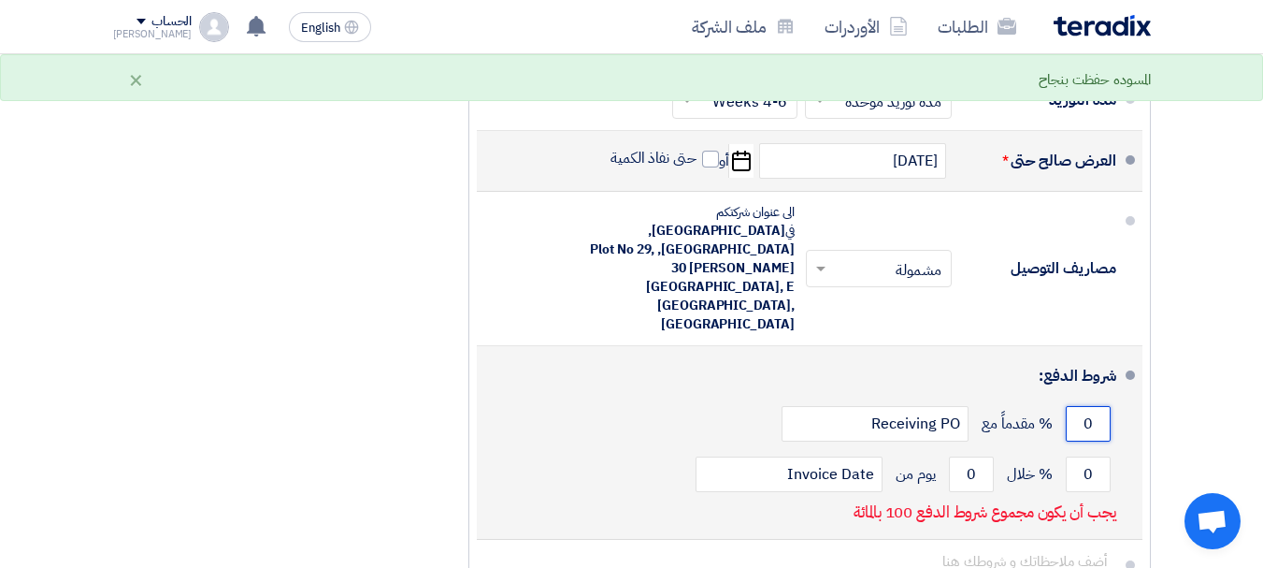
click at [1094, 406] on input "0" at bounding box center [1088, 424] width 45 height 36
type input "90"
click at [1094, 456] on input "0" at bounding box center [1088, 474] width 45 height 36
type input "10"
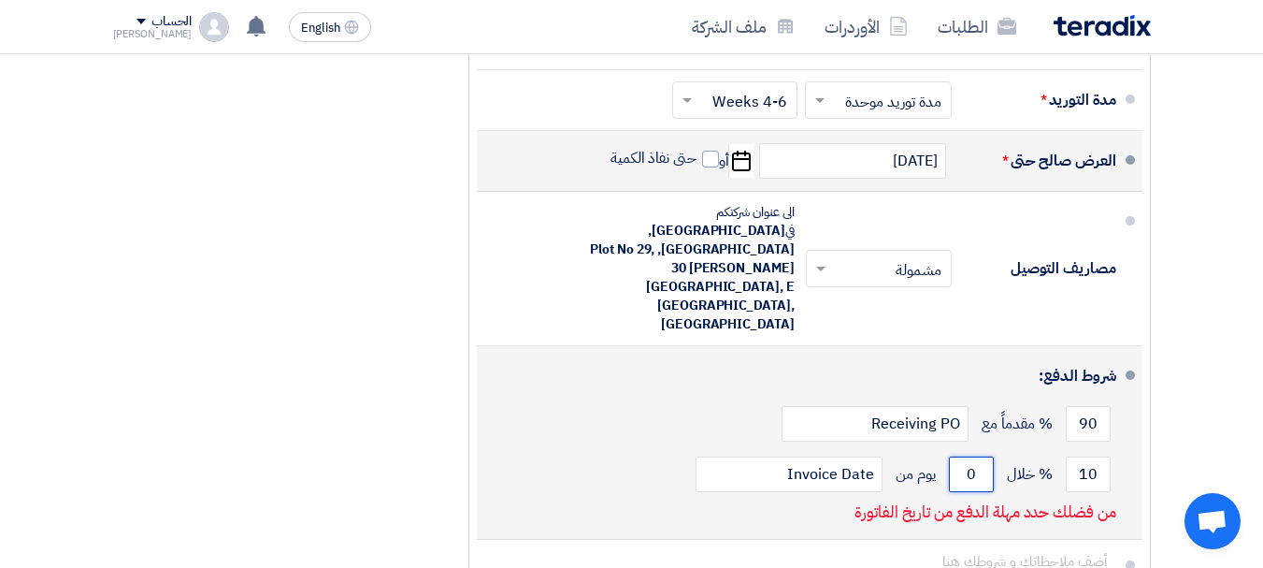
drag, startPoint x: 976, startPoint y: 410, endPoint x: 963, endPoint y: 412, distance: 13.2
click at [963, 456] on input "0" at bounding box center [971, 474] width 45 height 36
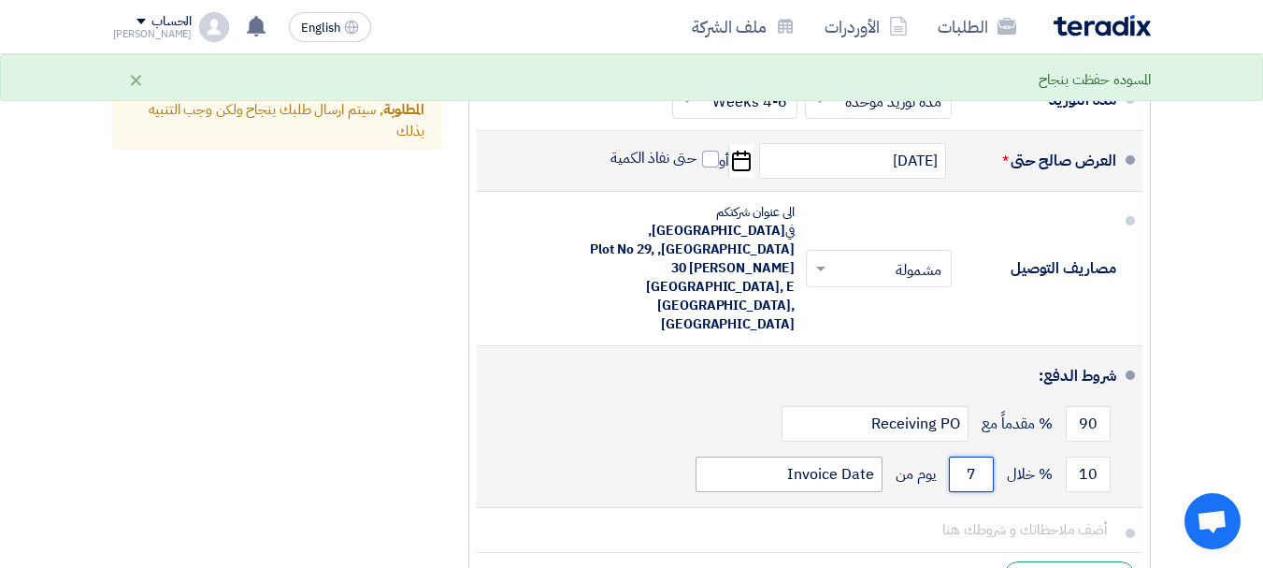
type input "7"
click at [847, 456] on input "Invoice Date" at bounding box center [789, 474] width 187 height 36
drag, startPoint x: 768, startPoint y: 414, endPoint x: 933, endPoint y: 420, distance: 165.6
click at [933, 449] on div "10 % خلال 7 يوم من Invoice Date" at bounding box center [804, 474] width 625 height 50
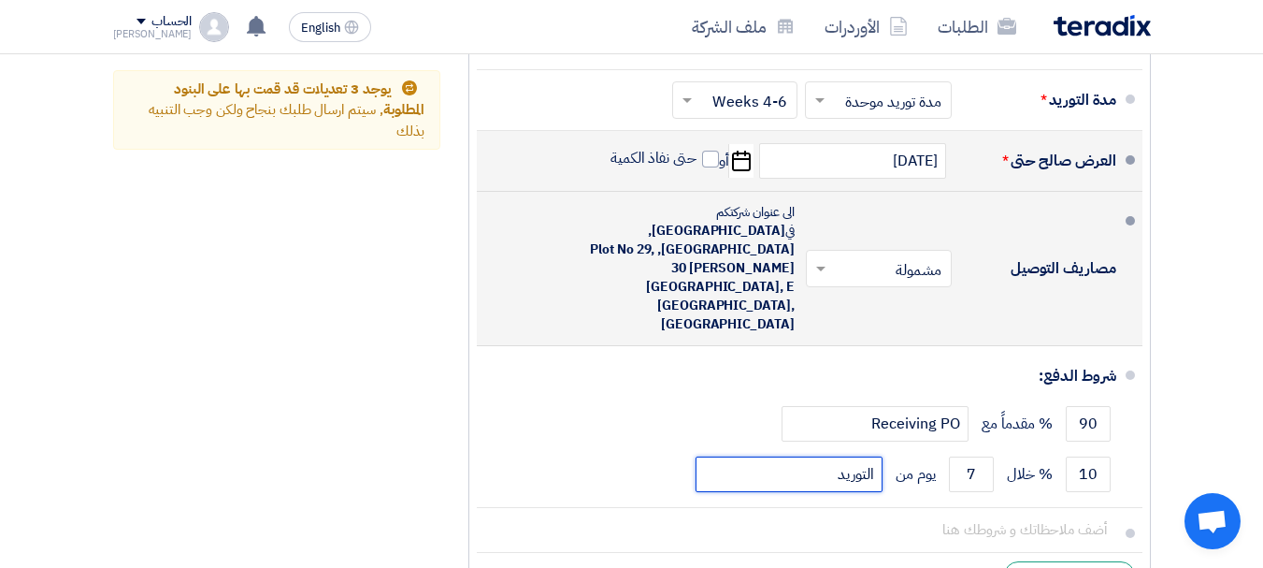
type input "التوريد"
click at [850, 256] on input "text" at bounding box center [875, 269] width 137 height 27
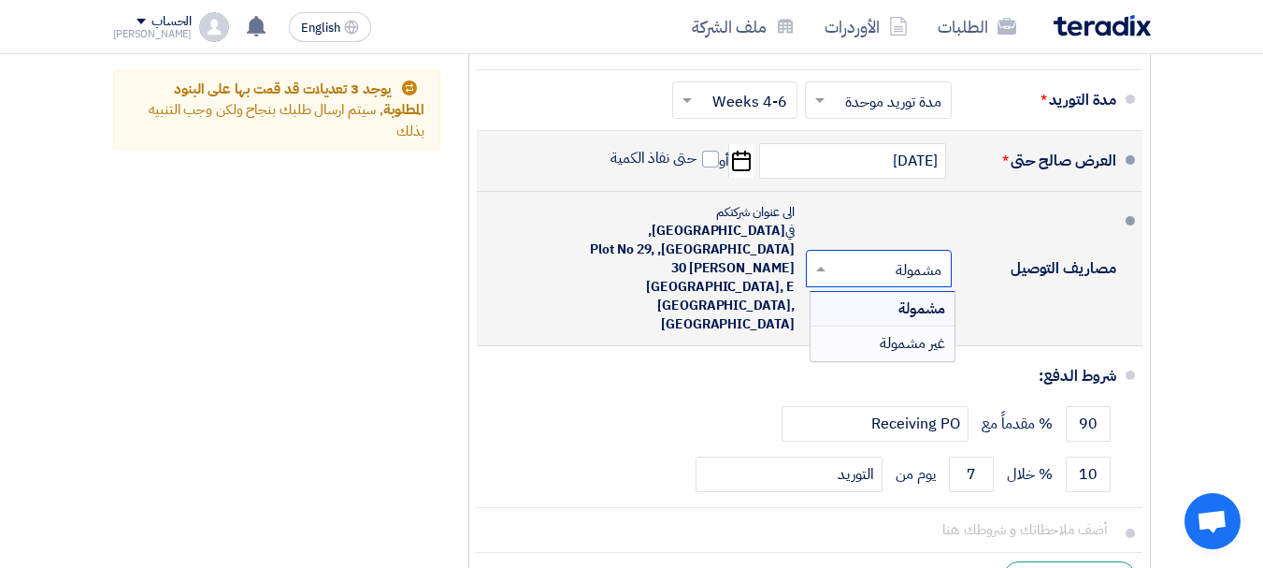
click at [921, 332] on span "غير مشمولة" at bounding box center [912, 343] width 65 height 22
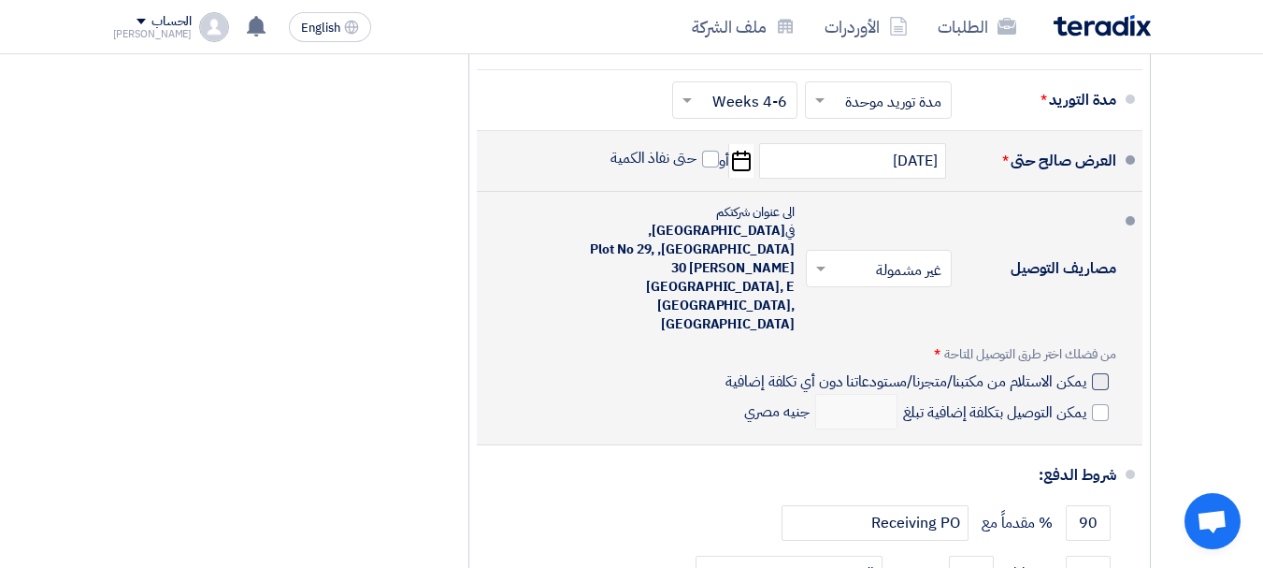
click at [1099, 373] on div at bounding box center [1100, 381] width 17 height 17
click at [1085, 371] on input "يمكن الاستلام من مكتبنا/متجرنا/مستودعاتنا دون أي تكلفة إضافية" at bounding box center [904, 389] width 364 height 36
checkbox input "true"
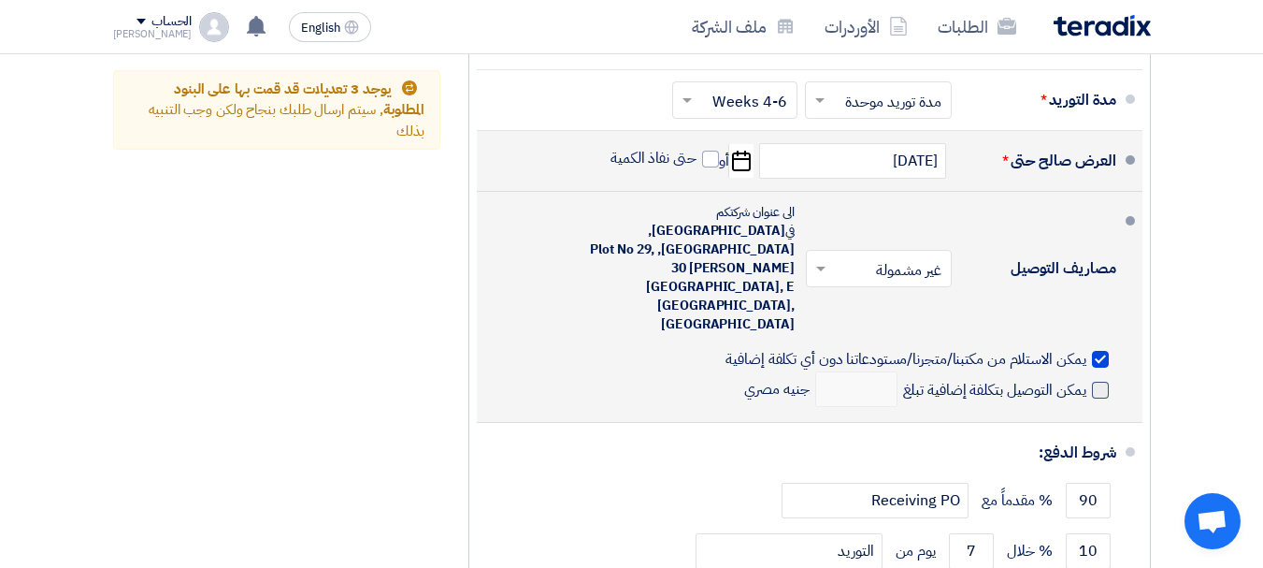
click at [1099, 381] on span at bounding box center [1100, 389] width 17 height 17
click at [1086, 380] on input "يمكن التوصيل بتكلفة إضافية تبلغ" at bounding box center [992, 398] width 187 height 36
checkbox input "true"
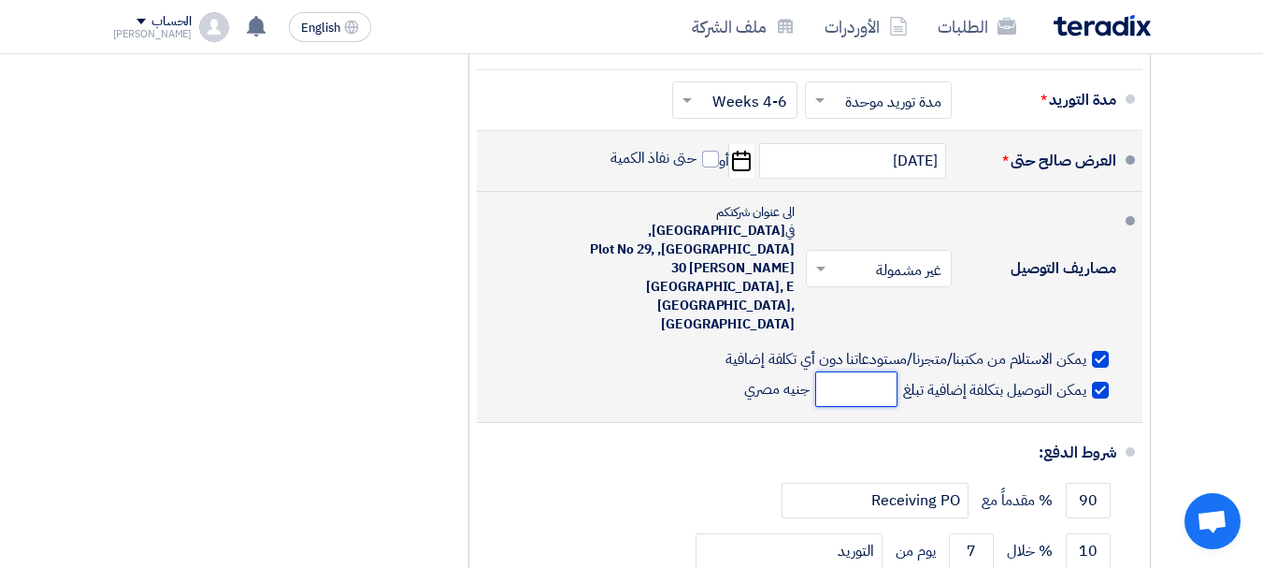
click at [862, 371] on input "number" at bounding box center [856, 389] width 82 height 36
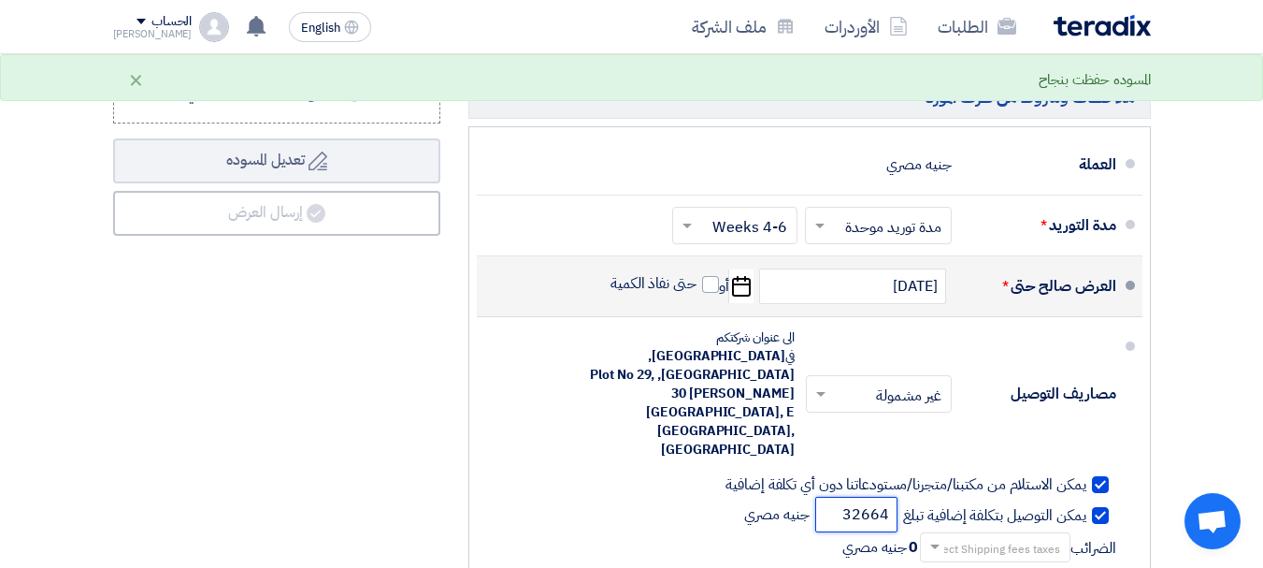
scroll to position [2244, 0]
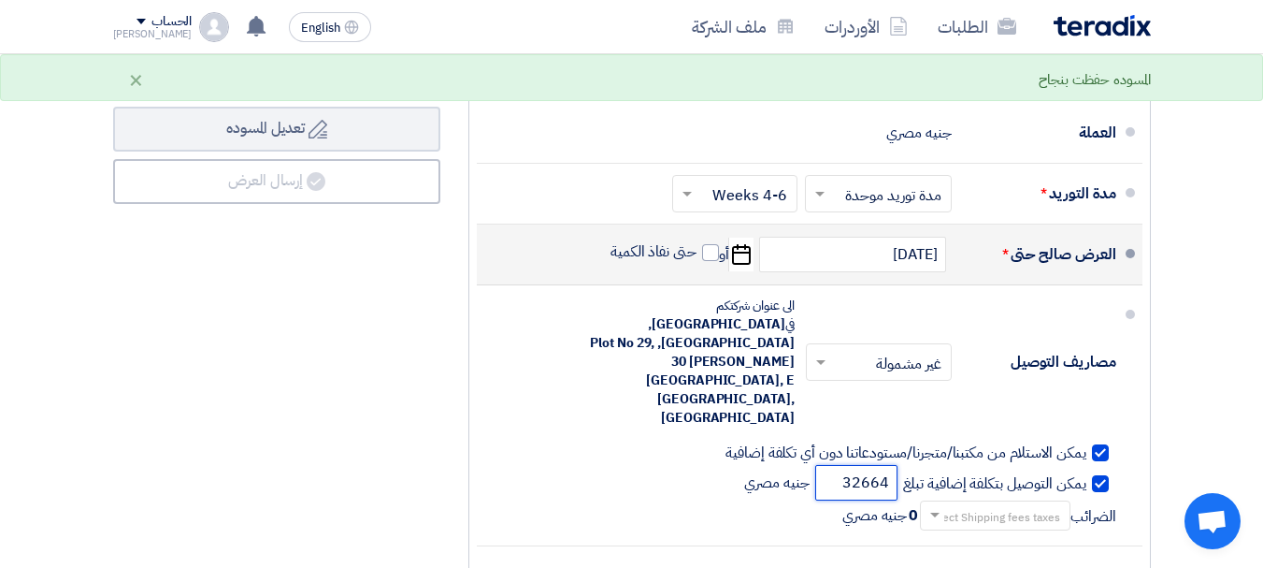
drag, startPoint x: 842, startPoint y: 421, endPoint x: 956, endPoint y: 416, distance: 113.2
click at [956, 465] on div "يمكن التوصيل بتكلفة إضافية تبلغ 32664 جنيه مصري [DEMOGRAPHIC_DATA] Select Shipp…" at bounding box center [804, 497] width 625 height 65
type input "28653"
click at [967, 503] on input "text" at bounding box center [991, 516] width 141 height 27
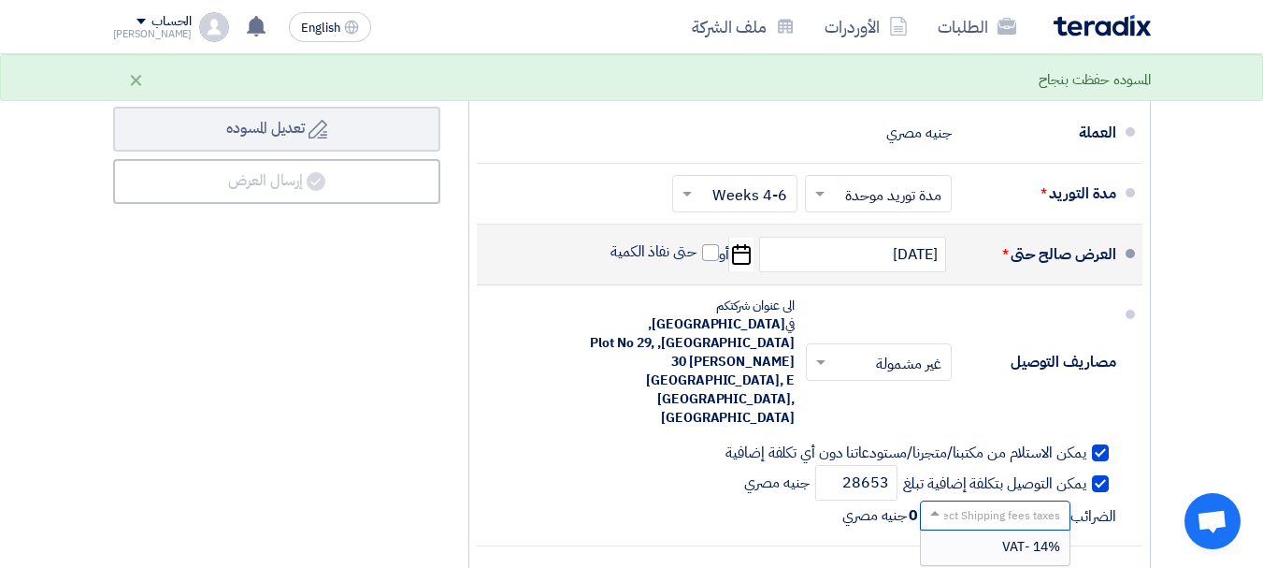
click at [1005, 537] on span "14% -VAT" at bounding box center [1031, 547] width 58 height 20
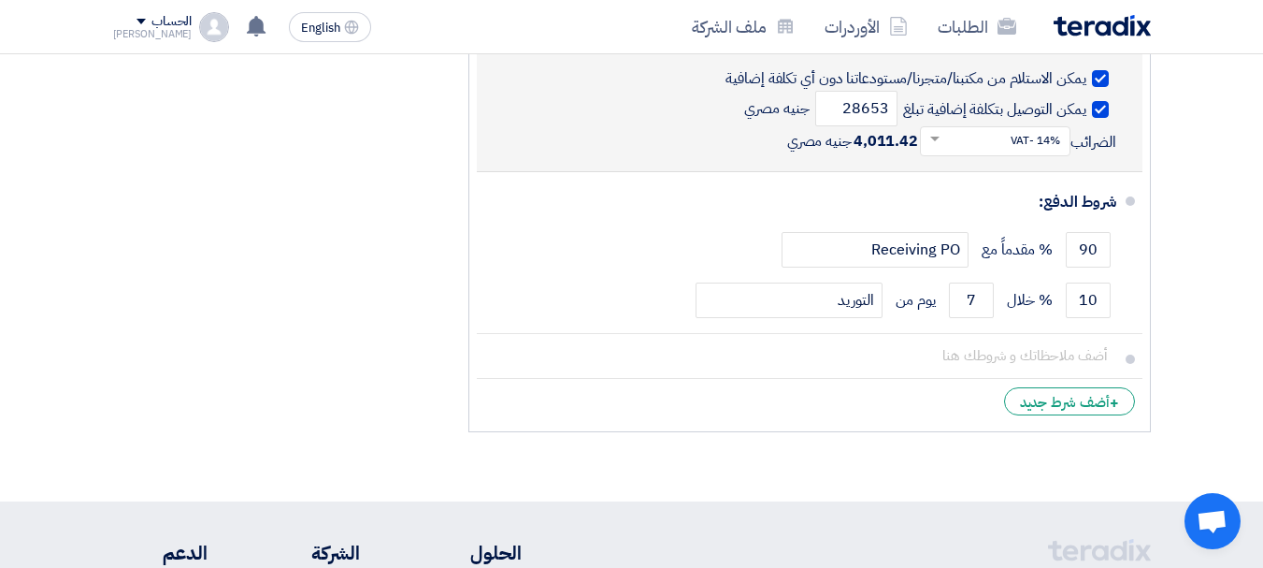
scroll to position [2524, 0]
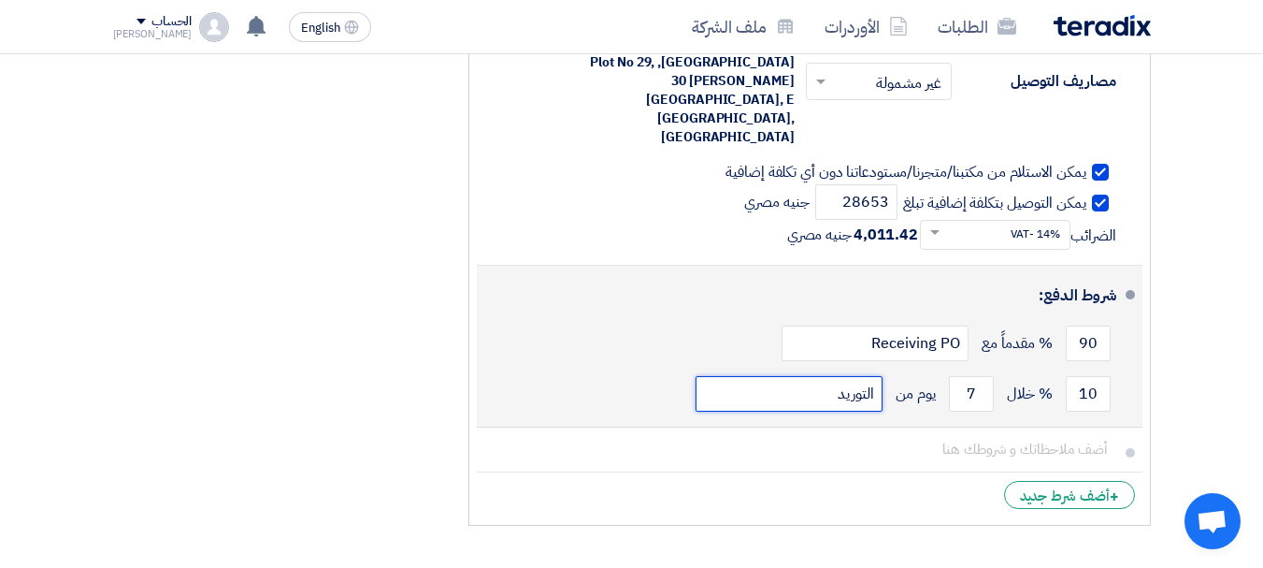
click at [855, 376] on input "التوريد" at bounding box center [789, 394] width 187 height 36
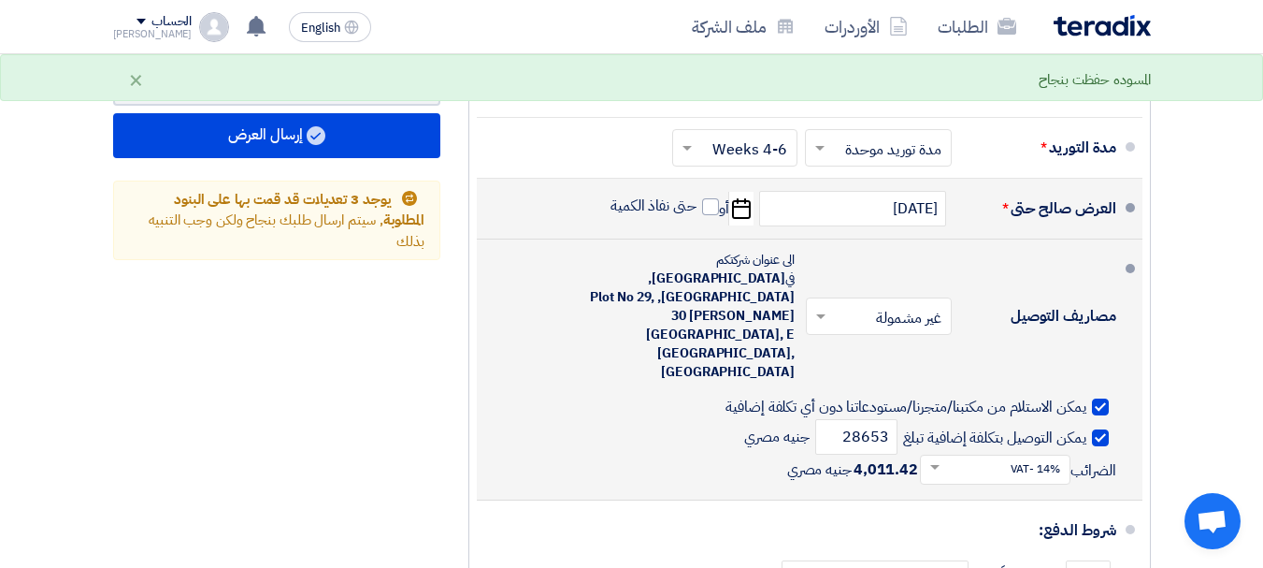
scroll to position [2244, 0]
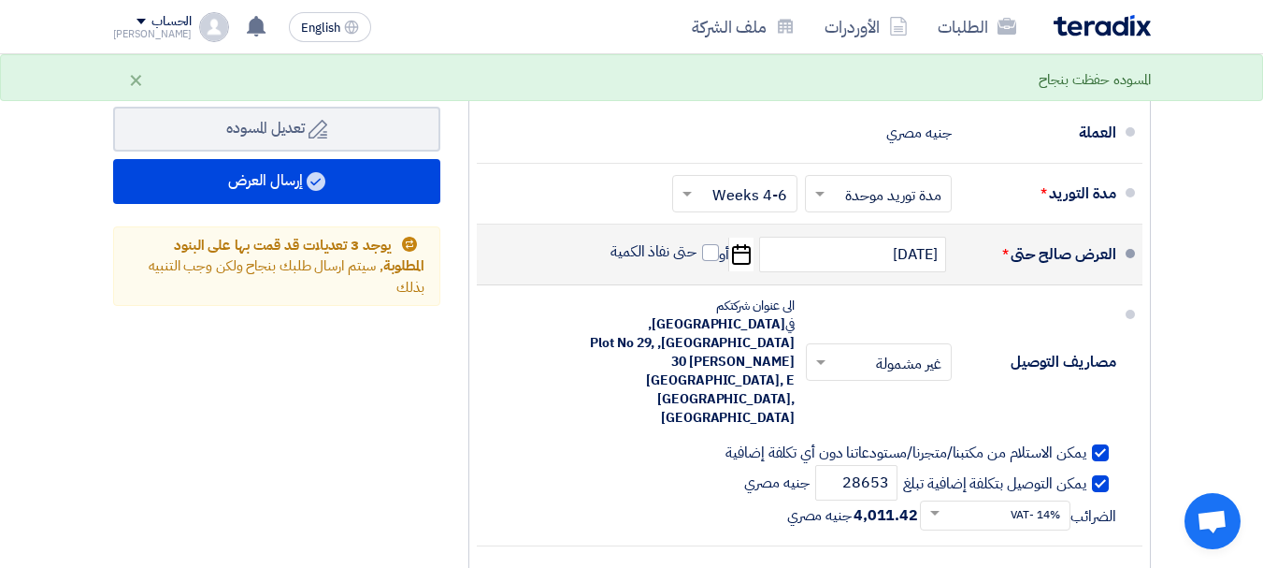
type input "قبل التوريد"
click at [833, 208] on input "text" at bounding box center [874, 194] width 137 height 27
click at [879, 243] on span "مدد توريد متعددة" at bounding box center [894, 234] width 101 height 22
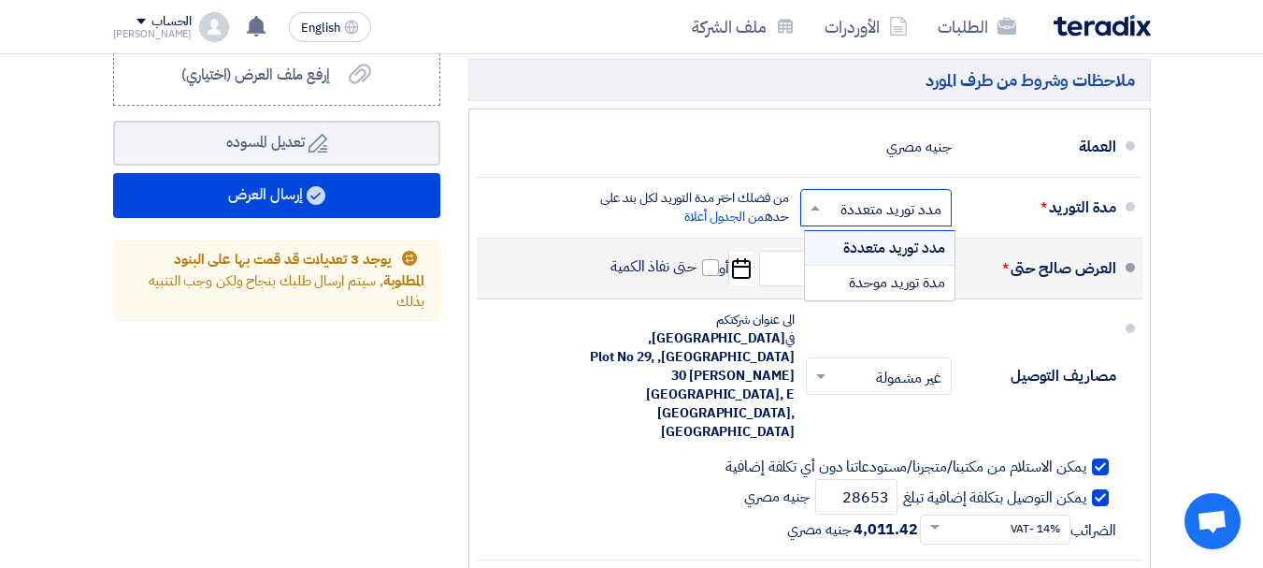
click at [812, 205] on span at bounding box center [812, 207] width 23 height 19
click at [857, 272] on span "مدة توريد موحدة" at bounding box center [897, 282] width 96 height 22
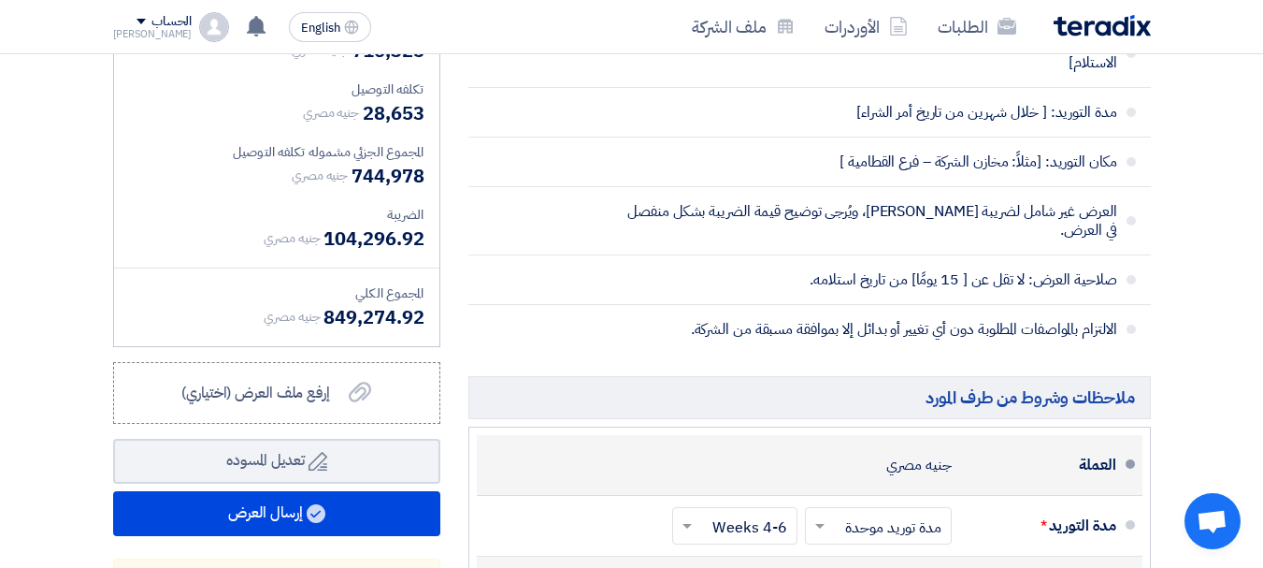
scroll to position [1870, 0]
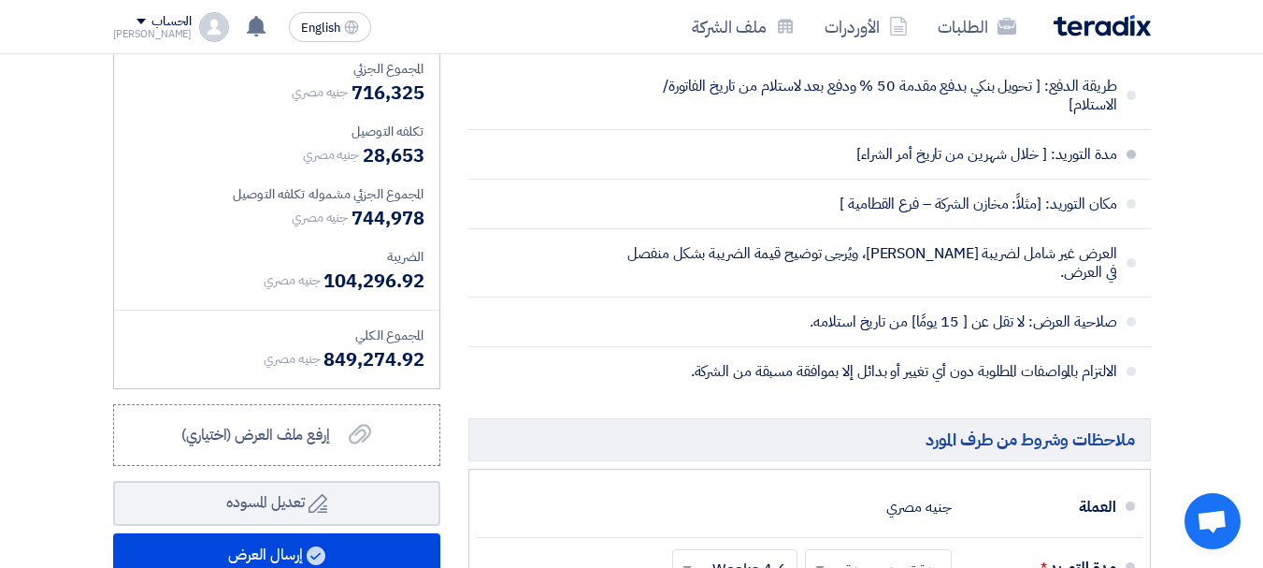
click at [1131, 159] on span at bounding box center [1131, 154] width 9 height 9
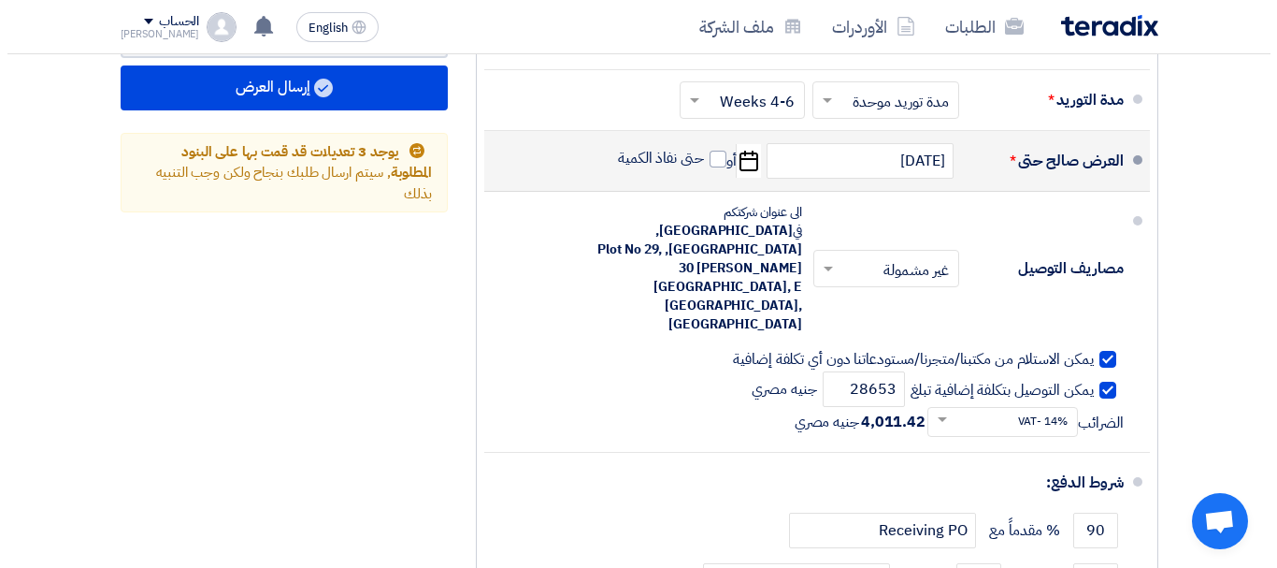
scroll to position [2244, 0]
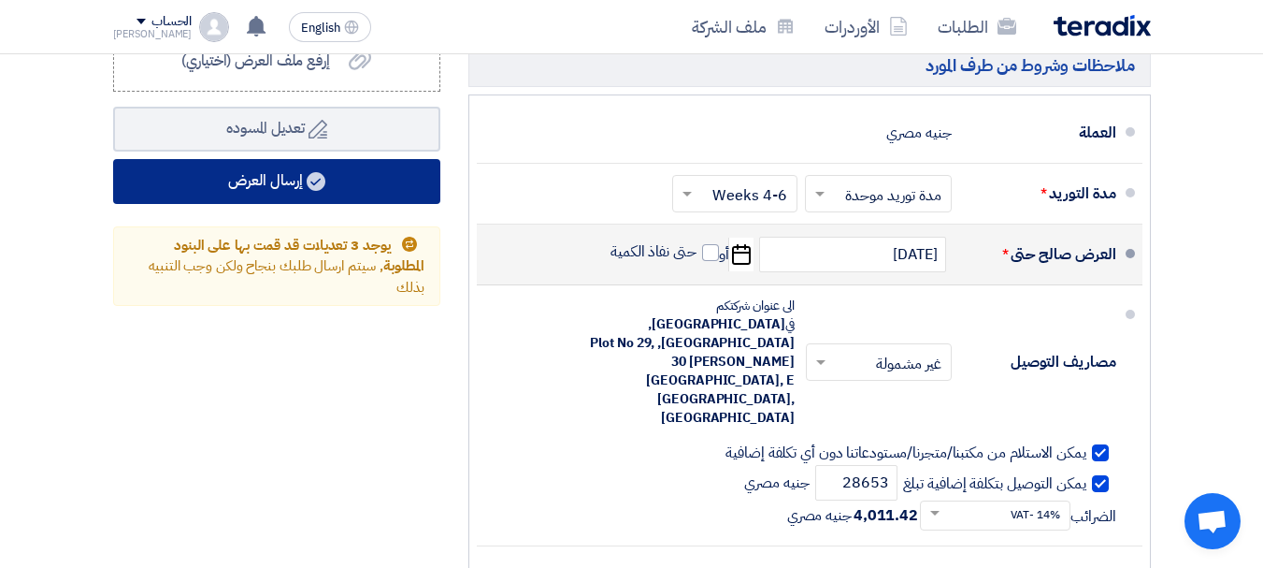
click at [300, 201] on button "إرسال العرض" at bounding box center [276, 181] width 327 height 45
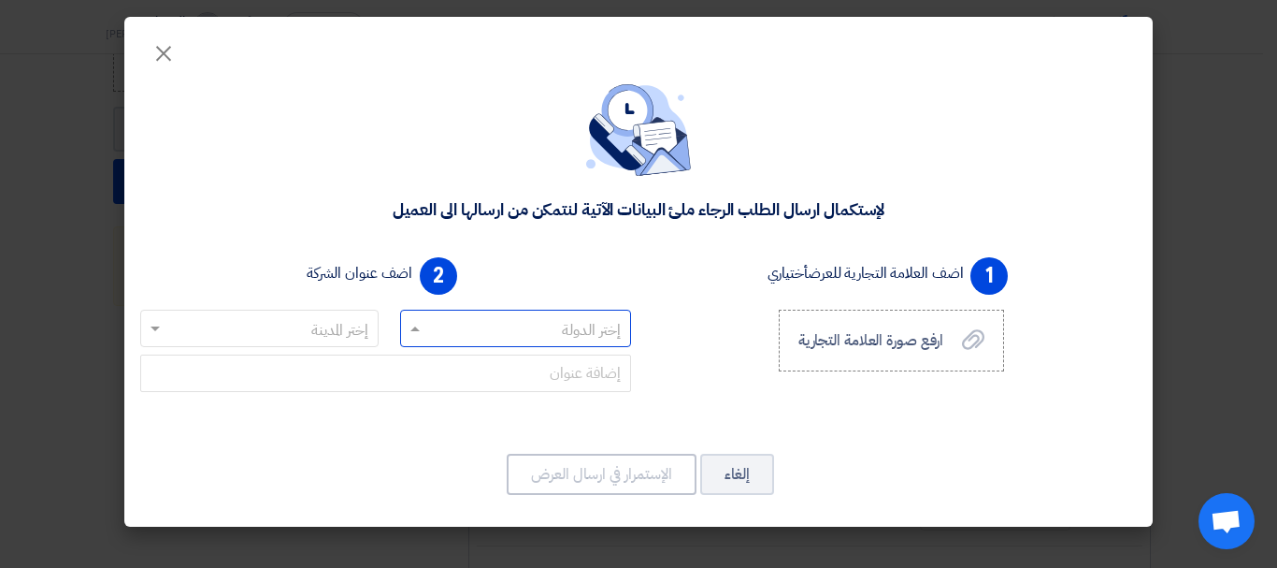
click at [429, 314] on input "text" at bounding box center [526, 329] width 194 height 31
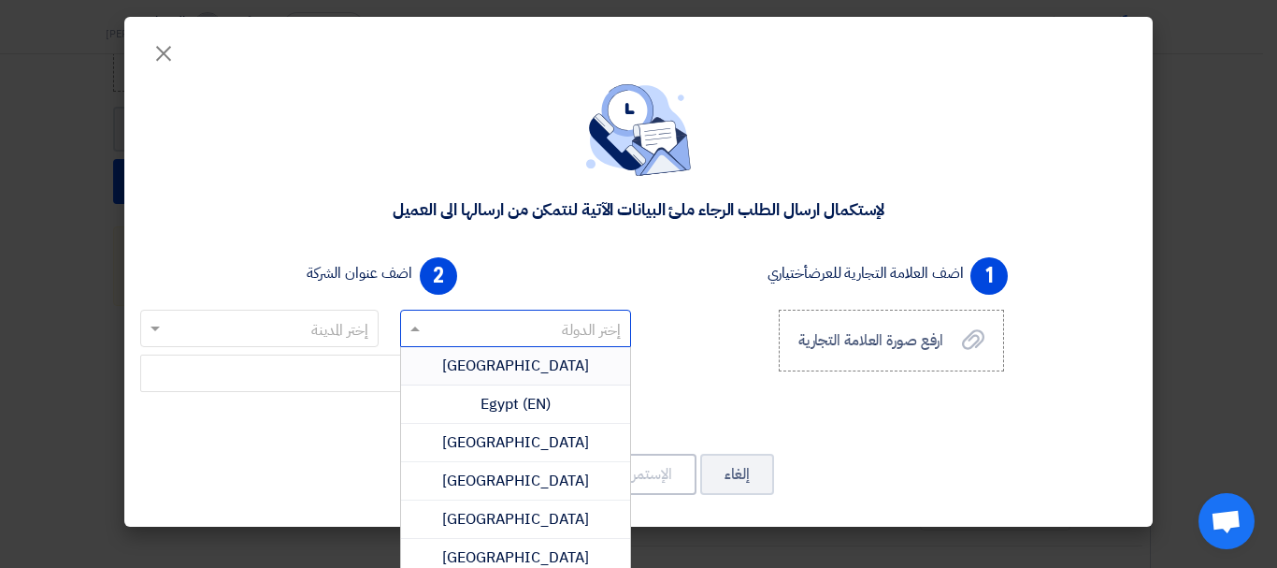
click at [524, 377] on div "[GEOGRAPHIC_DATA]" at bounding box center [516, 366] width 230 height 38
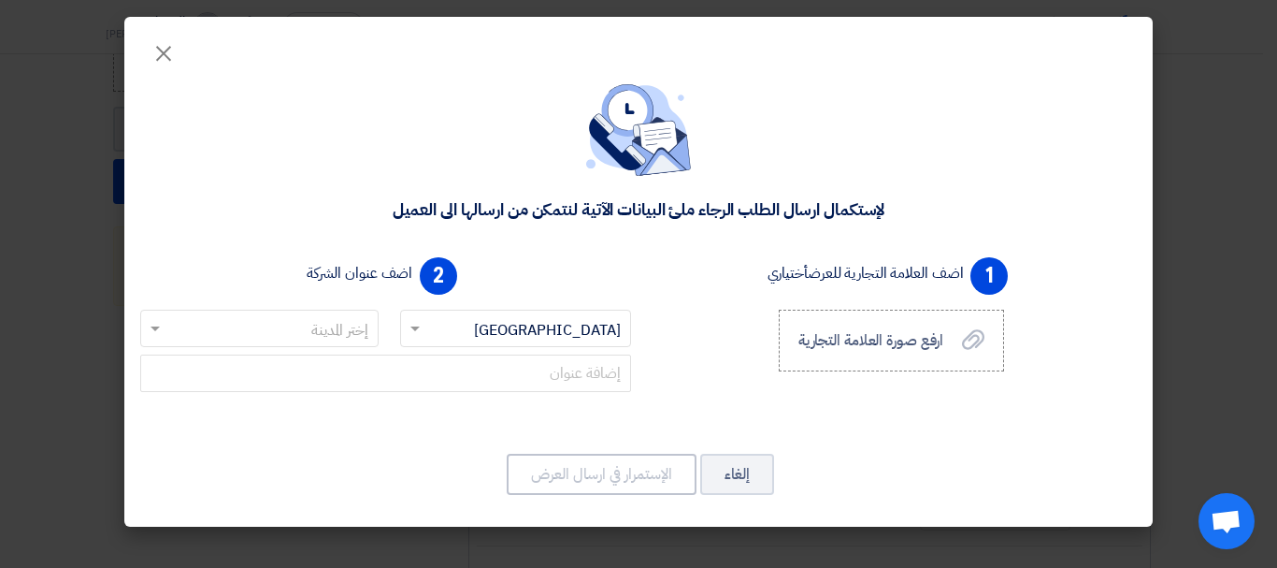
click at [252, 333] on input "text" at bounding box center [269, 329] width 201 height 31
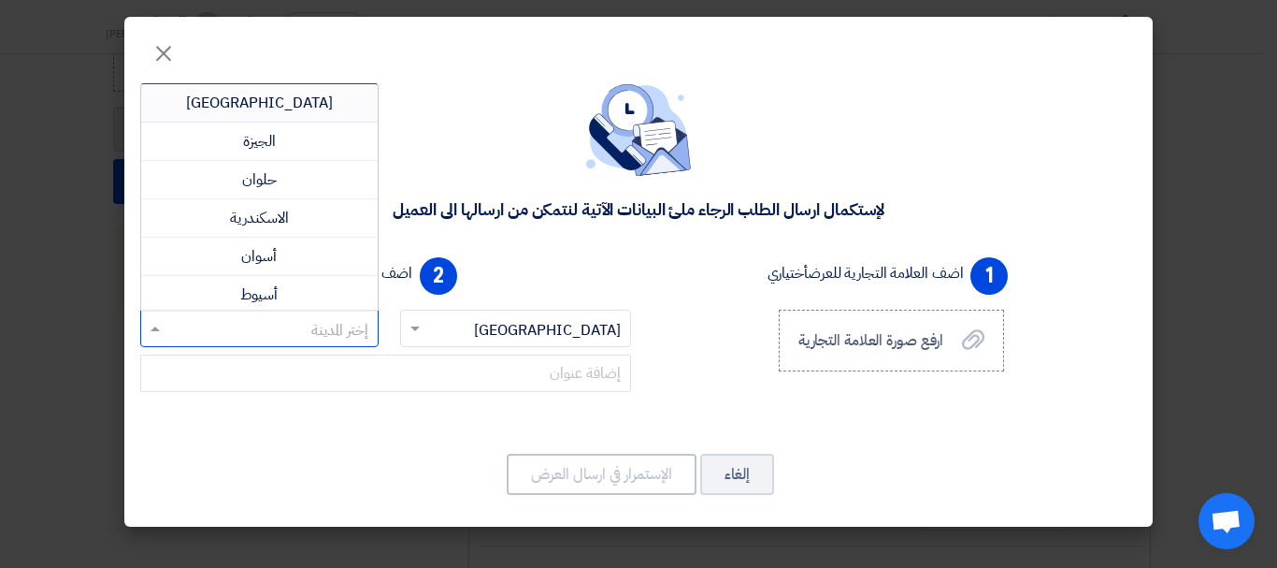
click at [285, 107] on span "[GEOGRAPHIC_DATA]" at bounding box center [259, 103] width 147 height 22
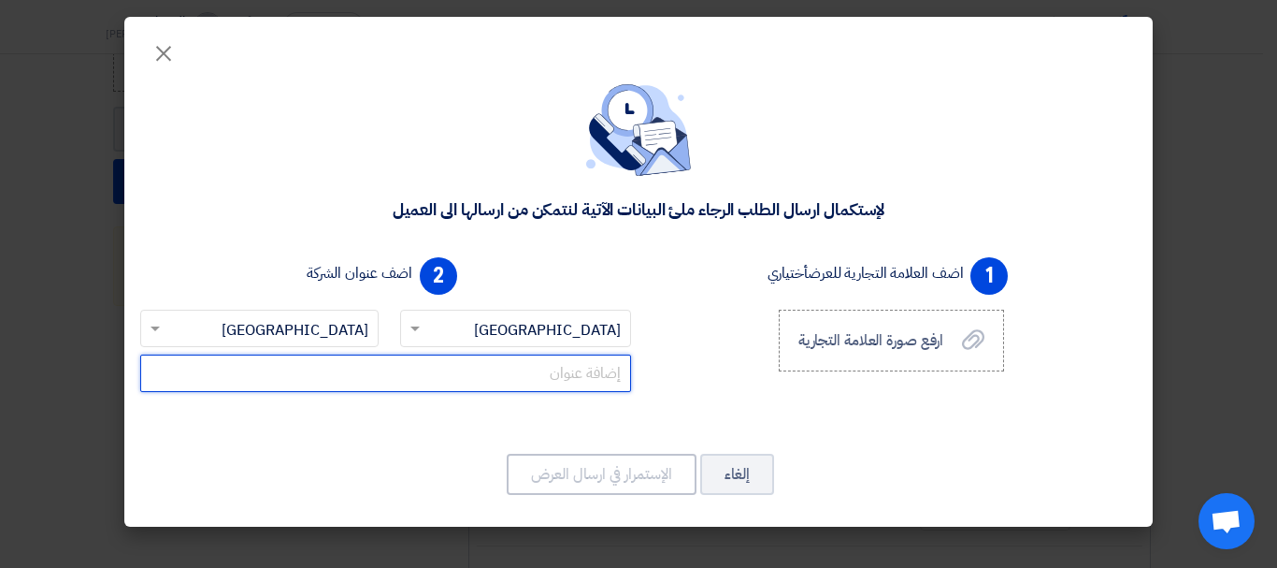
click at [558, 361] on input "text" at bounding box center [385, 372] width 491 height 37
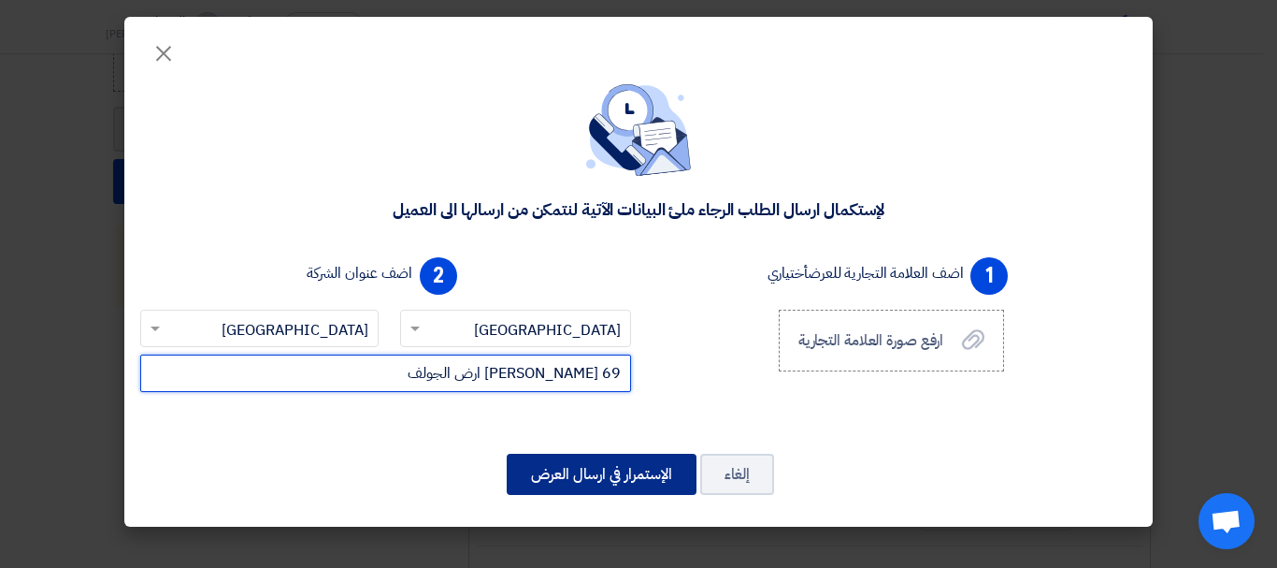
type input "69 [PERSON_NAME] ارض الجولف"
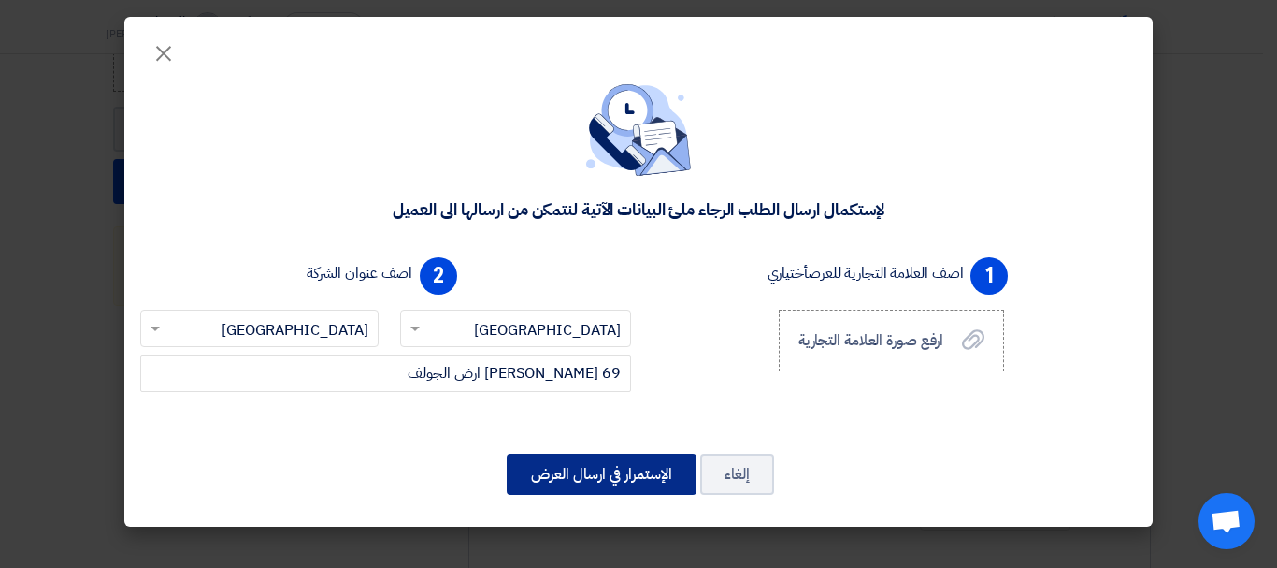
click at [580, 470] on button "الإستمرار في ارسال العرض" at bounding box center [602, 473] width 190 height 41
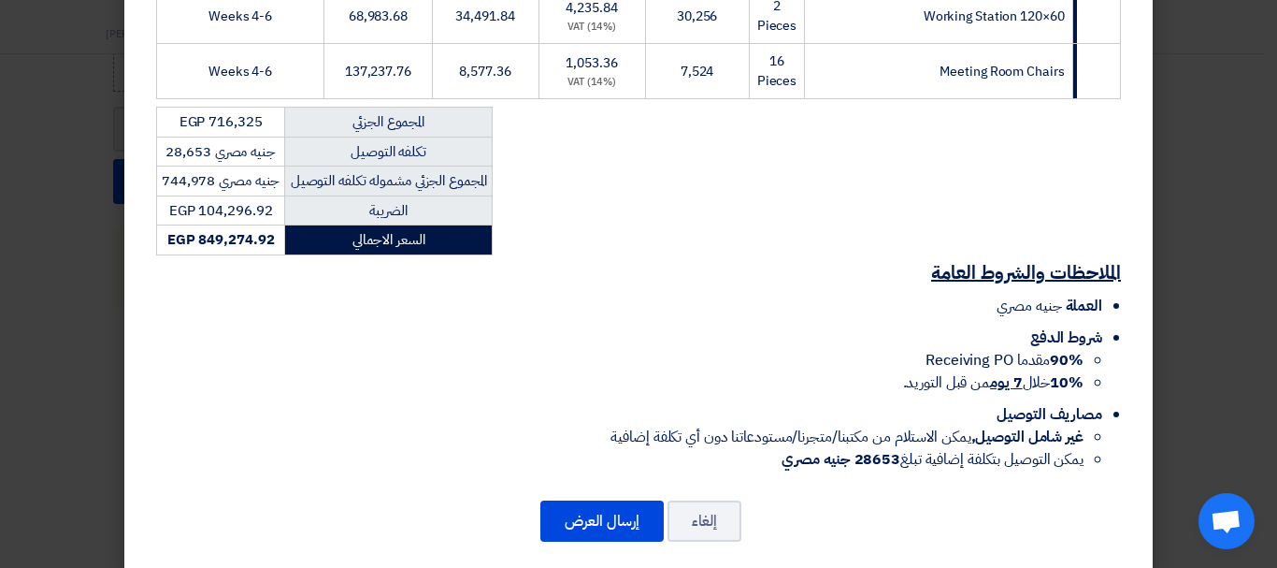
scroll to position [956, 0]
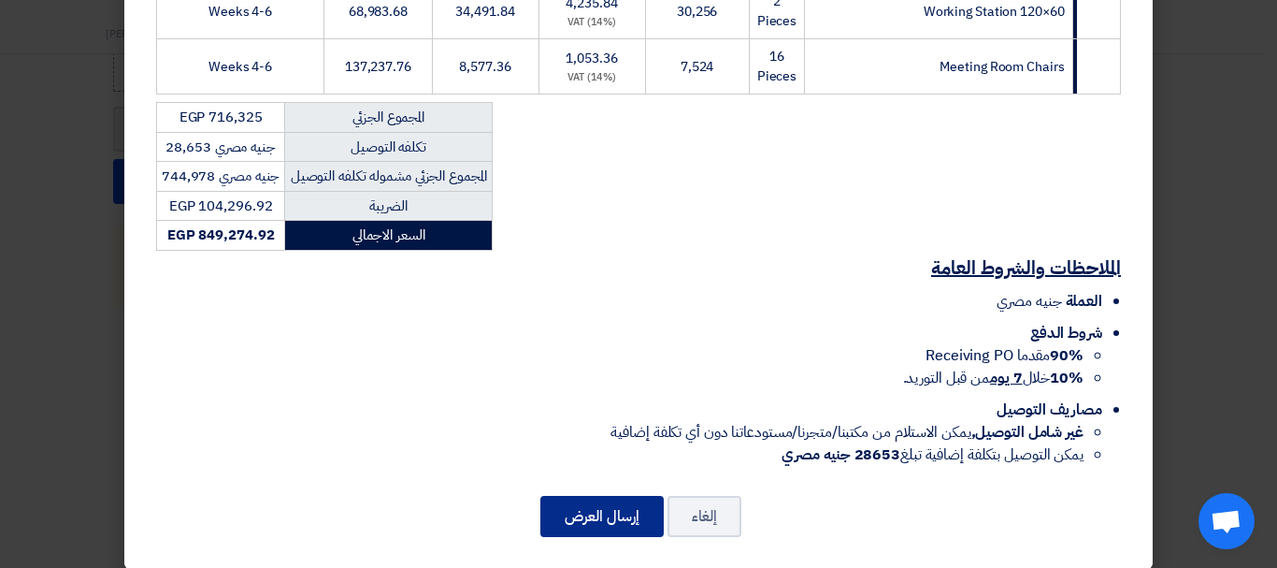
click at [587, 496] on button "إرسال العرض" at bounding box center [601, 516] width 123 height 41
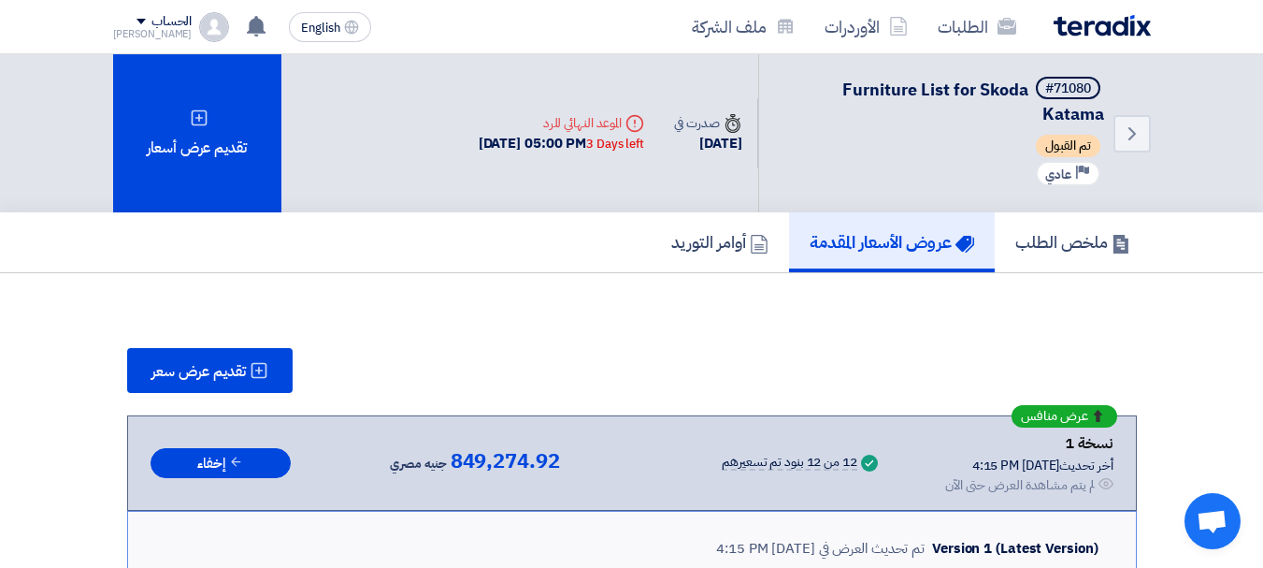
click at [1070, 24] on img at bounding box center [1102, 26] width 97 height 22
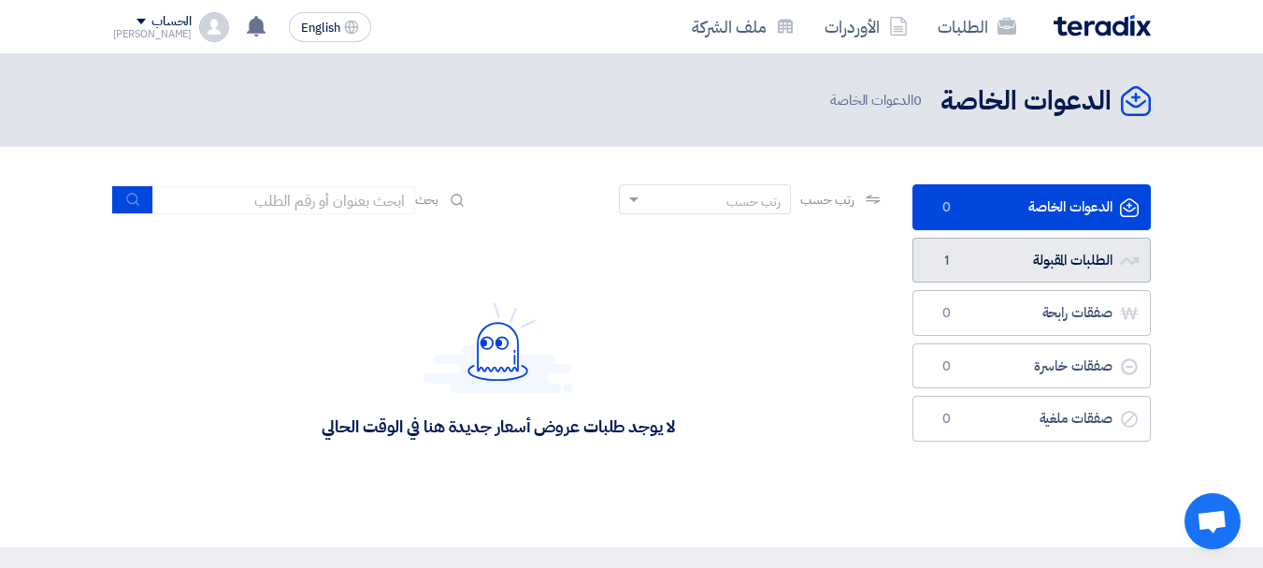
click at [1028, 254] on link "الطلبات المقبولة الطلبات المقبولة 1" at bounding box center [1032, 260] width 238 height 46
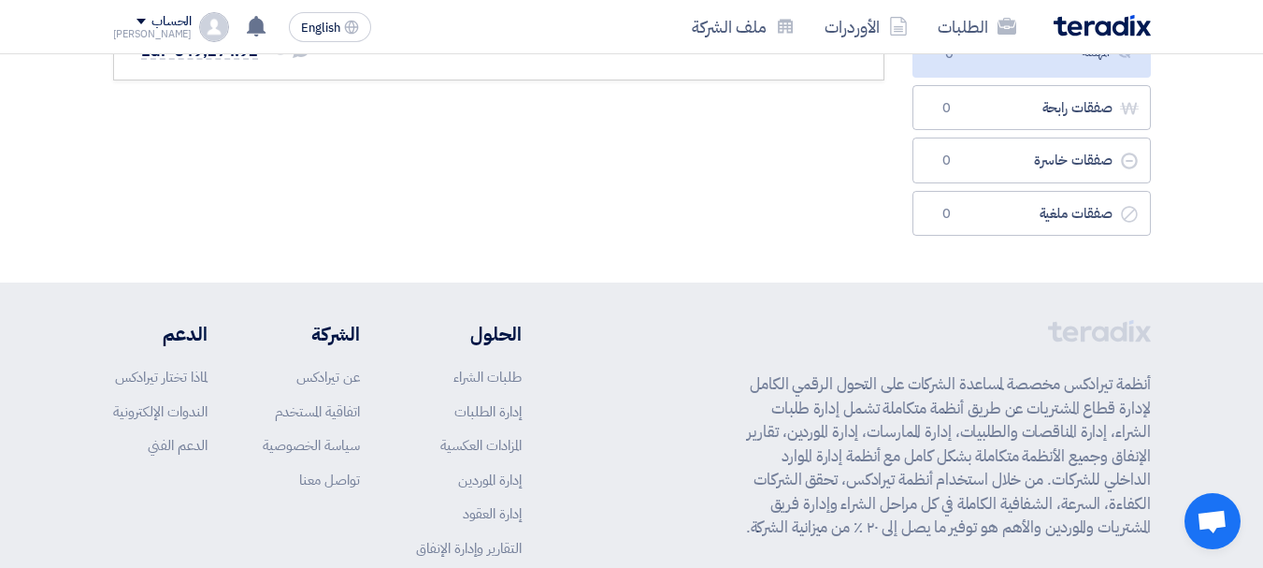
scroll to position [374, 0]
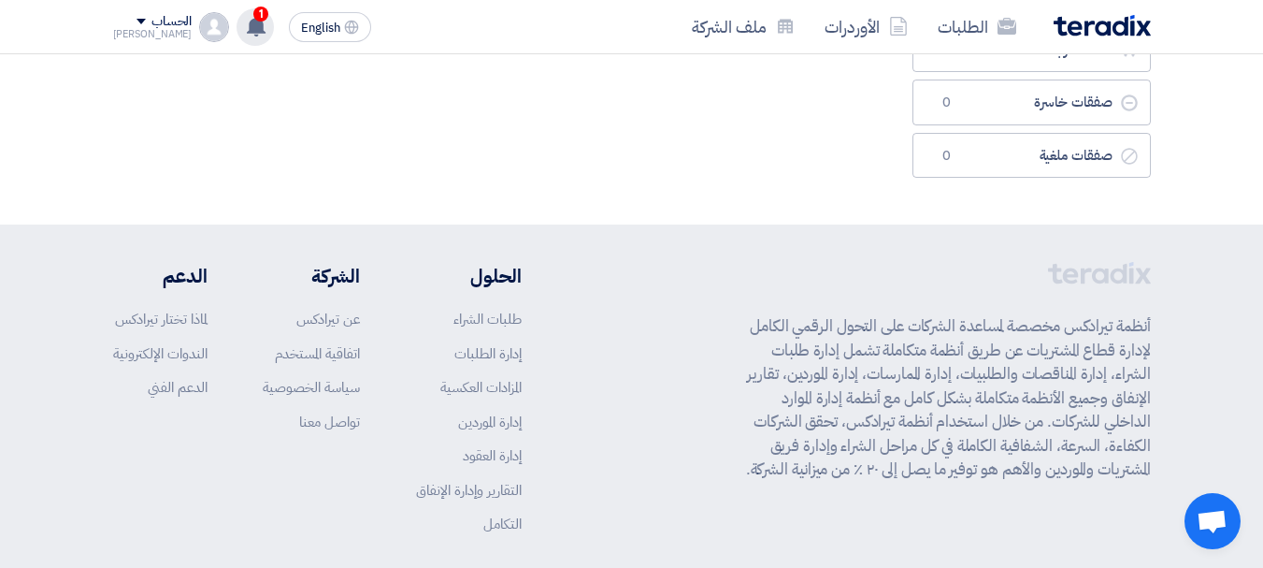
click at [253, 18] on span "1" at bounding box center [260, 14] width 15 height 15
